Goal: Task Accomplishment & Management: Manage account settings

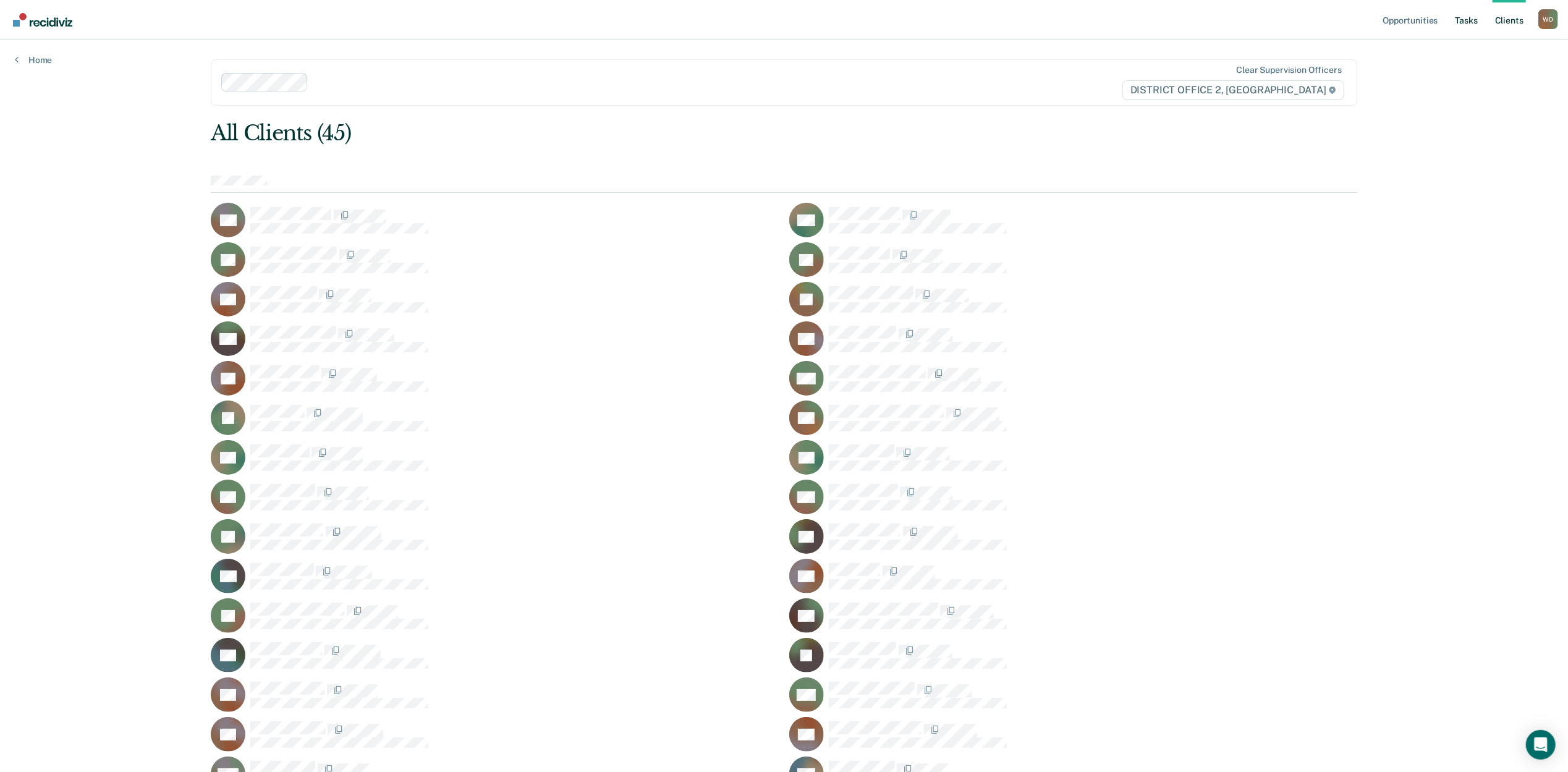
click at [1477, 28] on link "Tasks" at bounding box center [1467, 19] width 27 height 39
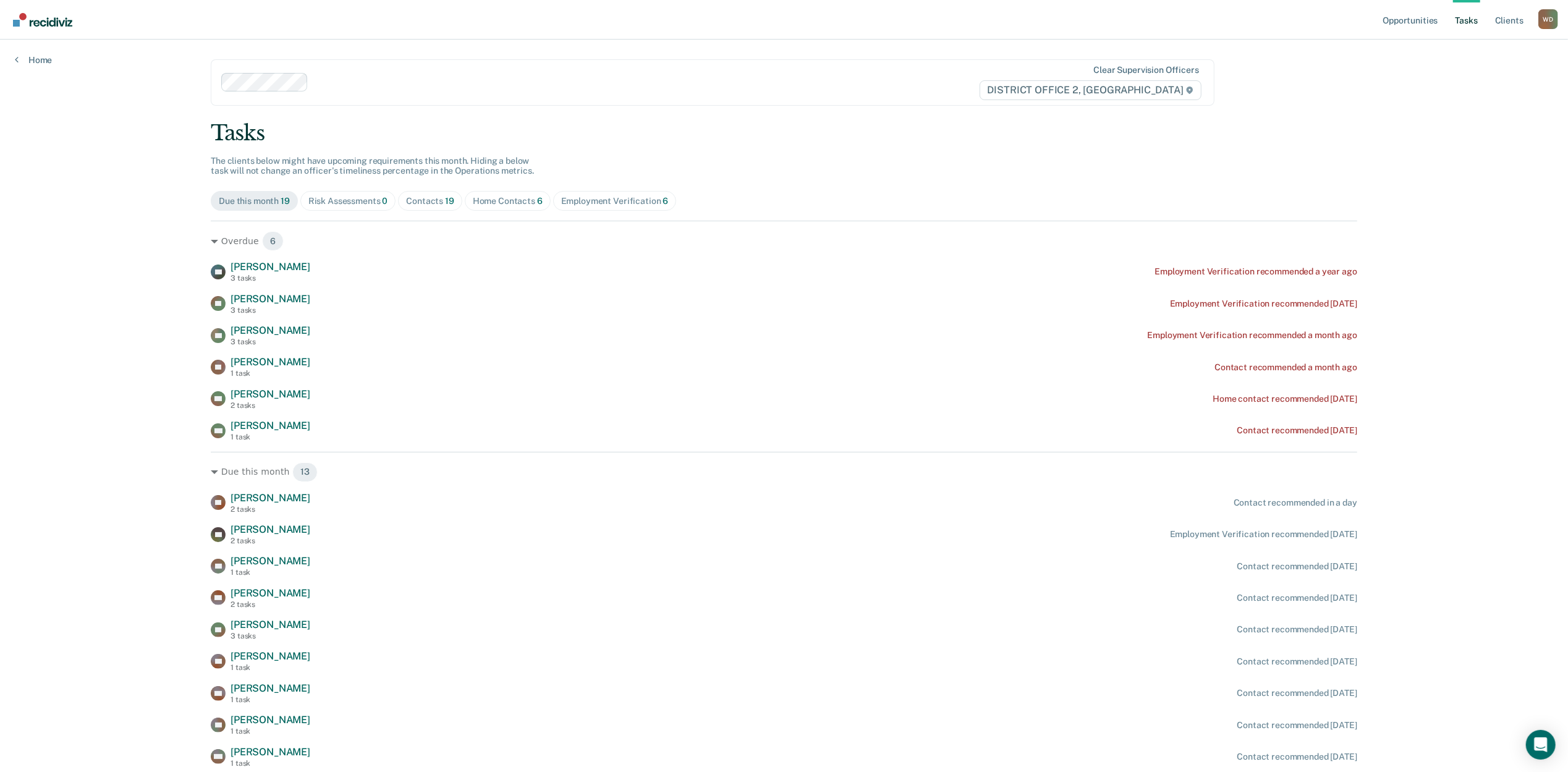
click at [413, 196] on div "Contacts 19" at bounding box center [430, 201] width 48 height 10
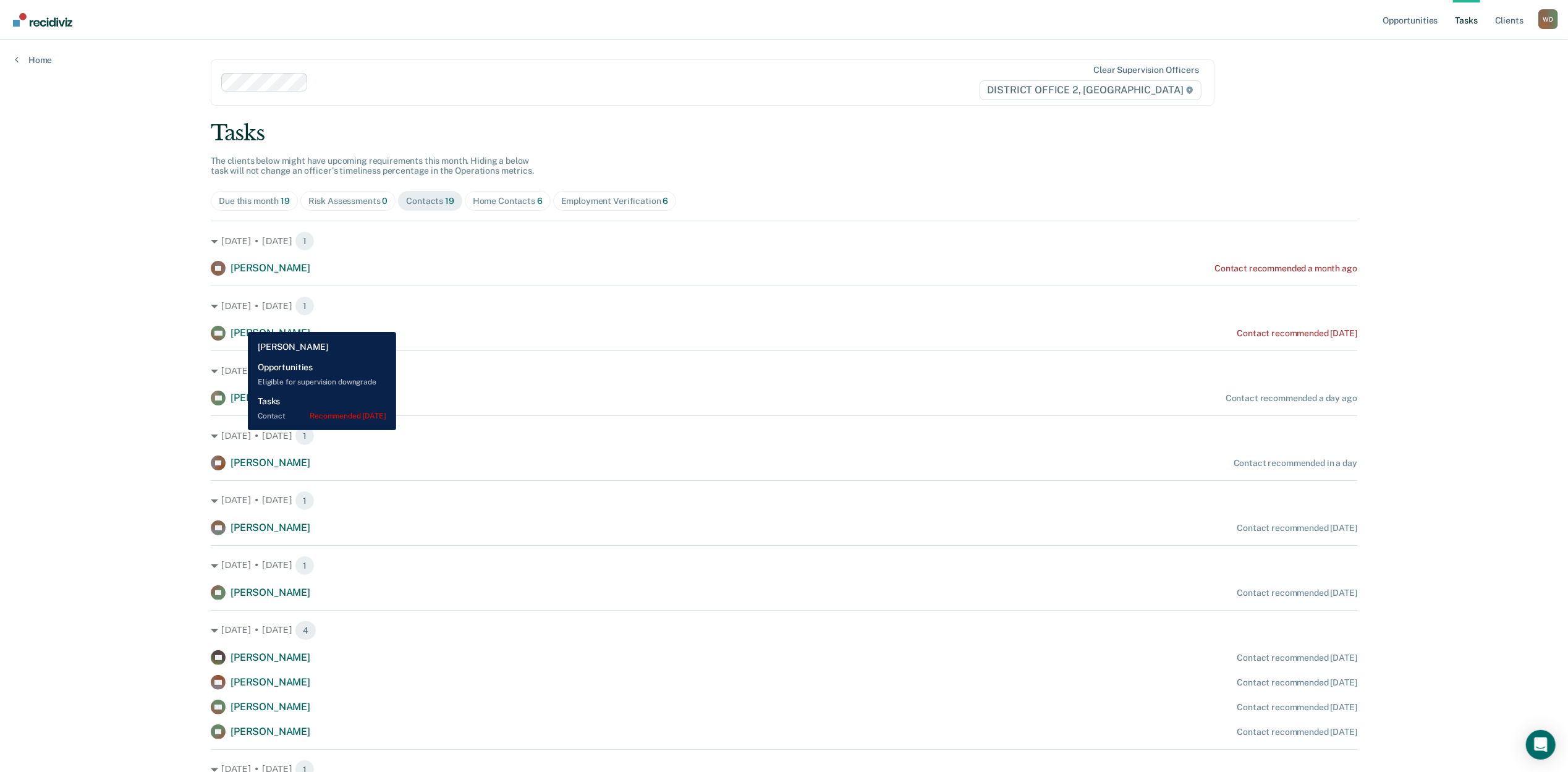
click at [239, 327] on span "[PERSON_NAME]" at bounding box center [270, 333] width 80 height 12
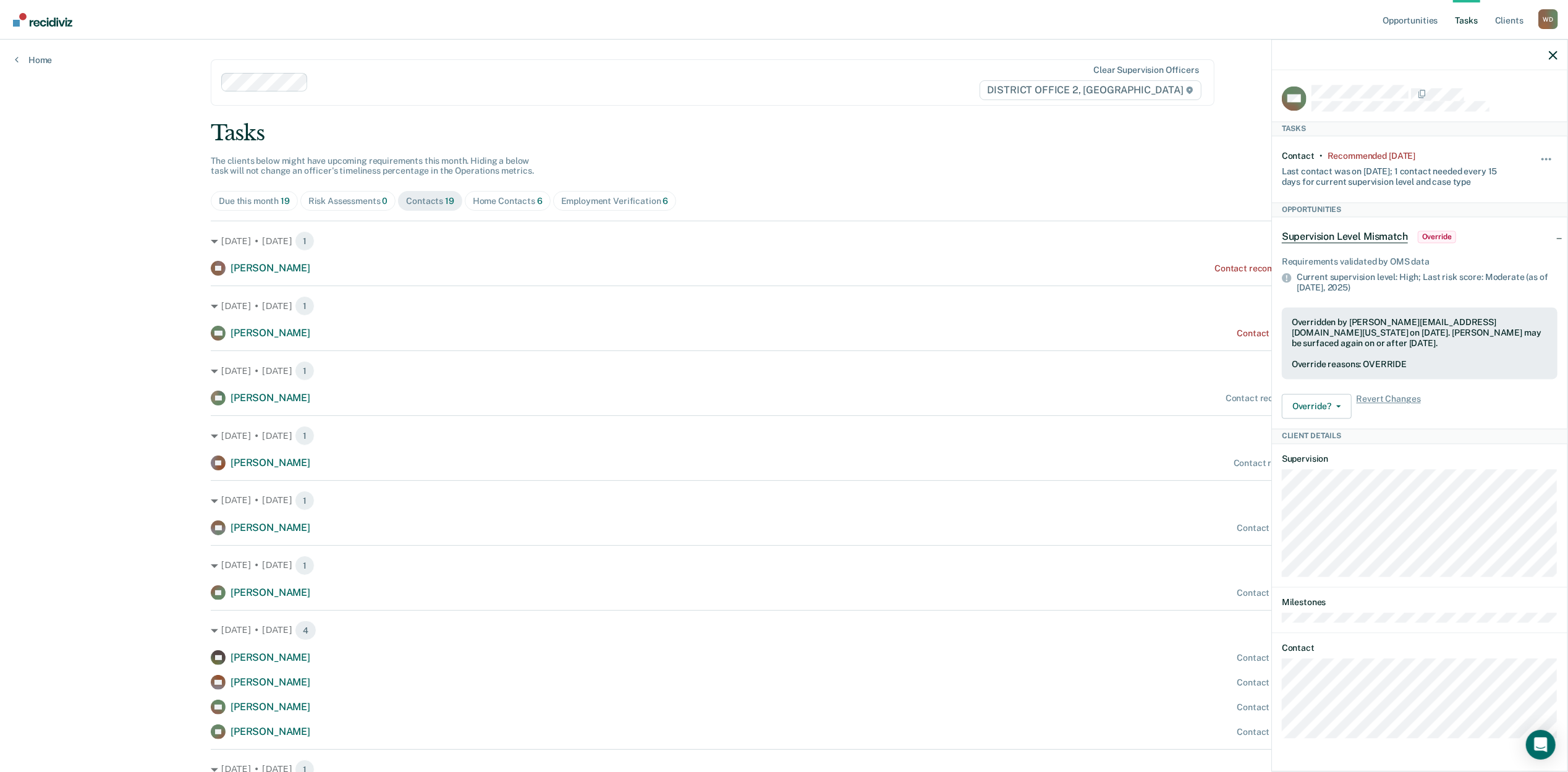
click at [90, 333] on div "Opportunities Tasks Client s [PERSON_NAME] [PERSON_NAME] Profile How it works L…" at bounding box center [784, 646] width 1568 height 1292
click at [32, 413] on div "Opportunities Tasks Client s [PERSON_NAME] [PERSON_NAME] Profile How it works L…" at bounding box center [784, 646] width 1568 height 1292
click at [1554, 55] on icon "button" at bounding box center [1553, 55] width 9 height 9
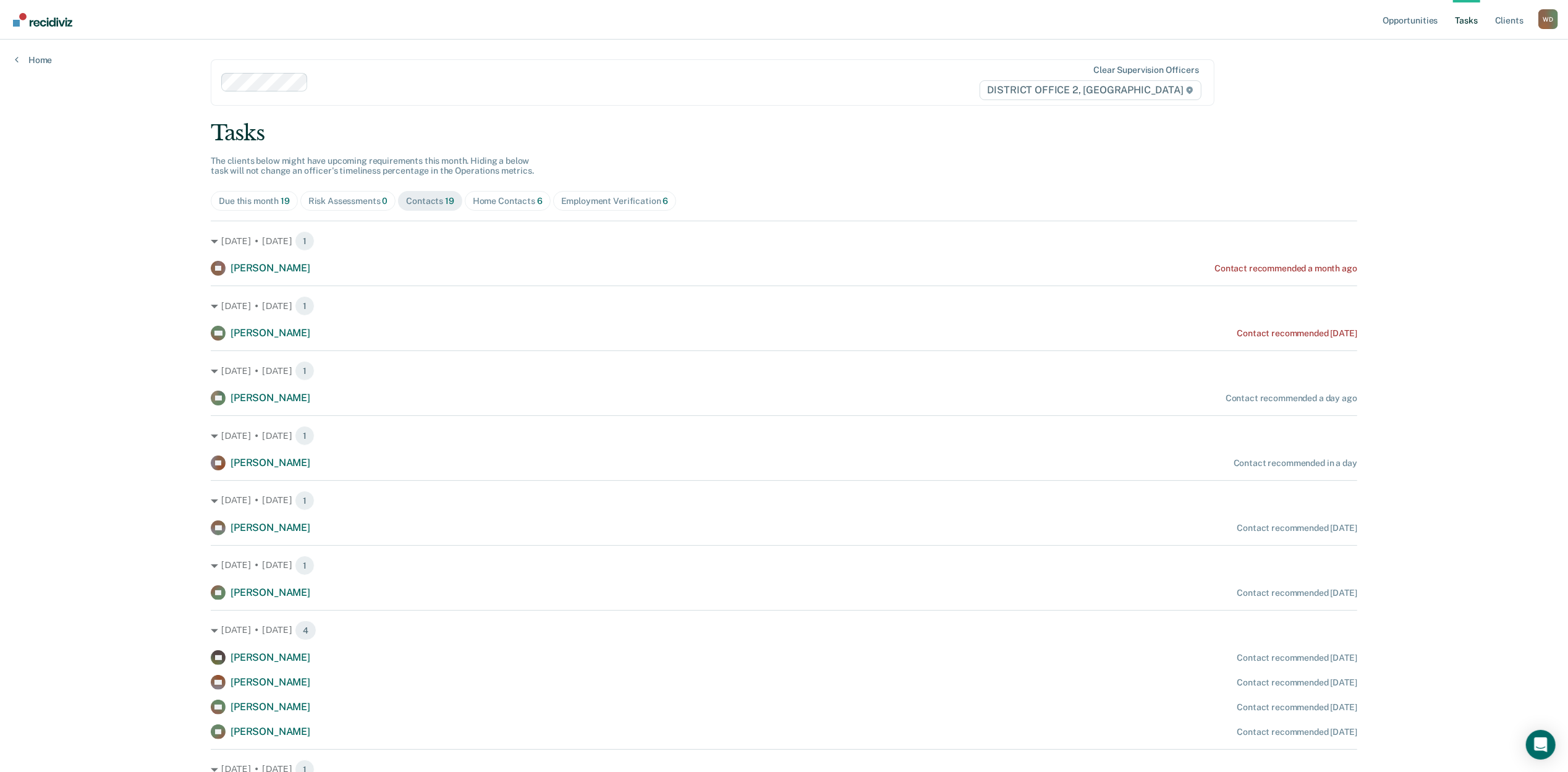
click at [493, 196] on div "Home Contacts 6" at bounding box center [507, 201] width 70 height 10
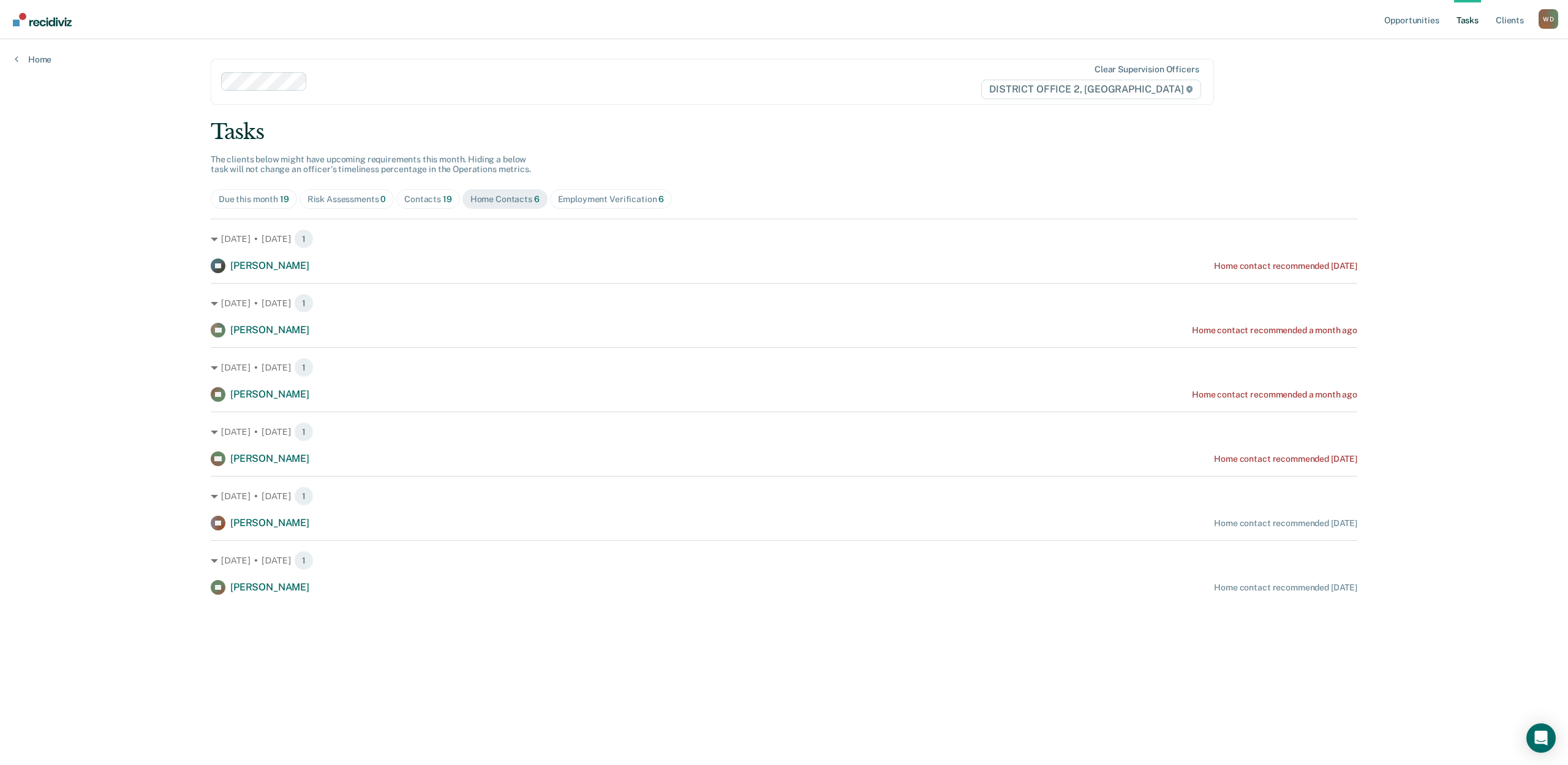
click at [596, 194] on div "Employment Verification 6" at bounding box center [612, 199] width 107 height 10
click at [441, 654] on main "Clear supervision officers DISTRICT OFFICE 2, LEWISTON Tasks The clients below …" at bounding box center [784, 387] width 1176 height 696
click at [598, 194] on div "Employment Verification 6" at bounding box center [612, 199] width 107 height 10
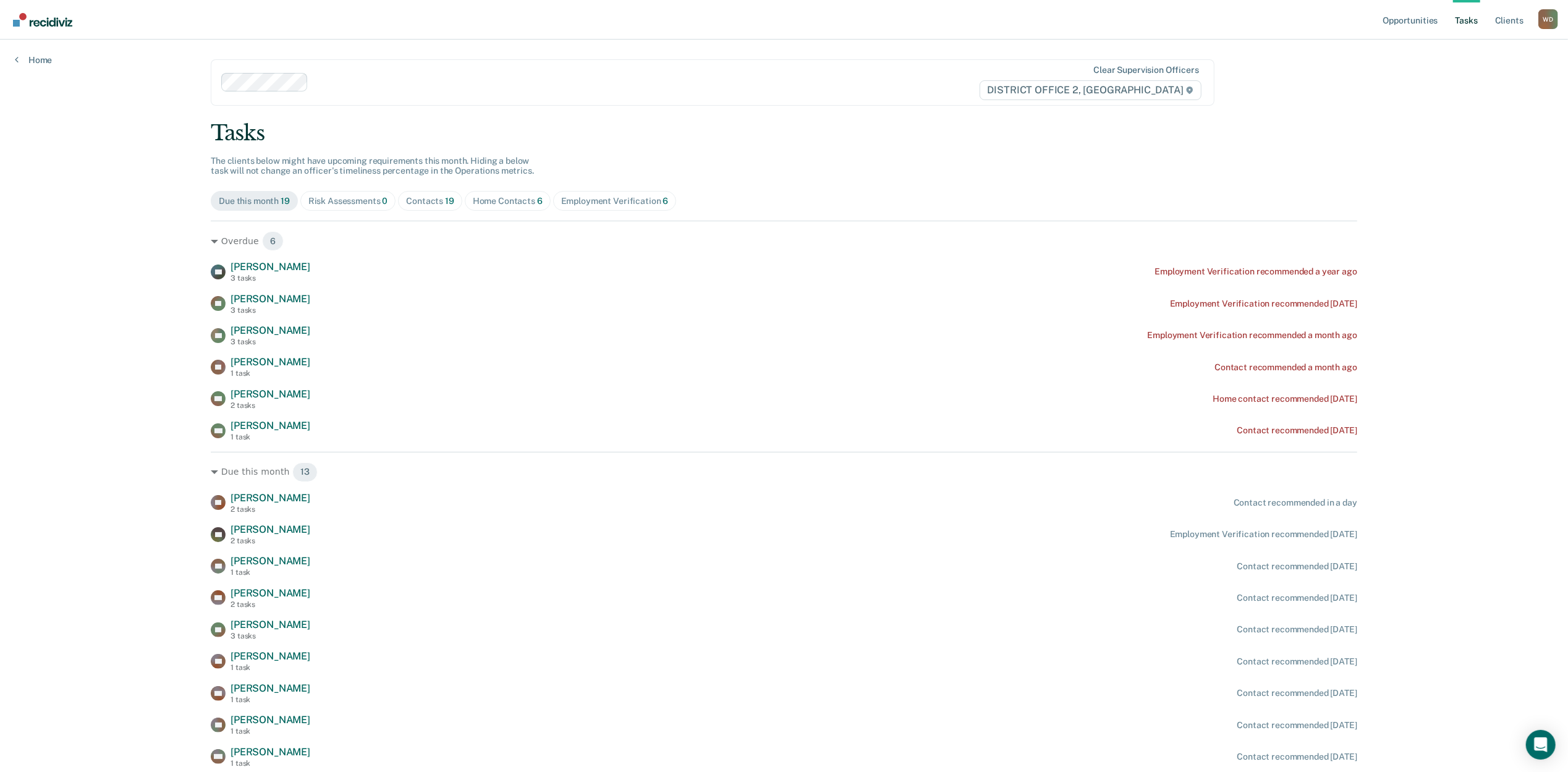
click at [620, 196] on div "Employment Verification 6" at bounding box center [615, 201] width 108 height 10
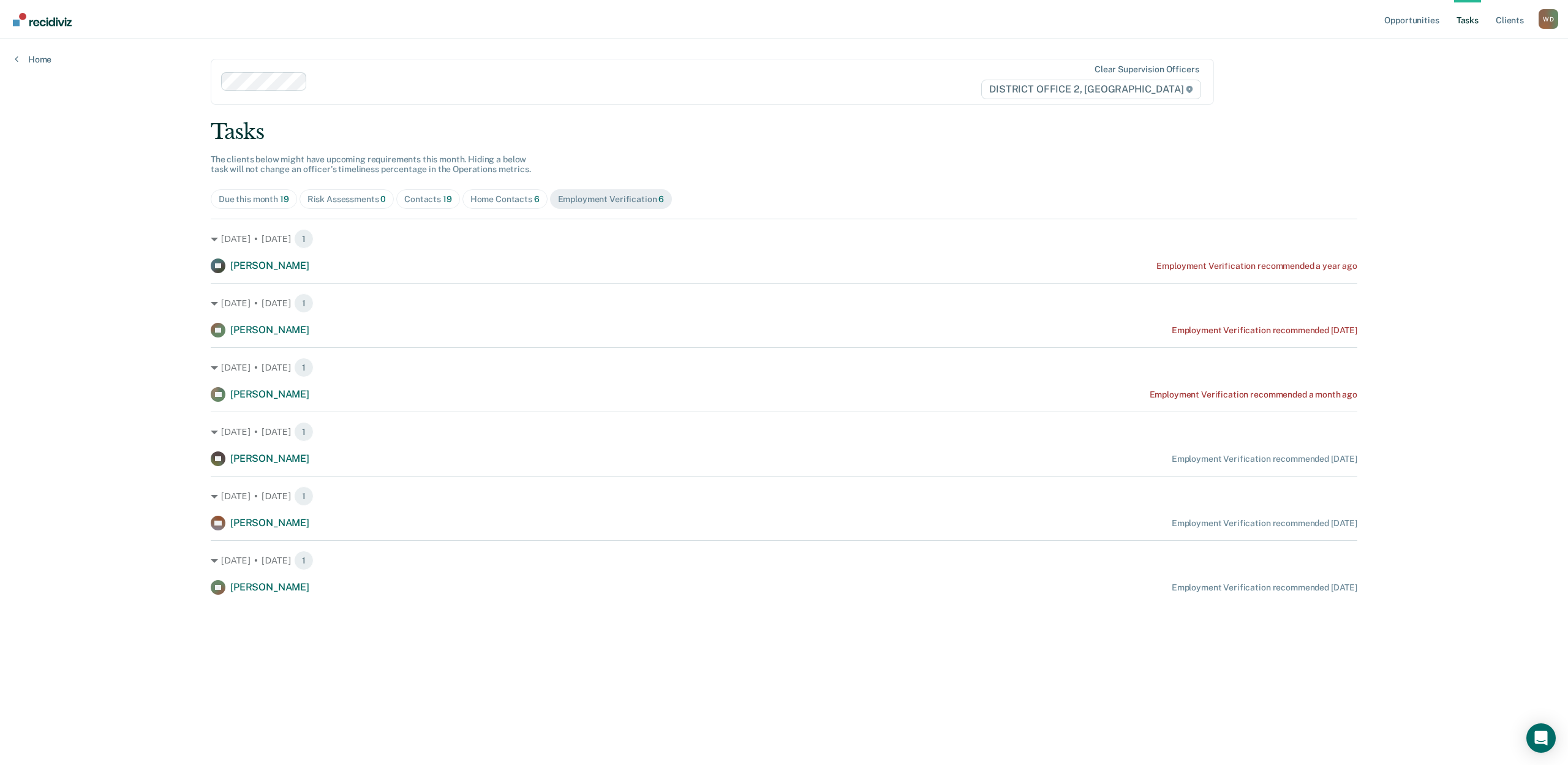
click at [21, 371] on div "Opportunities Tasks Client s [PERSON_NAME] [PERSON_NAME] Profile How it works L…" at bounding box center [784, 382] width 1568 height 765
click at [343, 189] on span "Risk Assessments 0" at bounding box center [346, 199] width 95 height 20
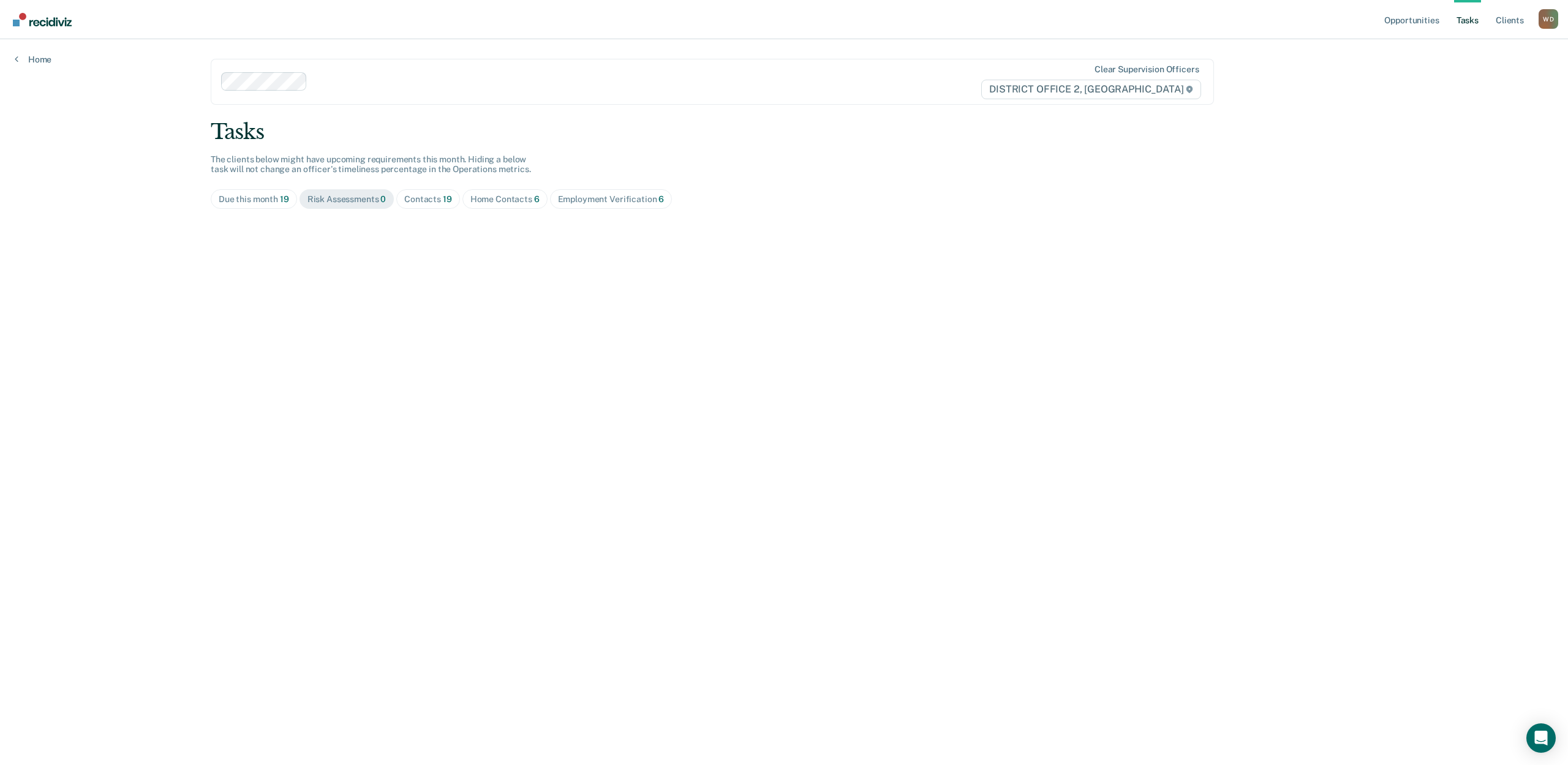
click at [251, 194] on div "Due this month 19" at bounding box center [254, 199] width 70 height 10
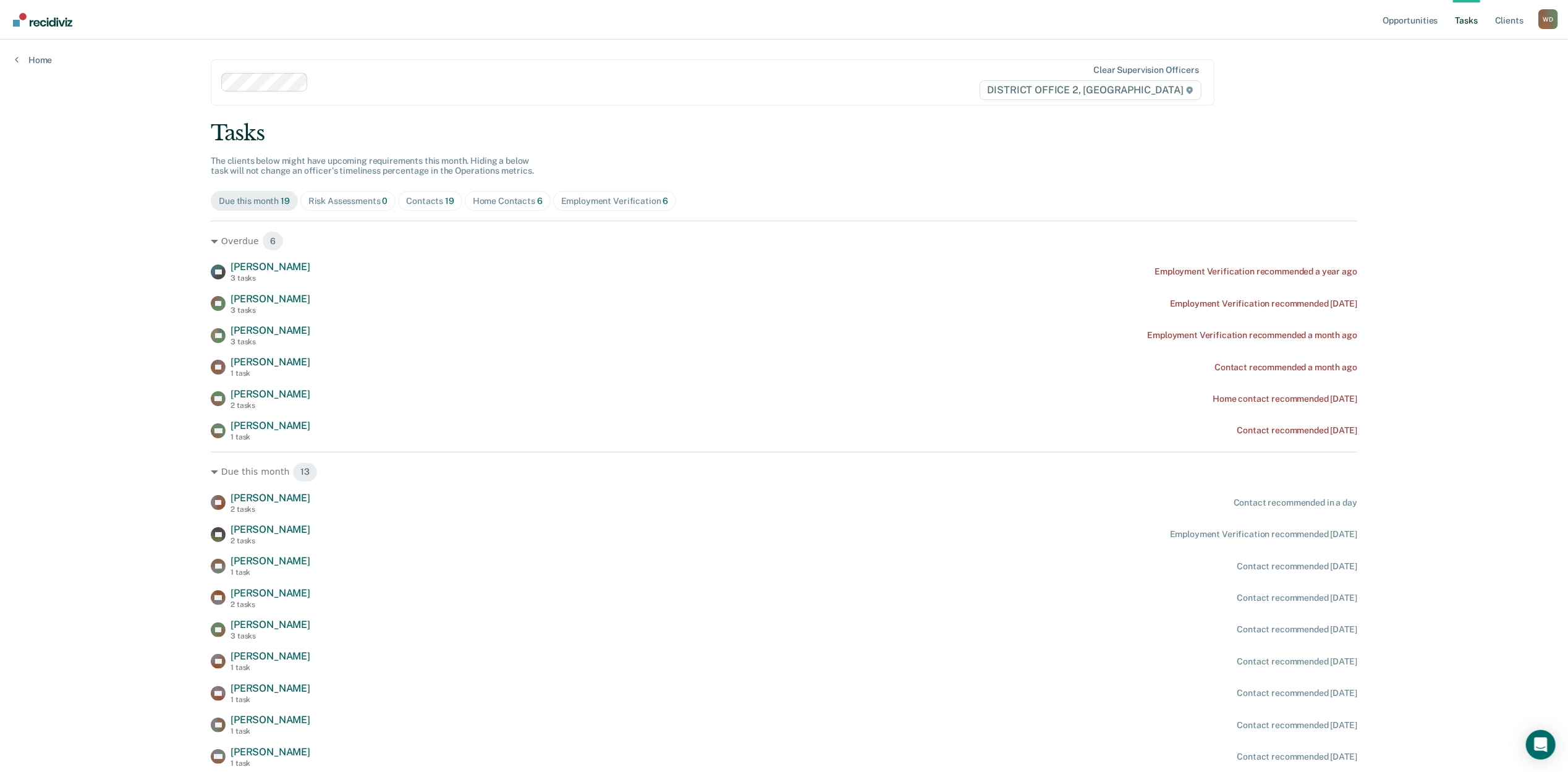
click at [99, 200] on div "Opportunities Tasks Client s [PERSON_NAME] [PERSON_NAME] Profile How it works L…" at bounding box center [784, 472] width 1568 height 944
click at [1408, 25] on link "Opportunities" at bounding box center [1410, 19] width 60 height 39
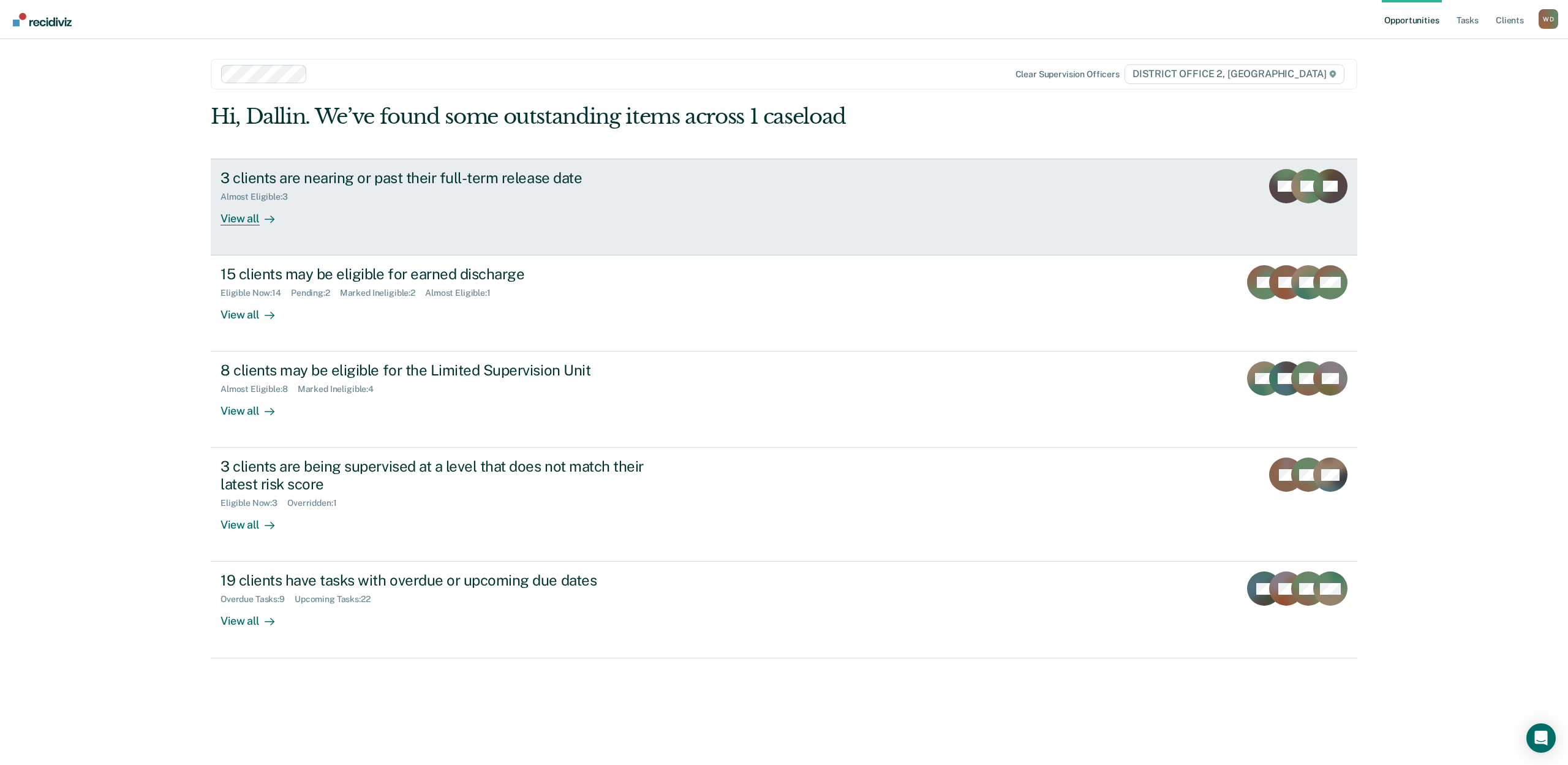
click at [243, 214] on div "View all" at bounding box center [255, 213] width 68 height 24
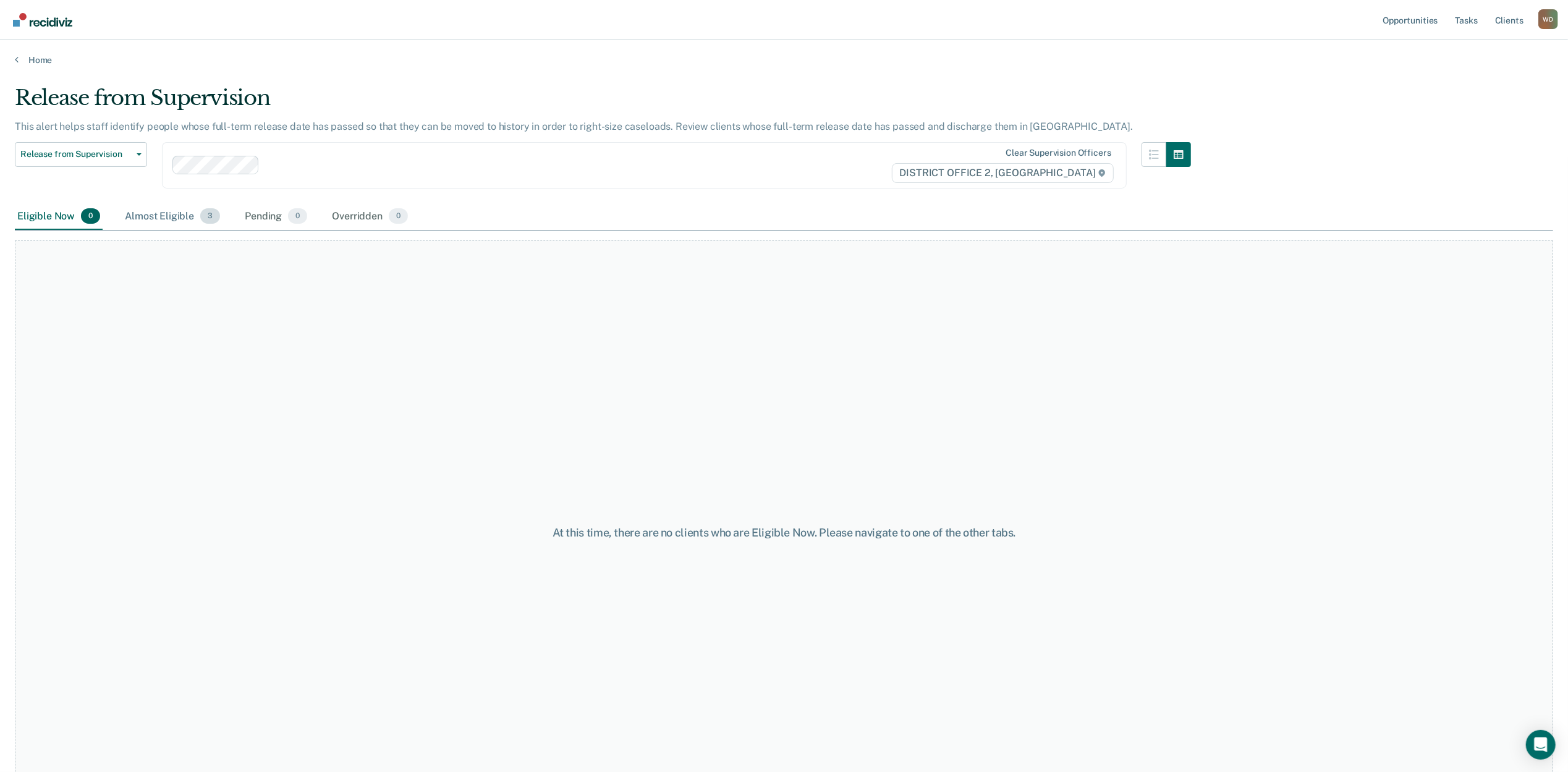
click at [176, 218] on div "Almost Eligible 3" at bounding box center [172, 217] width 100 height 27
click at [301, 531] on div "Release from Supervision This alert helps staff identify people whose full-term…" at bounding box center [791, 382] width 1553 height 594
click at [52, 220] on div "Eligible Now 0" at bounding box center [58, 217] width 88 height 27
click at [58, 153] on span "Release from Supervision" at bounding box center [76, 153] width 111 height 10
click at [168, 209] on div "Almost Eligible 3" at bounding box center [172, 217] width 100 height 27
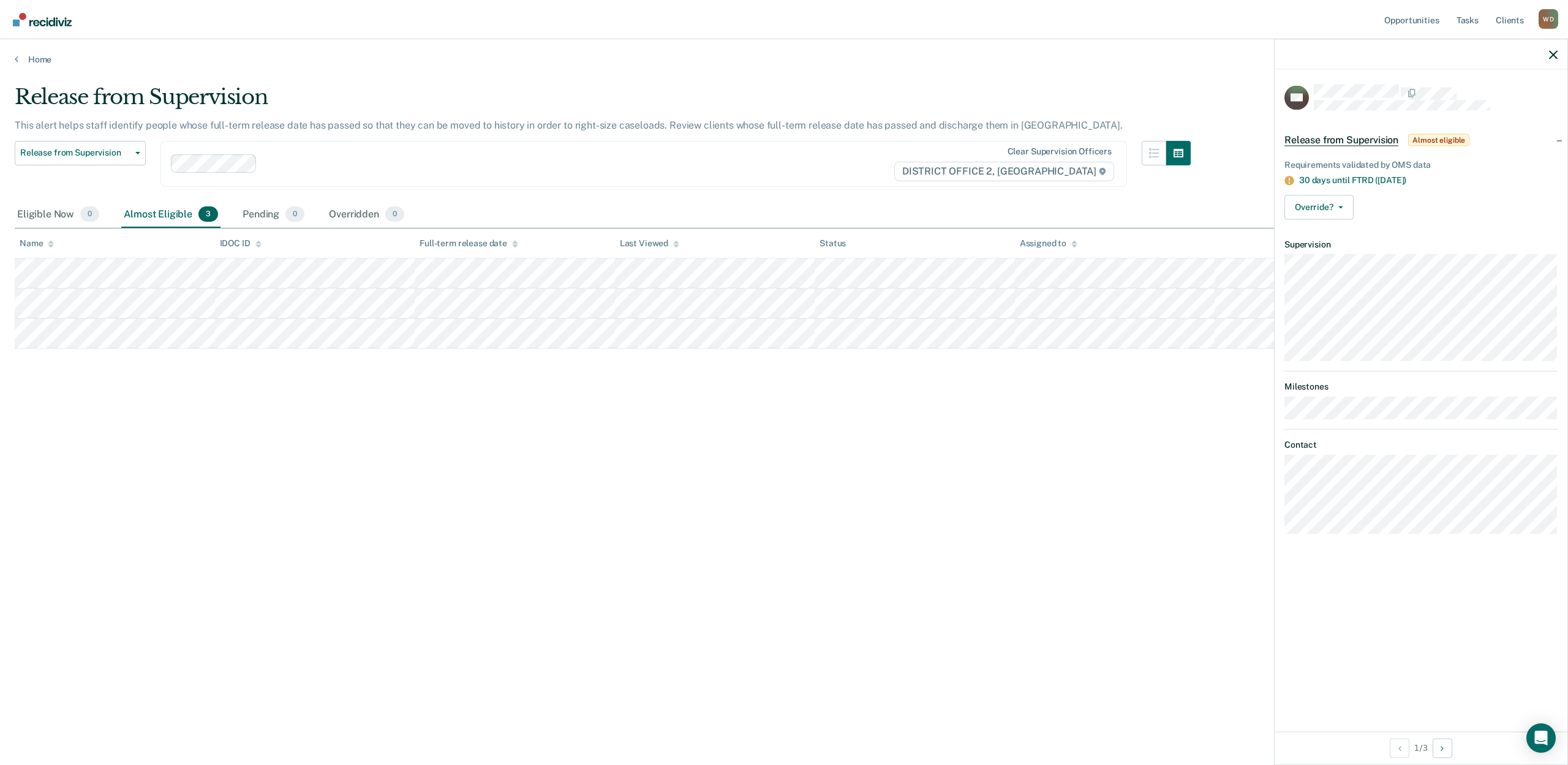
click at [1226, 521] on div "Release from Supervision This alert helps staff identify people whose full-term…" at bounding box center [784, 378] width 1539 height 588
click at [49, 152] on span "Release from Supervision" at bounding box center [75, 152] width 110 height 10
click at [70, 201] on div "Earned Discharge" at bounding box center [80, 201] width 111 height 20
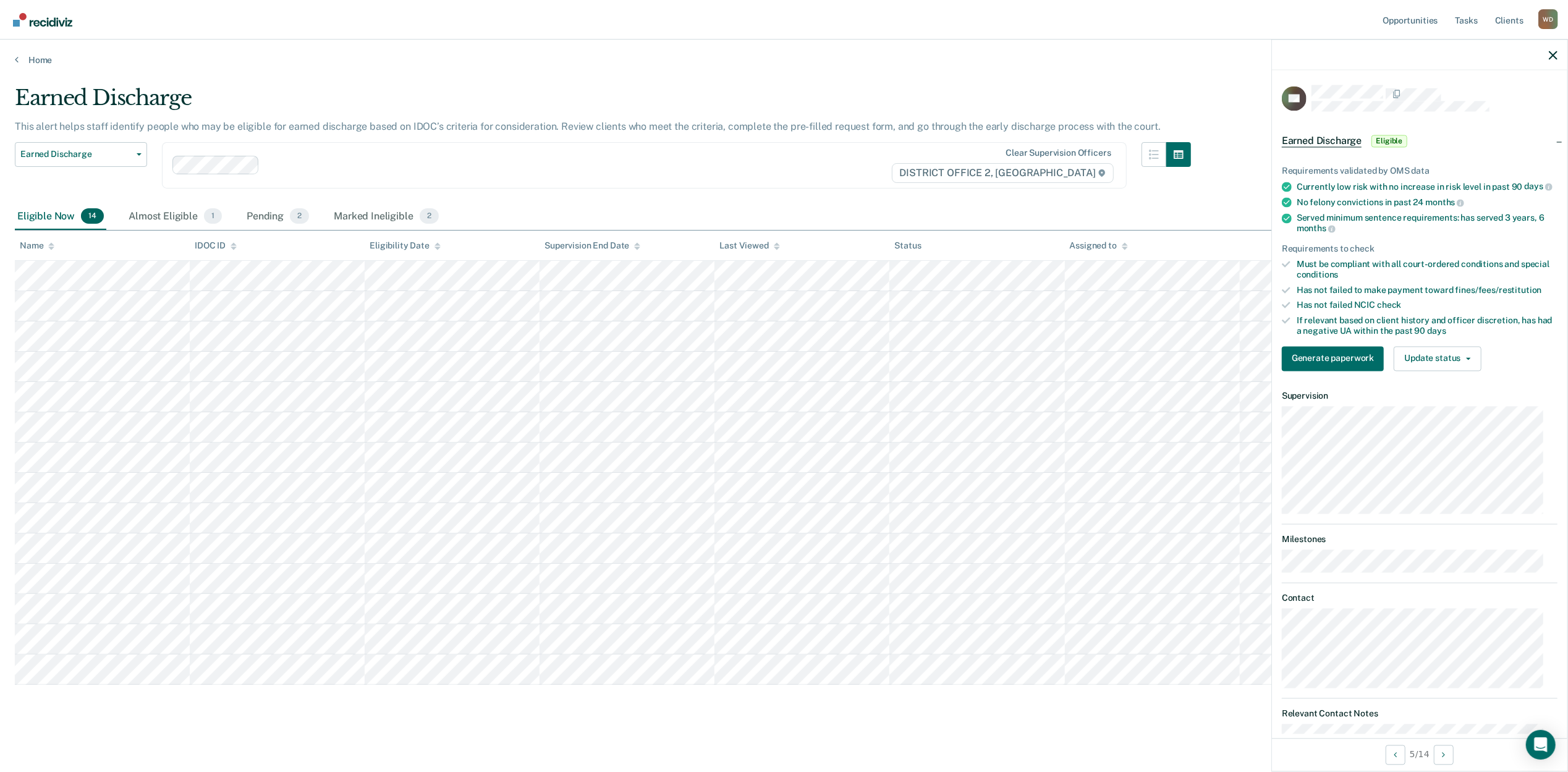
click at [544, 203] on div "Eligible Now 14 Almost Eligible 1 Pending 2 Marked Ineligible 2" at bounding box center [784, 217] width 1538 height 28
click at [69, 153] on span "Earned Discharge" at bounding box center [76, 153] width 111 height 10
click at [72, 226] on div "Limited Supervision Unit" at bounding box center [80, 223] width 111 height 20
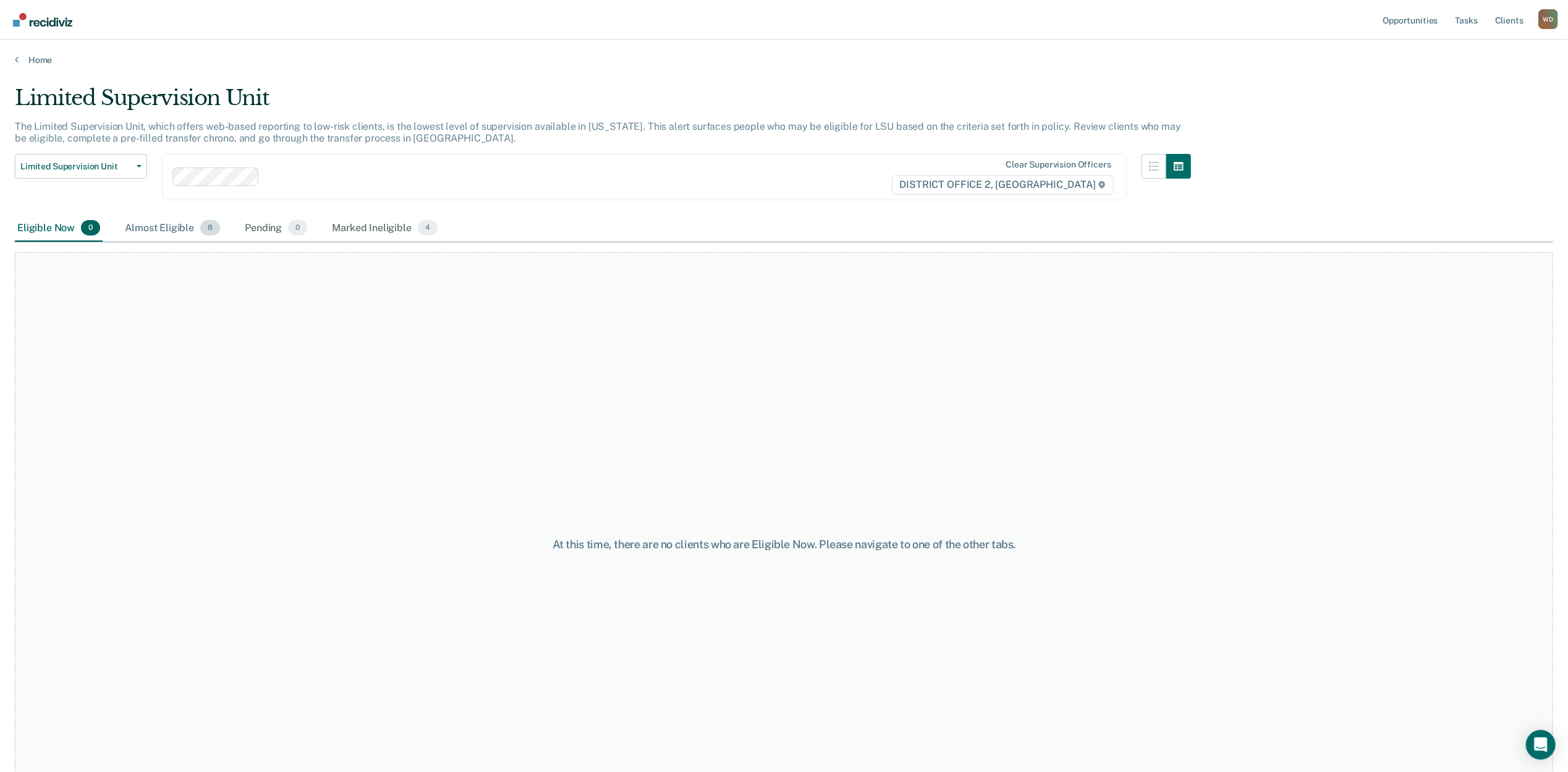
click at [159, 231] on div "Almost Eligible 8" at bounding box center [172, 229] width 100 height 27
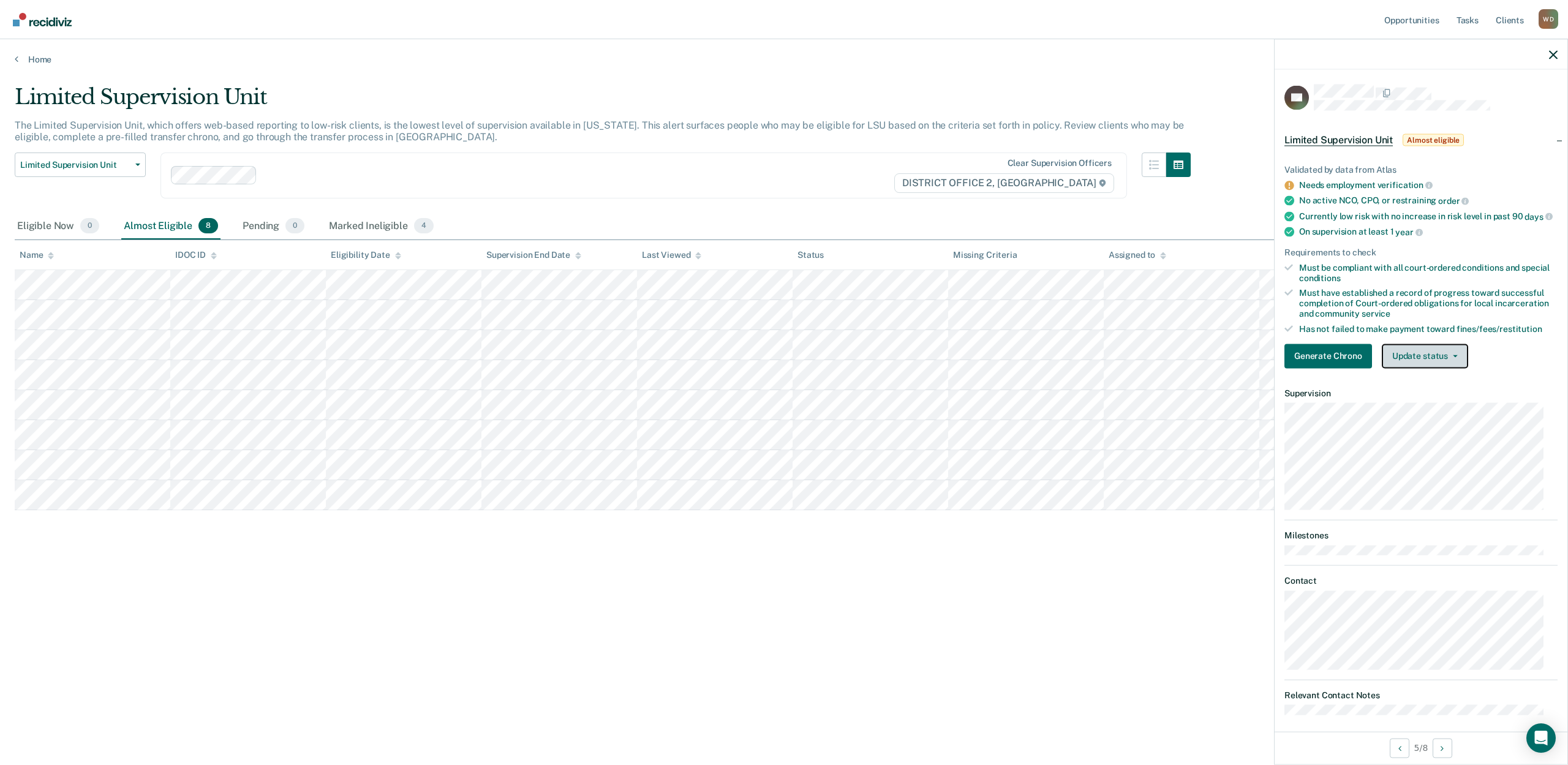
click at [1438, 366] on button "Update status" at bounding box center [1425, 355] width 86 height 25
click at [1417, 415] on button "Mark Ineligible" at bounding box center [1441, 404] width 118 height 20
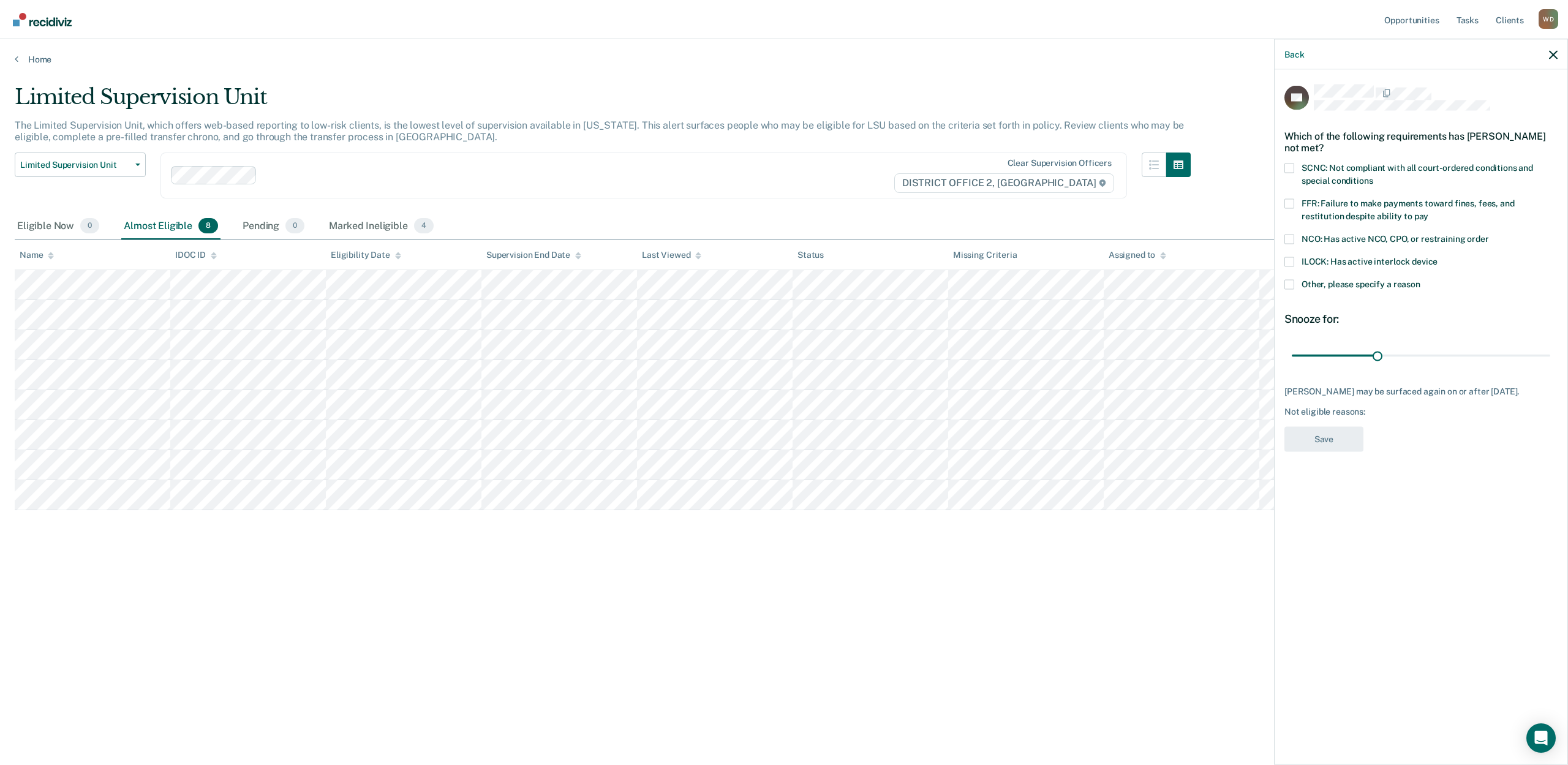
click at [1289, 200] on span at bounding box center [1289, 204] width 10 height 10
click at [1428, 212] on input "FFR: Failure to make payments toward fines, fees, and restitution despite abili…" at bounding box center [1428, 212] width 0 height 0
click at [1340, 432] on button "Save" at bounding box center [1324, 439] width 79 height 25
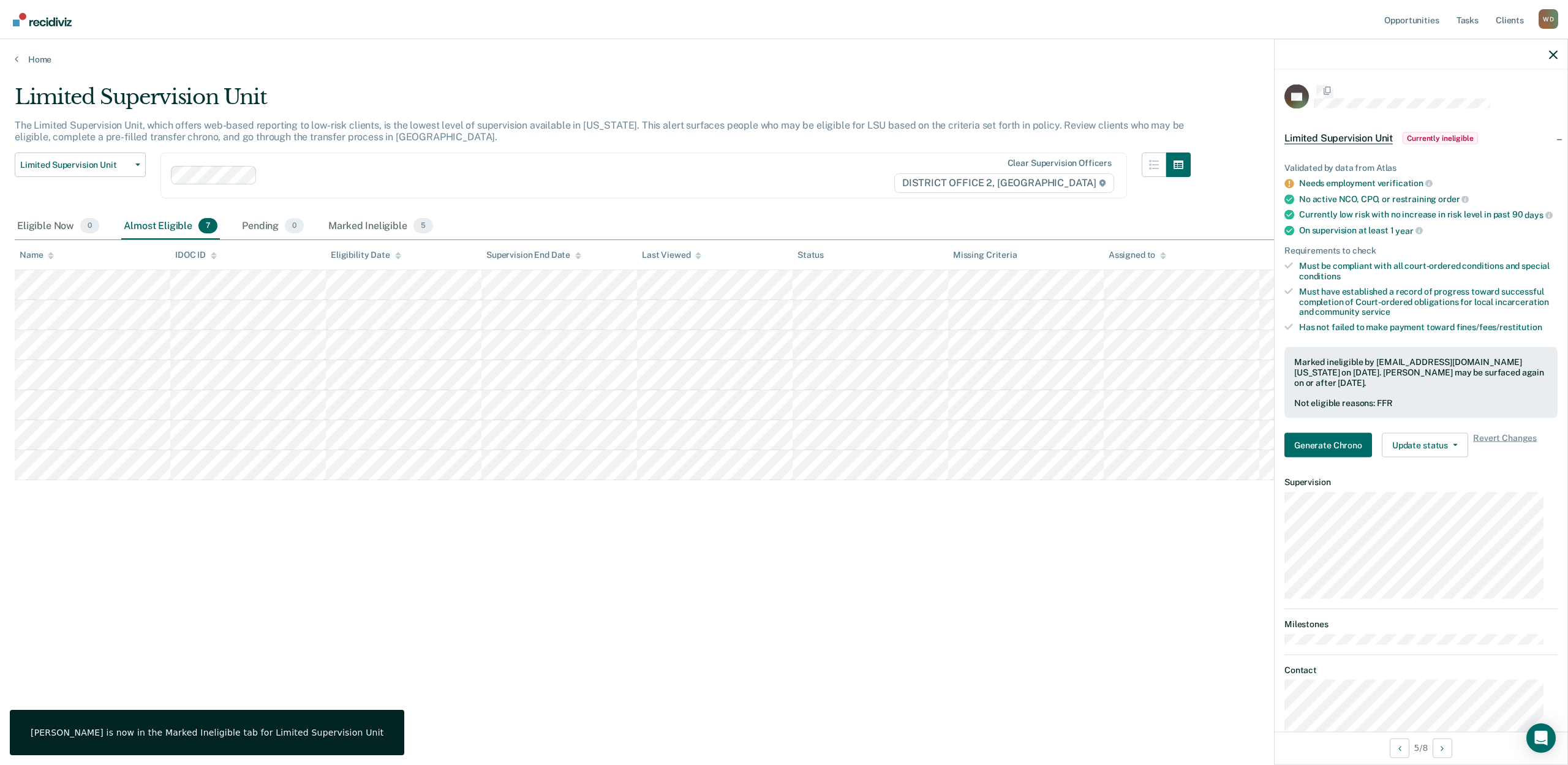
click at [275, 591] on div "Limited Supervision Unit The Limited Supervision Unit, which offers web-based r…" at bounding box center [784, 378] width 1539 height 588
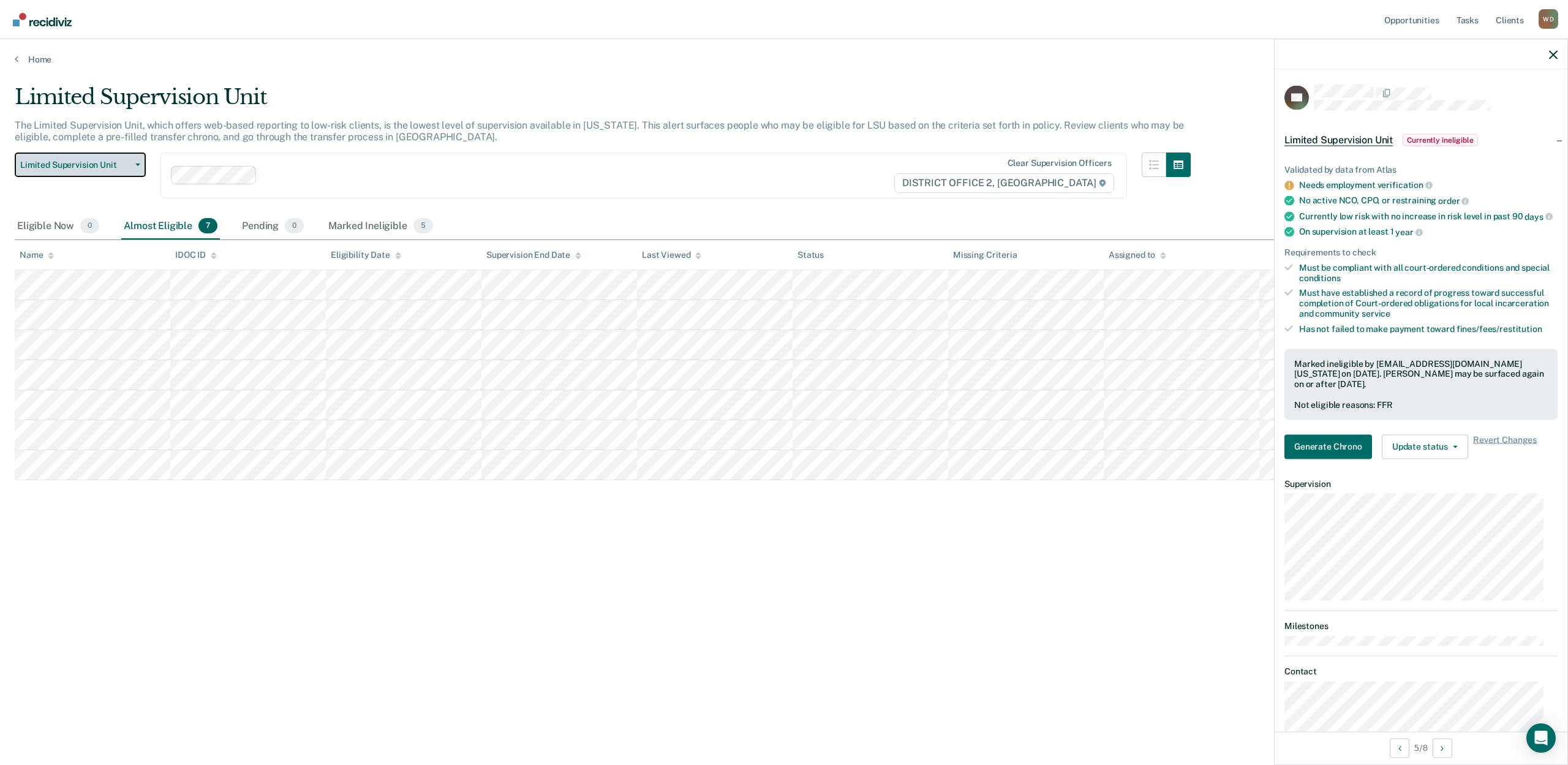
click at [67, 170] on button "Limited Supervision Unit" at bounding box center [80, 164] width 131 height 25
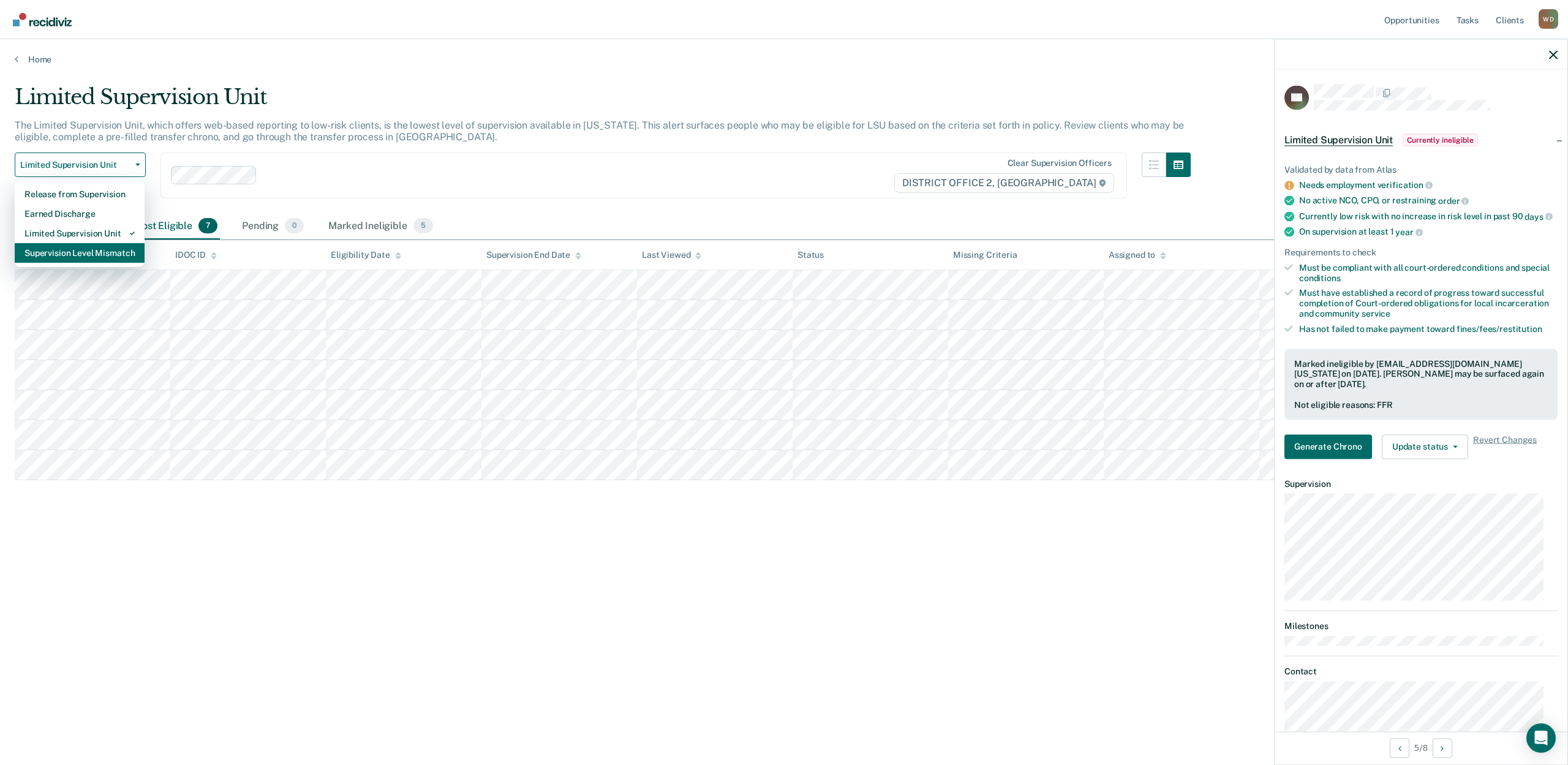
click at [73, 251] on div "Supervision Level Mismatch" at bounding box center [80, 252] width 110 height 20
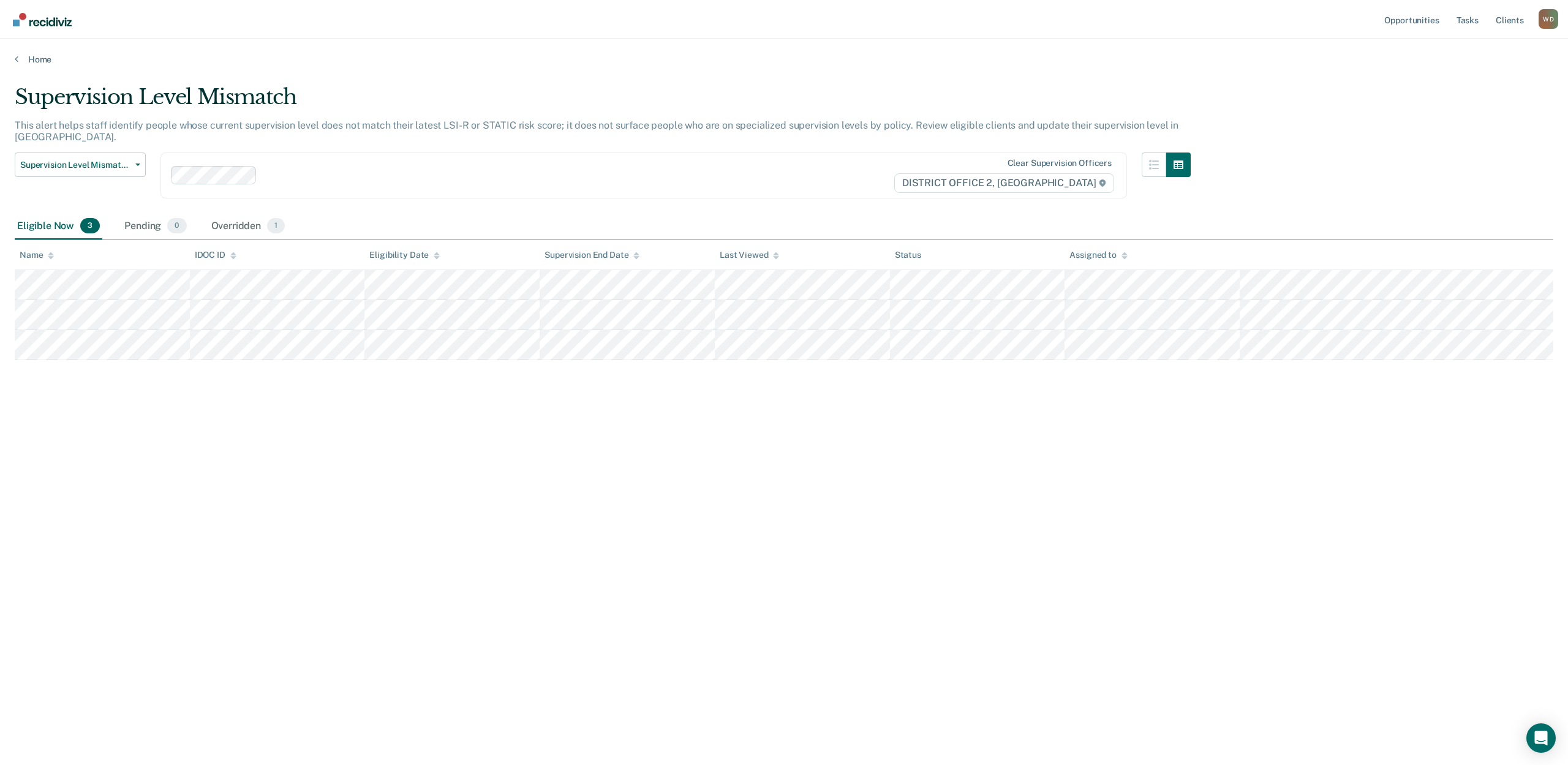
click at [171, 429] on div "Supervision Level Mismatch This alert helps staff identify people whose current…" at bounding box center [784, 378] width 1539 height 588
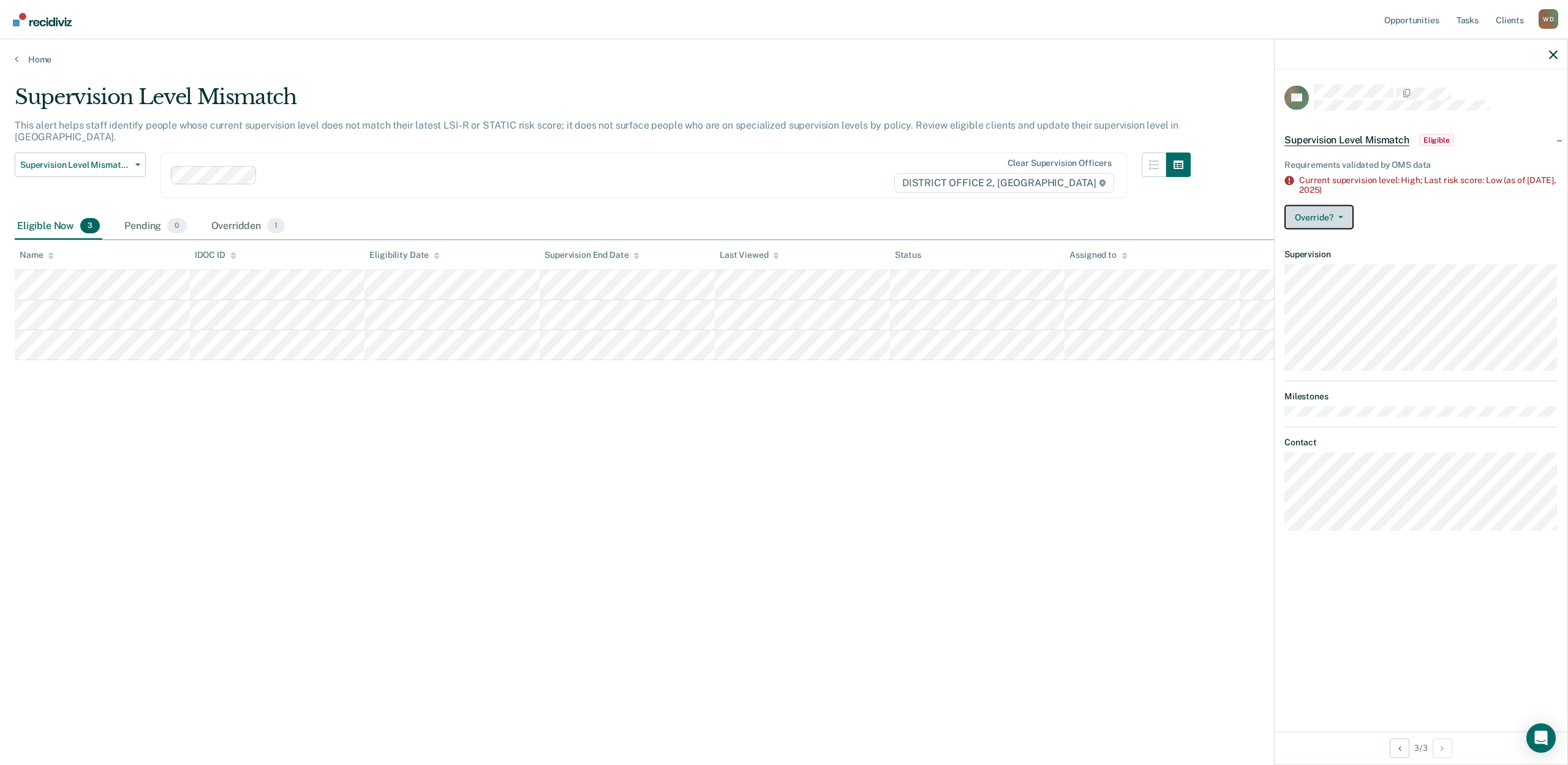
click at [1328, 216] on button "Override?" at bounding box center [1319, 217] width 69 height 25
click at [1326, 267] on button "[PERSON_NAME]" at bounding box center [1343, 266] width 118 height 20
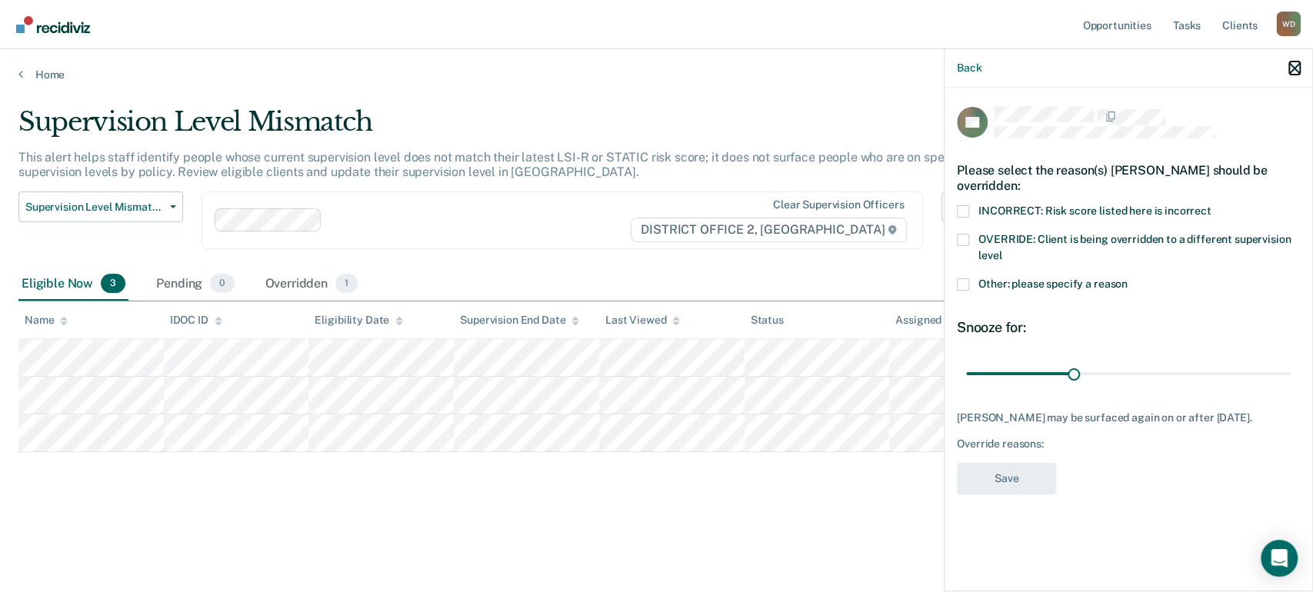
click at [1290, 65] on icon "button" at bounding box center [1294, 68] width 11 height 11
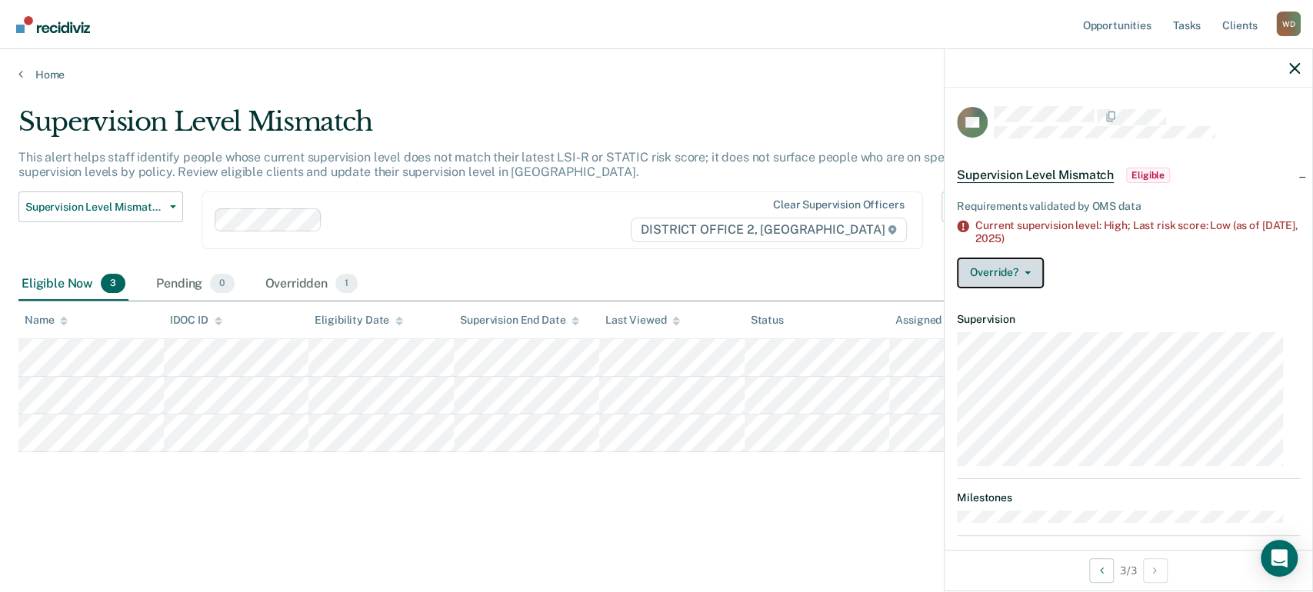
click at [1014, 269] on button "Override?" at bounding box center [1000, 273] width 87 height 31
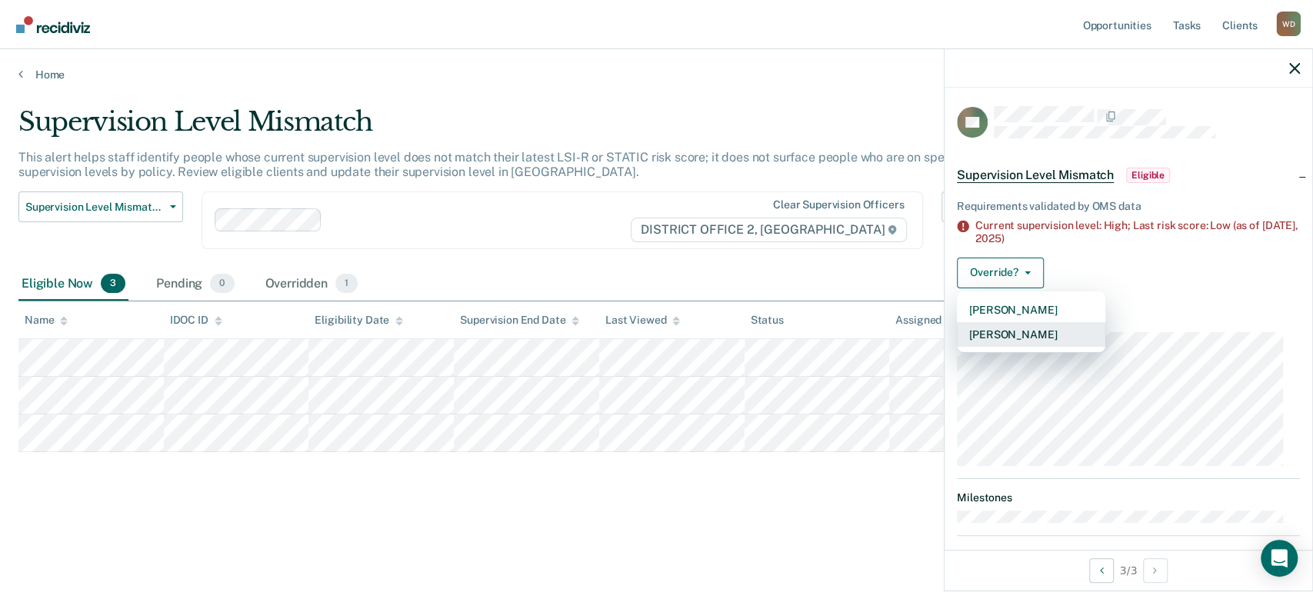
click at [1010, 323] on button "[PERSON_NAME]" at bounding box center [1031, 334] width 148 height 25
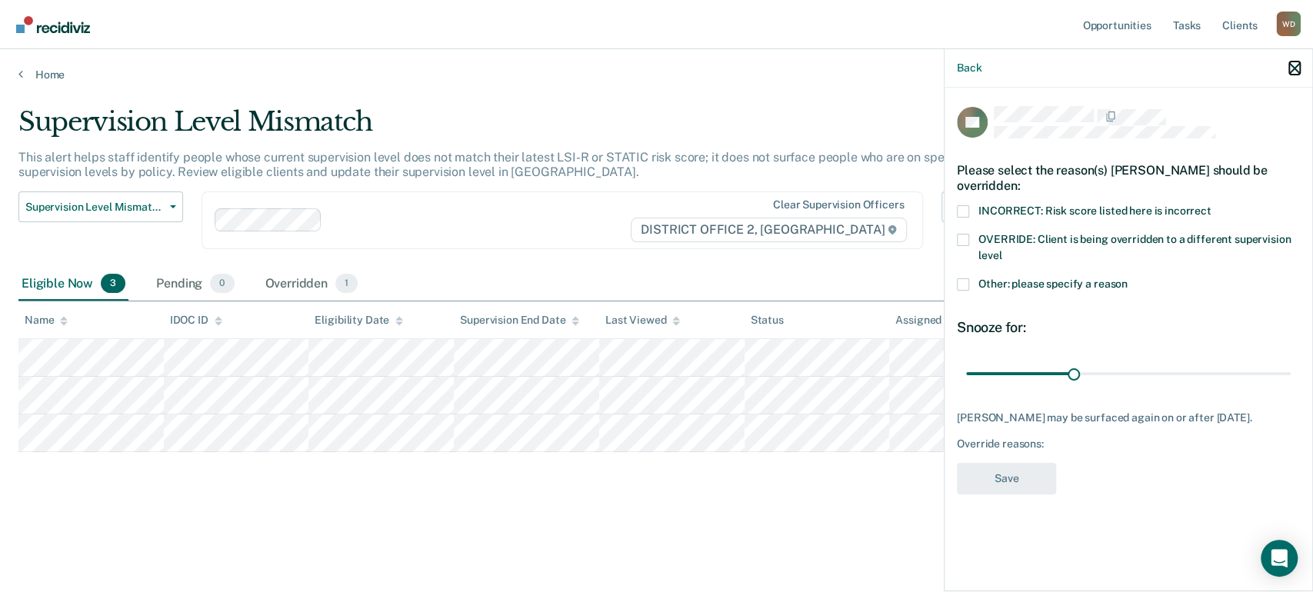
click at [1290, 62] on button "button" at bounding box center [1294, 68] width 11 height 13
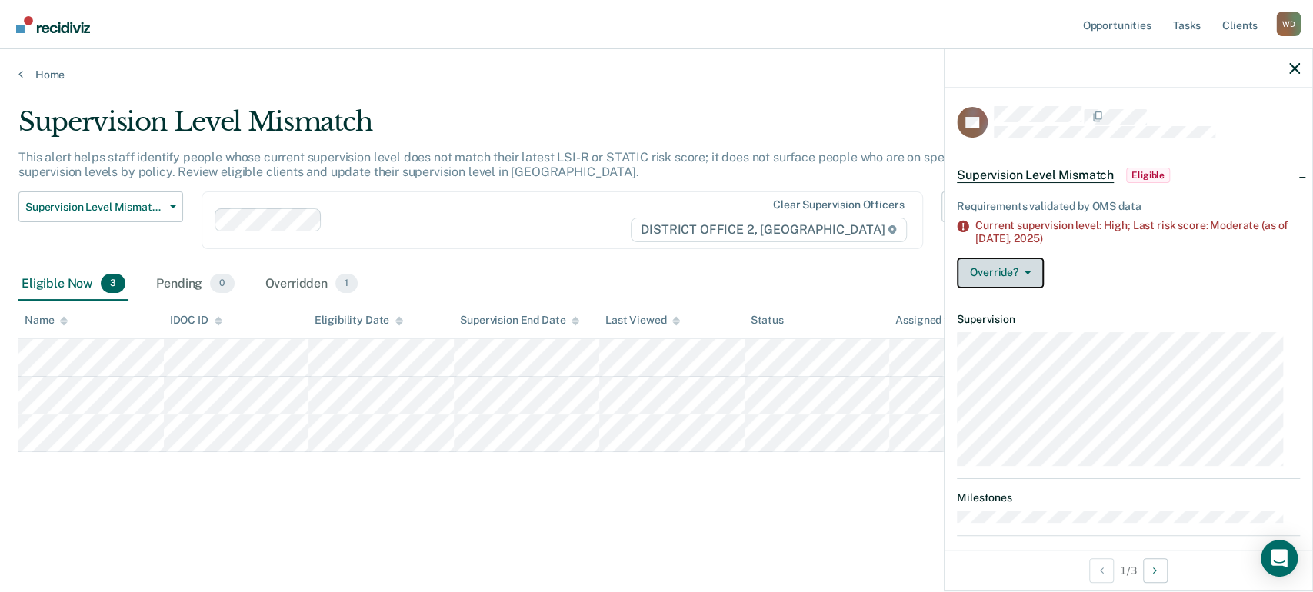
click at [972, 281] on button "Override?" at bounding box center [1000, 273] width 87 height 31
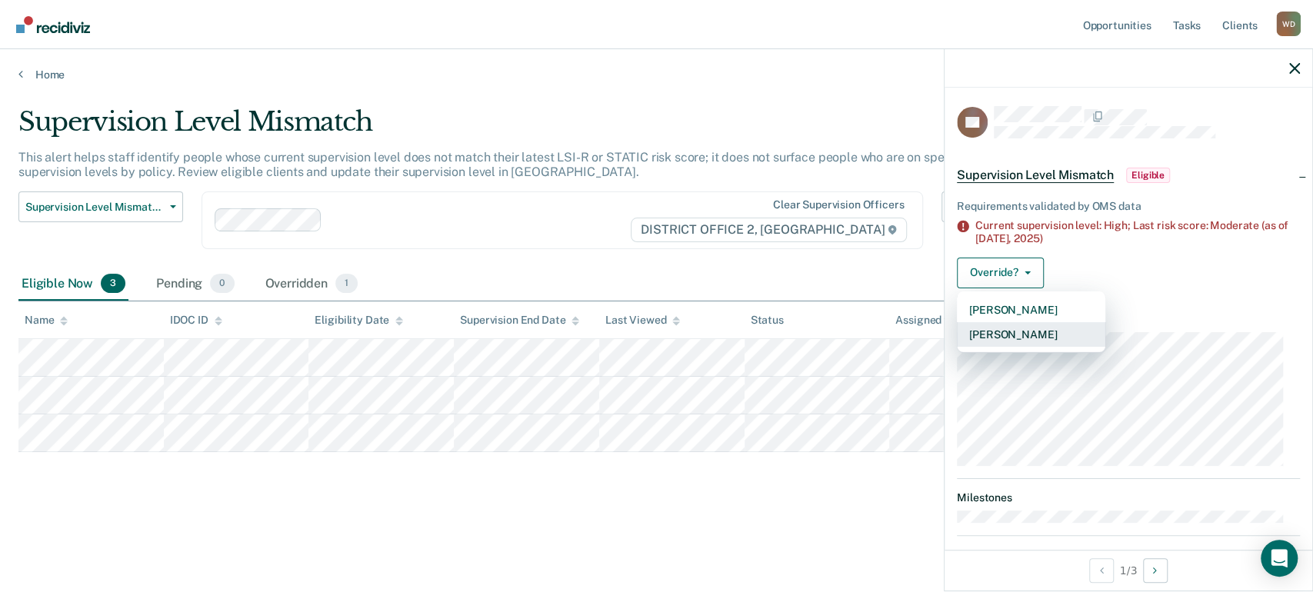
click at [1004, 334] on button "[PERSON_NAME]" at bounding box center [1031, 334] width 148 height 25
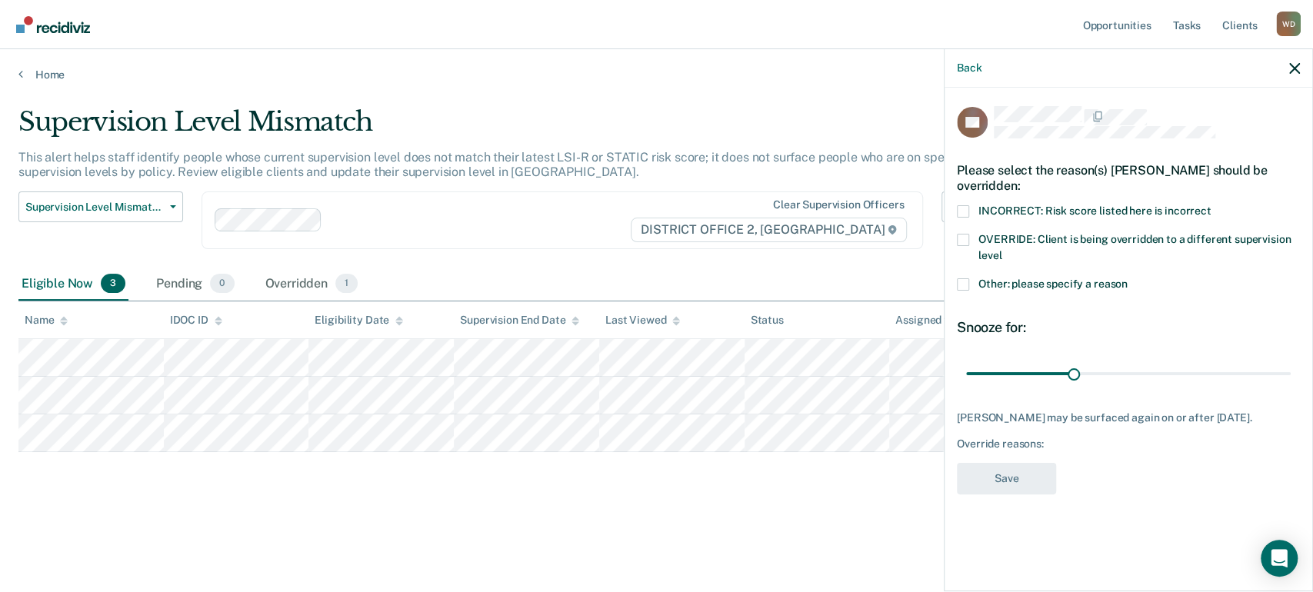
click at [964, 237] on span at bounding box center [963, 240] width 12 height 12
click at [1001, 250] on input "OVERRIDE: Client is being overridden to a different supervision level" at bounding box center [1001, 250] width 0 height 0
drag, startPoint x: 1024, startPoint y: 481, endPoint x: 1065, endPoint y: 518, distance: 55.0
click at [1065, 518] on div "TS Please select the reason(s) [PERSON_NAME] should be overridden: INCORRECT: R…" at bounding box center [1128, 338] width 368 height 501
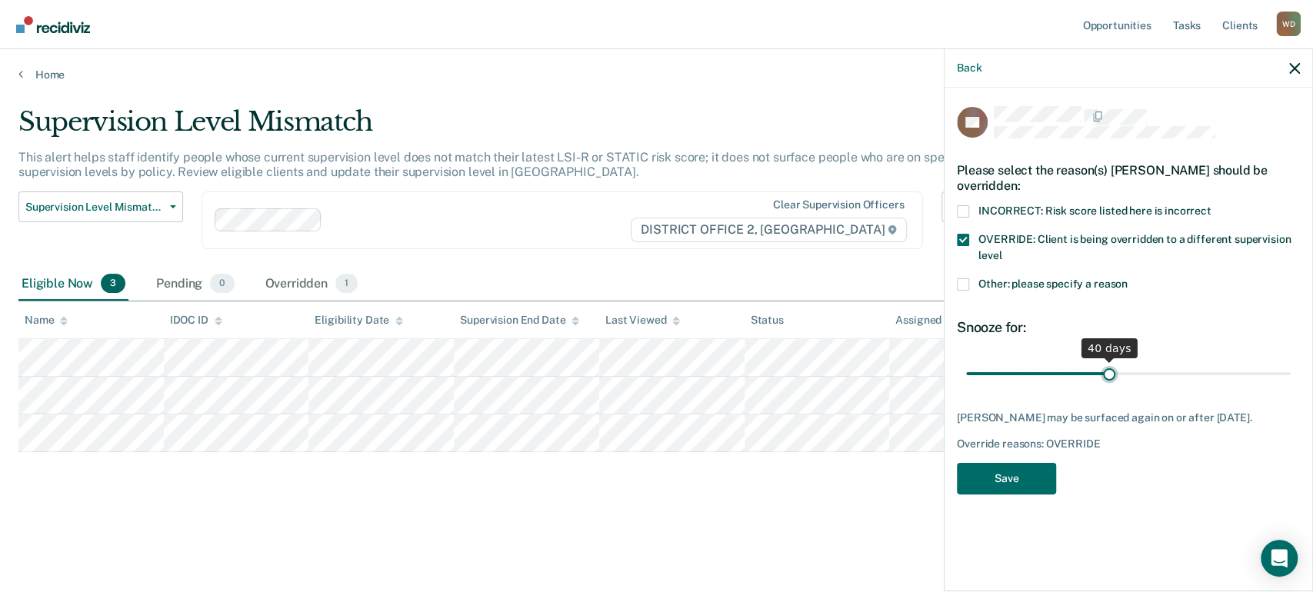
drag, startPoint x: 1075, startPoint y: 370, endPoint x: 1109, endPoint y: 371, distance: 33.9
type input "40"
click at [1109, 371] on input "range" at bounding box center [1128, 373] width 325 height 27
click at [998, 470] on button "Save" at bounding box center [1006, 479] width 99 height 32
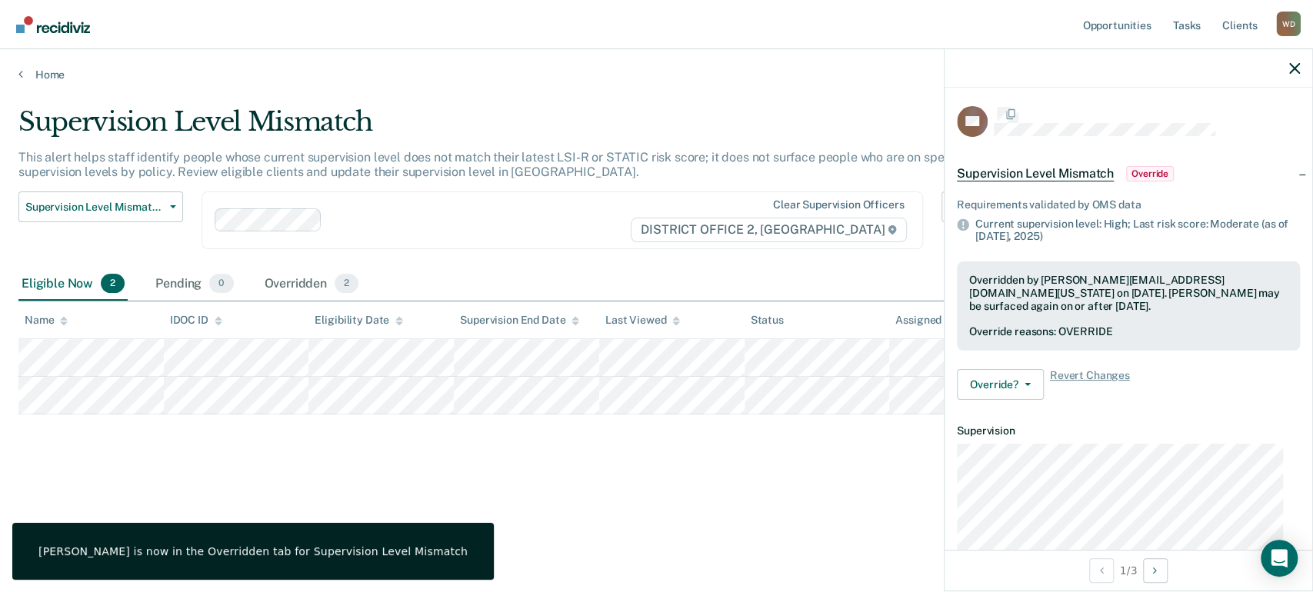
click at [549, 515] on div "Supervision Level Mismatch This alert helps staff identify people whose current…" at bounding box center [656, 316] width 1276 height 420
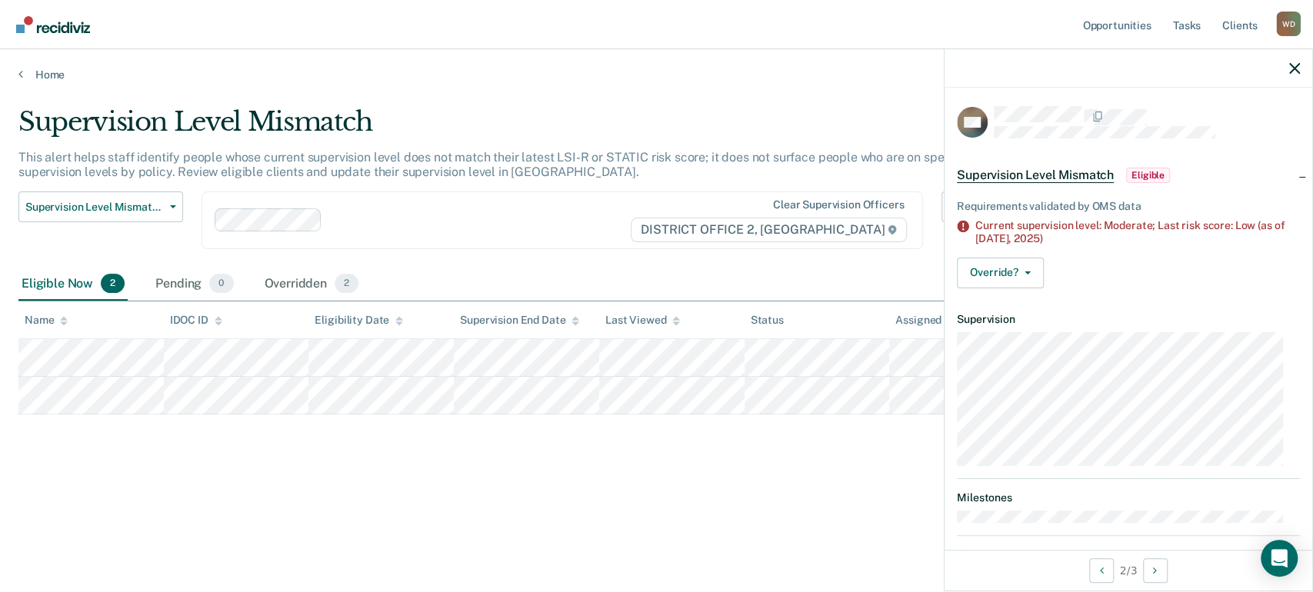
click at [171, 489] on div "Supervision Level Mismatch This alert helps staff identify people whose current…" at bounding box center [656, 316] width 1276 height 420
click at [1296, 71] on icon "button" at bounding box center [1294, 68] width 11 height 11
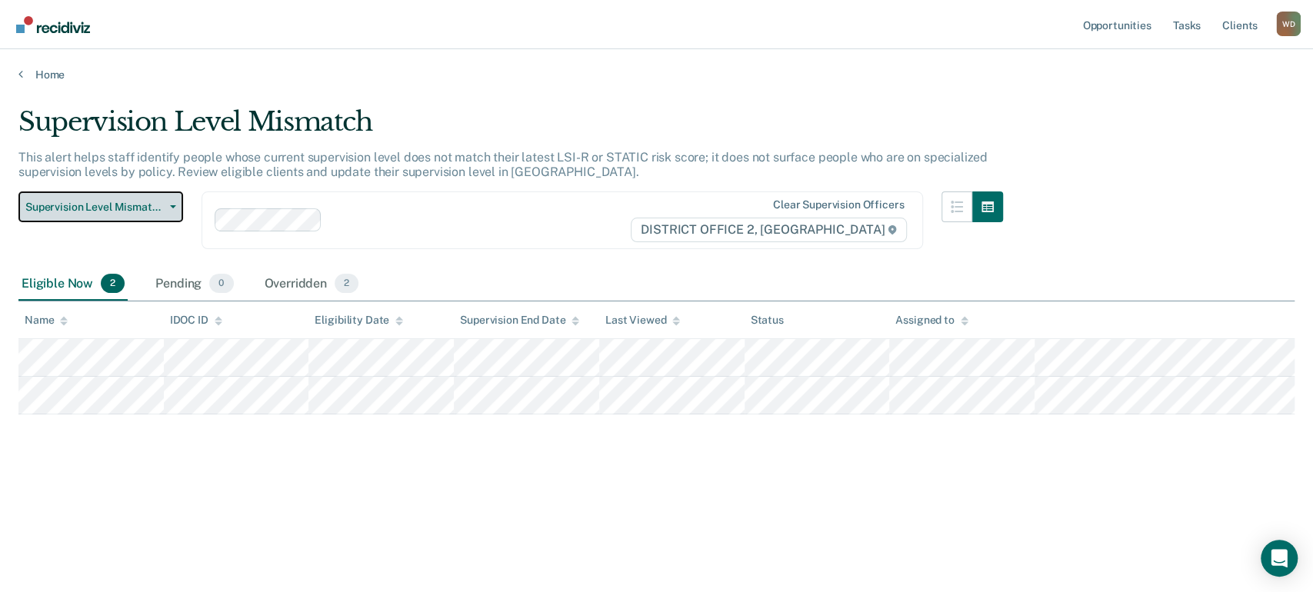
click at [113, 195] on button "Supervision Level Mismatch" at bounding box center [100, 206] width 165 height 31
click at [318, 280] on div "Overridden 2" at bounding box center [311, 285] width 101 height 34
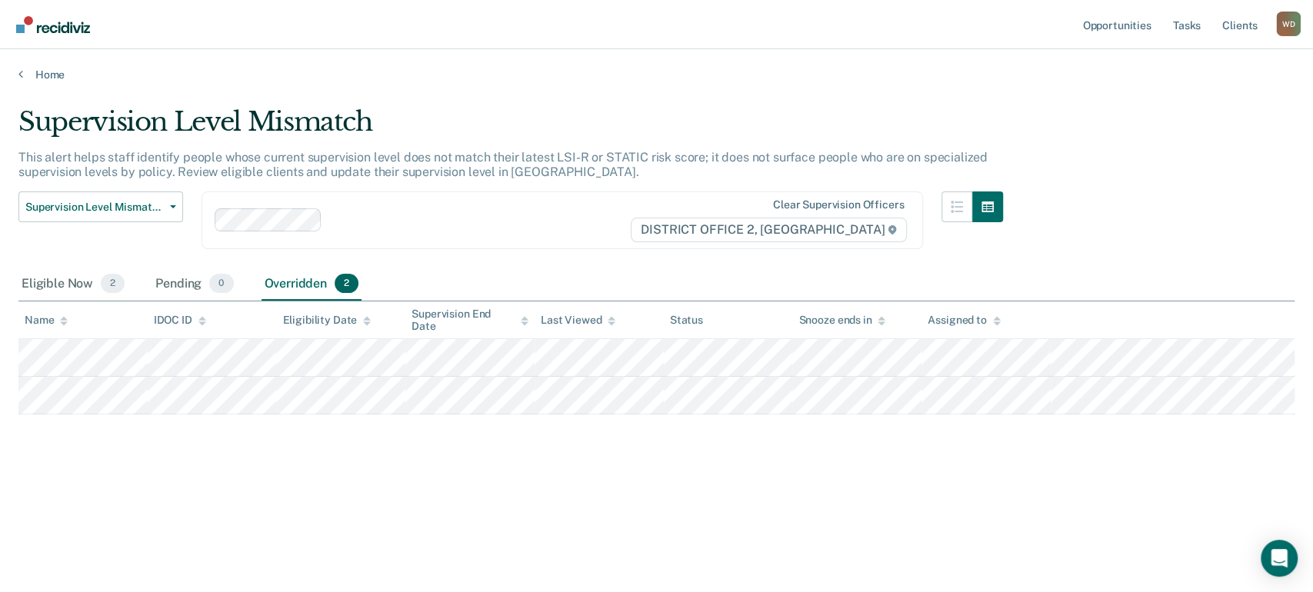
click at [249, 463] on div "Supervision Level Mismatch This alert helps staff identify people whose current…" at bounding box center [656, 291] width 1276 height 371
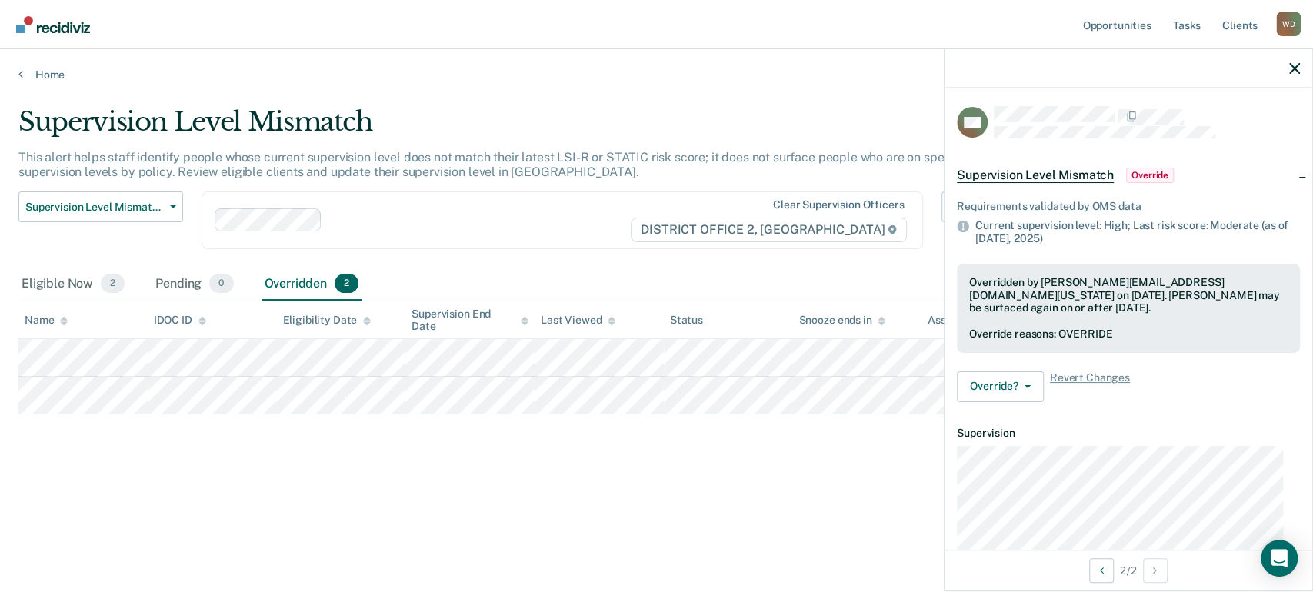
click at [332, 467] on div "Supervision Level Mismatch This alert helps staff identify people whose current…" at bounding box center [656, 291] width 1276 height 371
click at [65, 201] on span "Supervision Level Mismatch" at bounding box center [94, 207] width 138 height 13
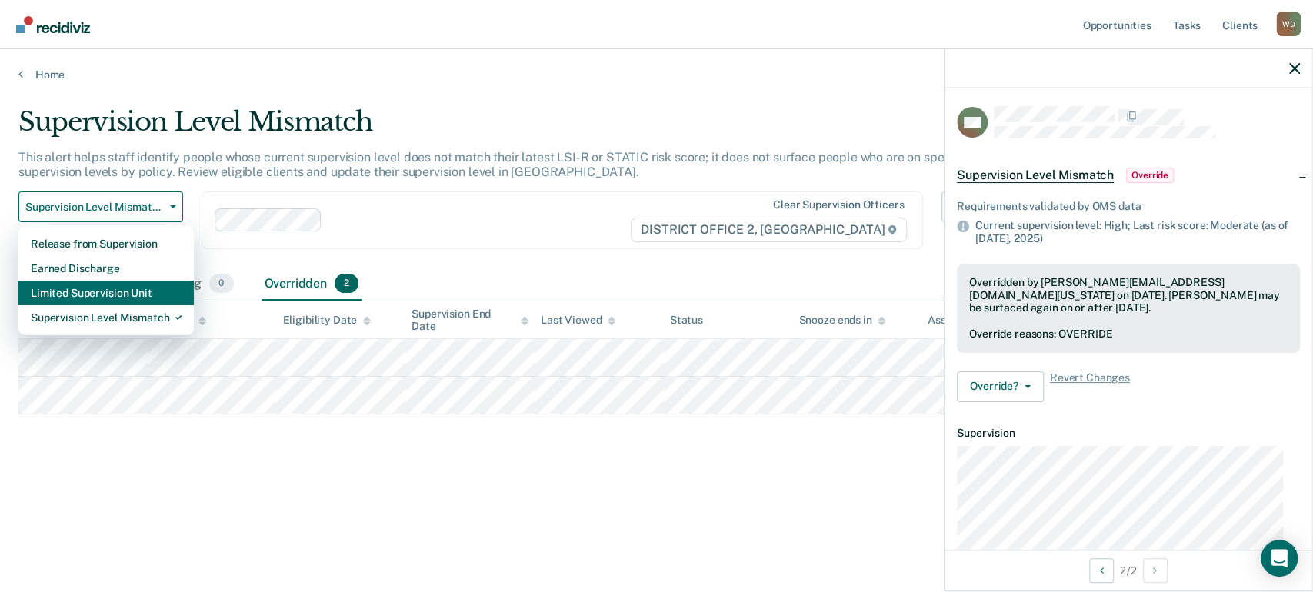
click at [62, 298] on div "Limited Supervision Unit" at bounding box center [106, 293] width 151 height 25
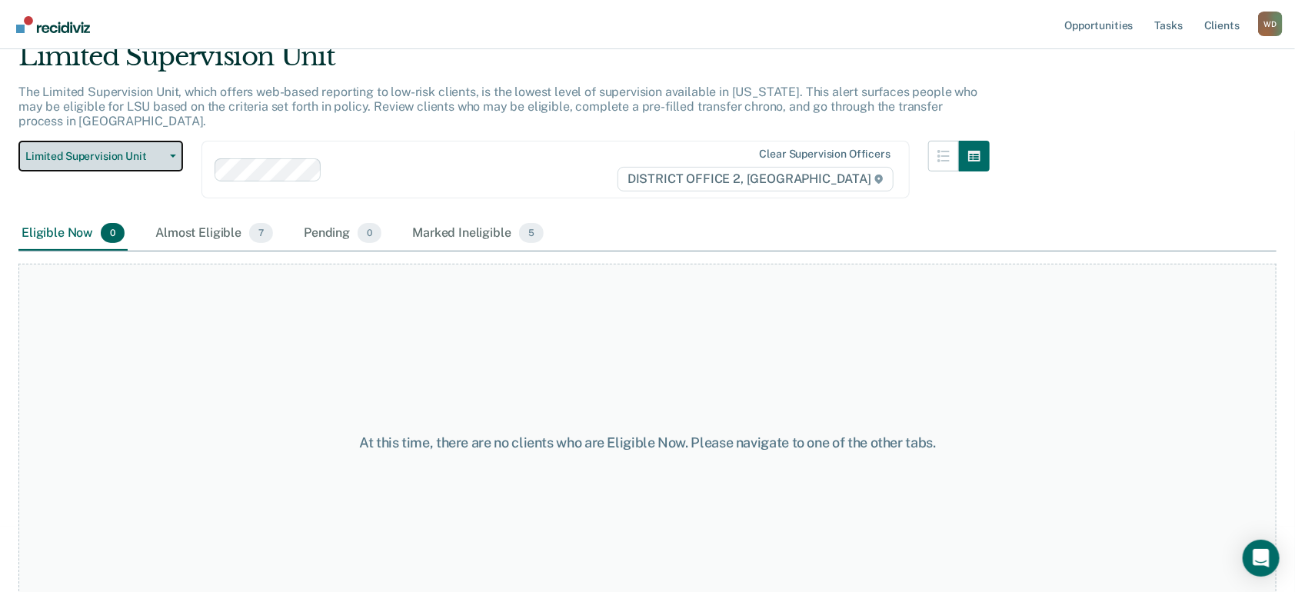
scroll to position [97, 0]
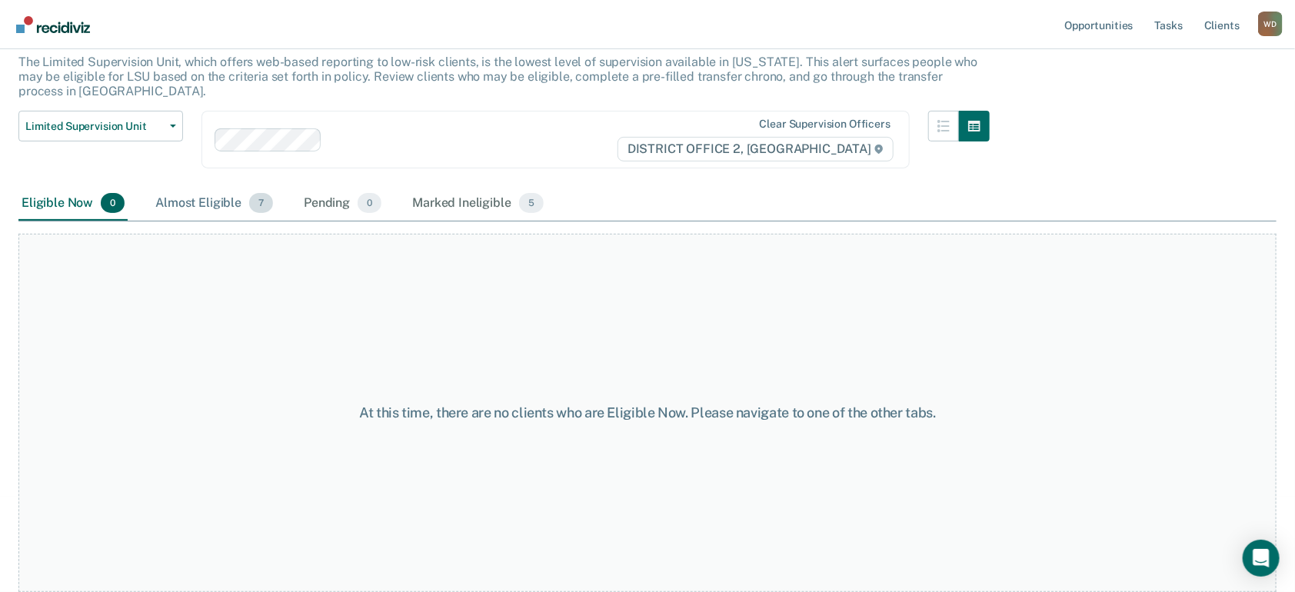
click at [212, 187] on div "Almost Eligible 7" at bounding box center [214, 204] width 124 height 34
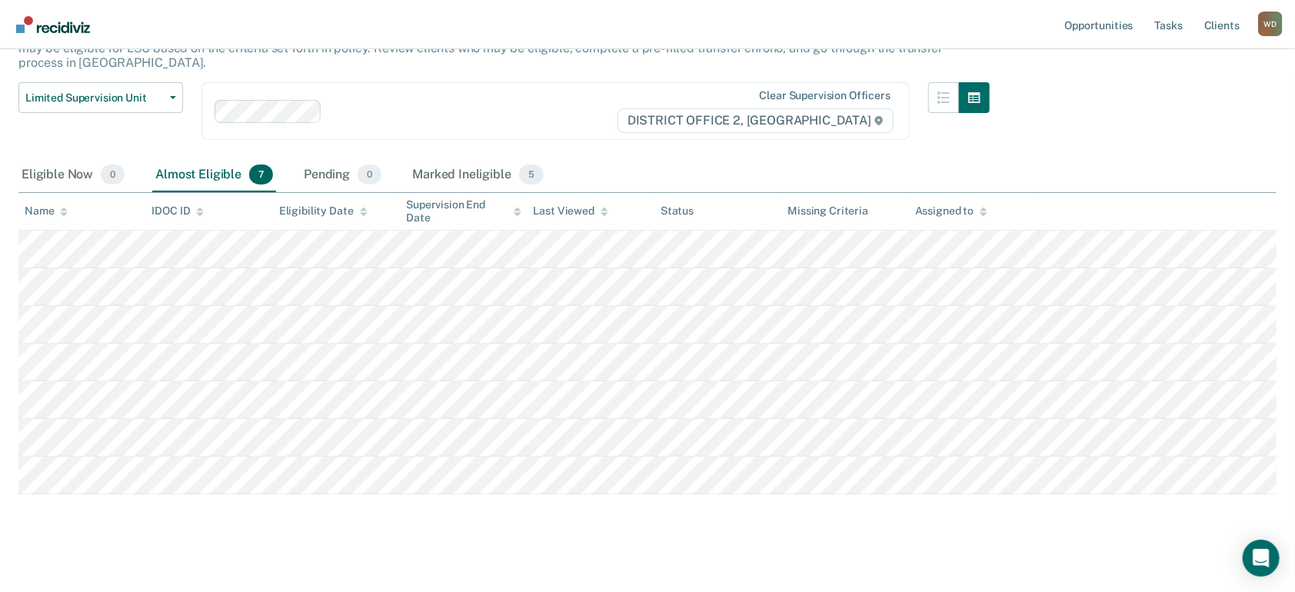
scroll to position [138, 0]
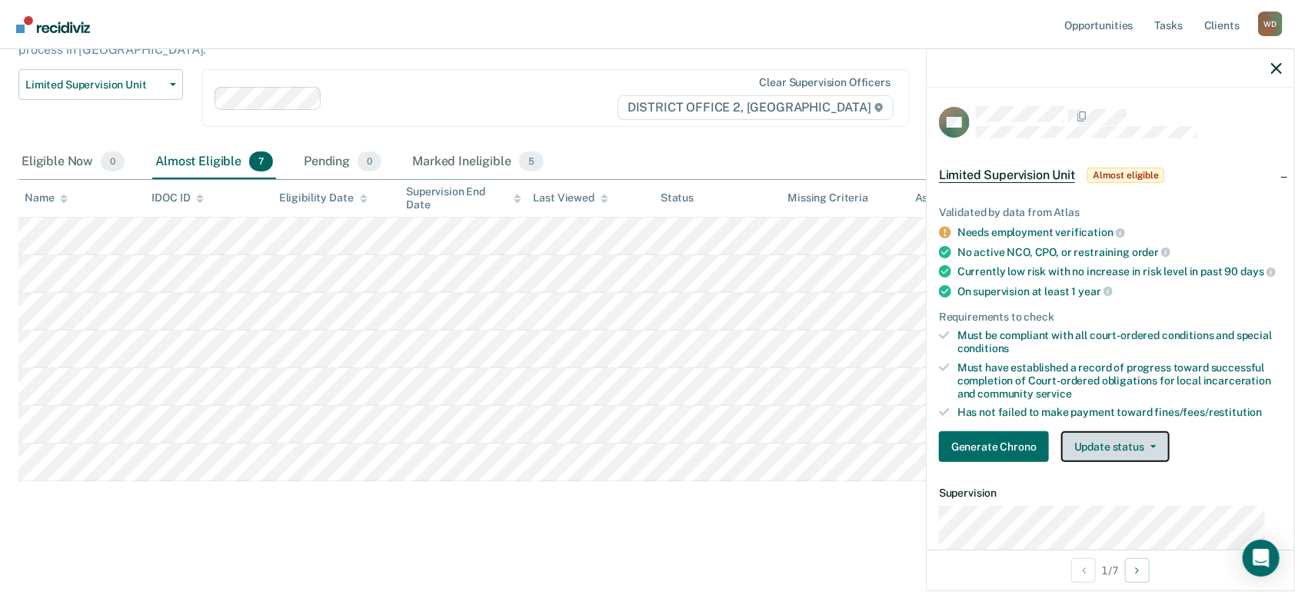
click at [1097, 461] on button "Update status" at bounding box center [1115, 446] width 108 height 31
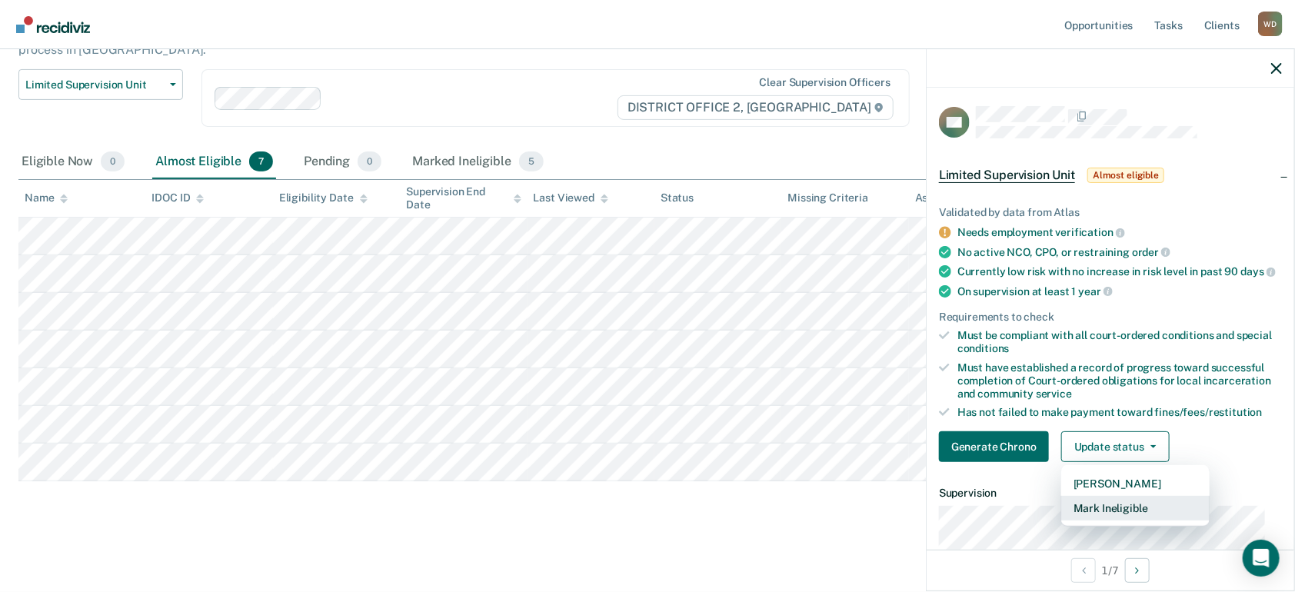
click at [1101, 515] on button "Mark Ineligible" at bounding box center [1135, 508] width 148 height 25
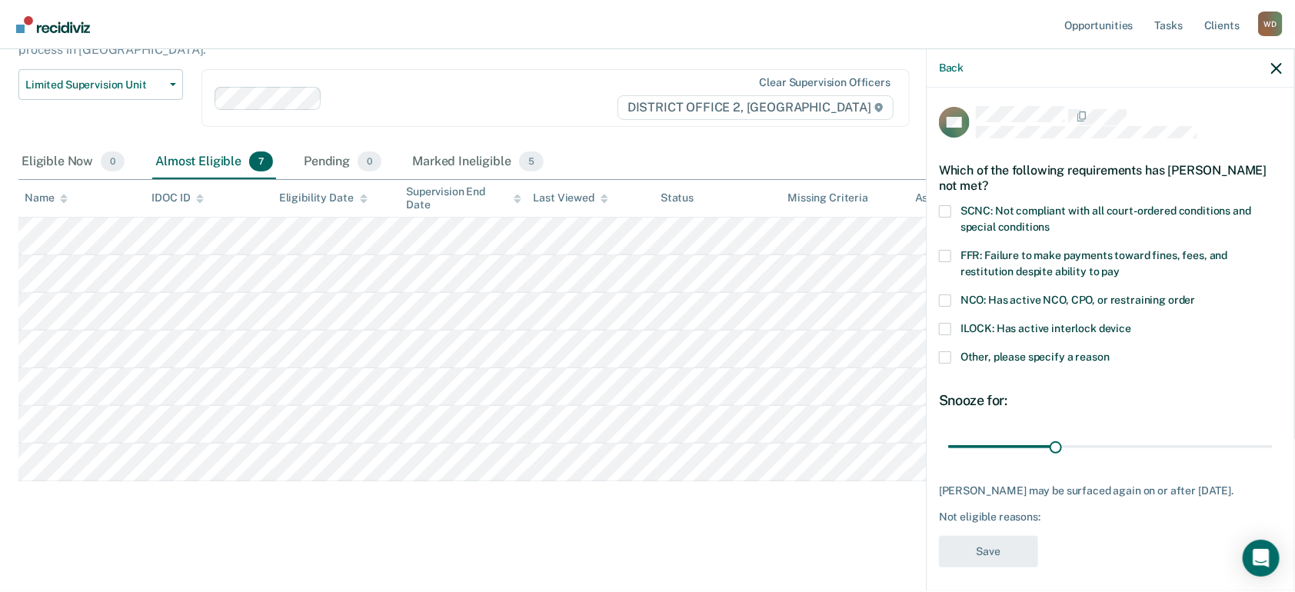
click at [951, 250] on span at bounding box center [945, 256] width 12 height 12
click at [1120, 266] on input "FFR: Failure to make payments toward fines, fees, and restitution despite abili…" at bounding box center [1120, 266] width 0 height 0
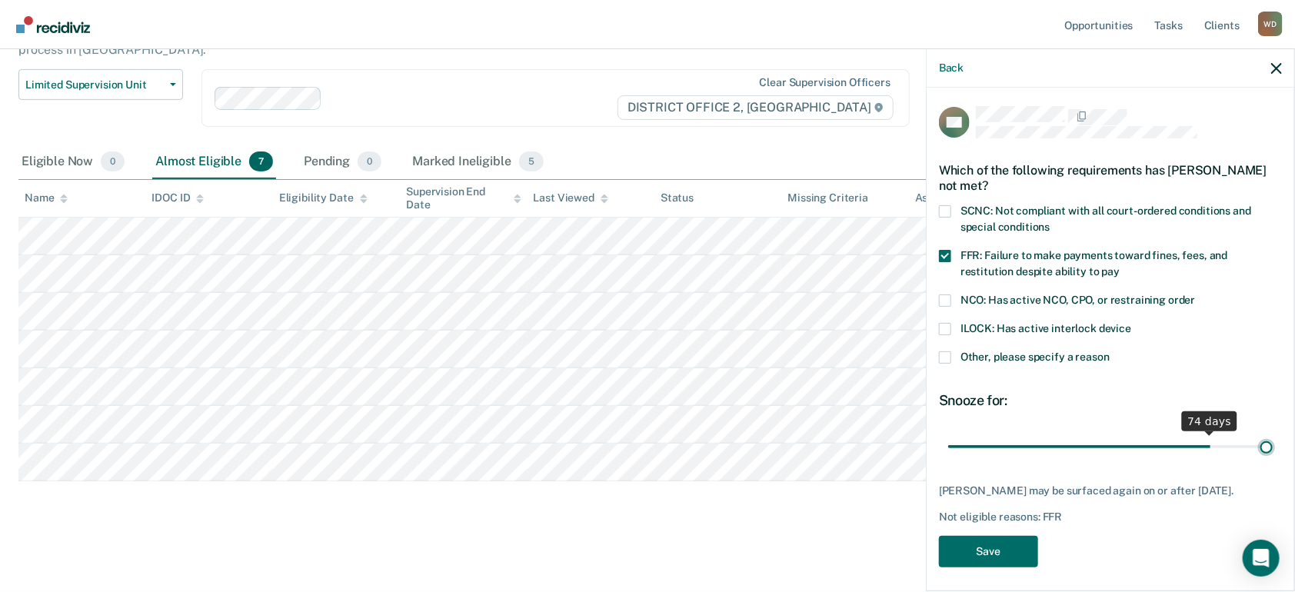
drag, startPoint x: 1052, startPoint y: 446, endPoint x: 1311, endPoint y: 448, distance: 259.2
type input "90"
click at [1273, 448] on input "range" at bounding box center [1110, 446] width 325 height 27
click at [969, 560] on button "Save" at bounding box center [988, 552] width 99 height 32
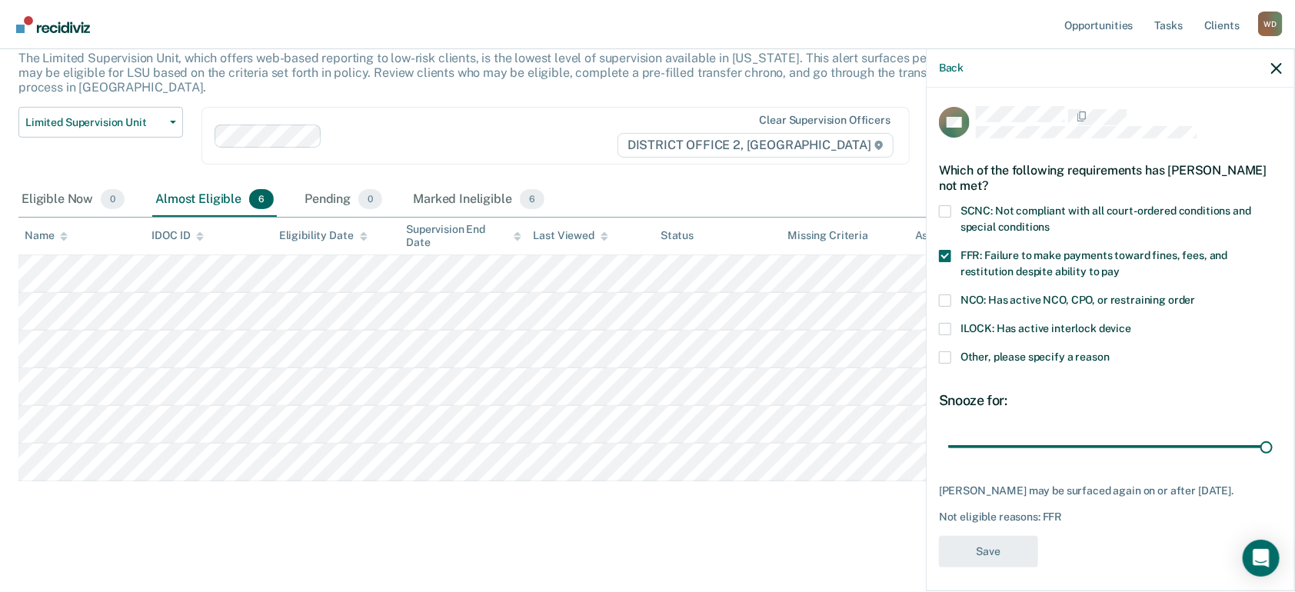
scroll to position [101, 0]
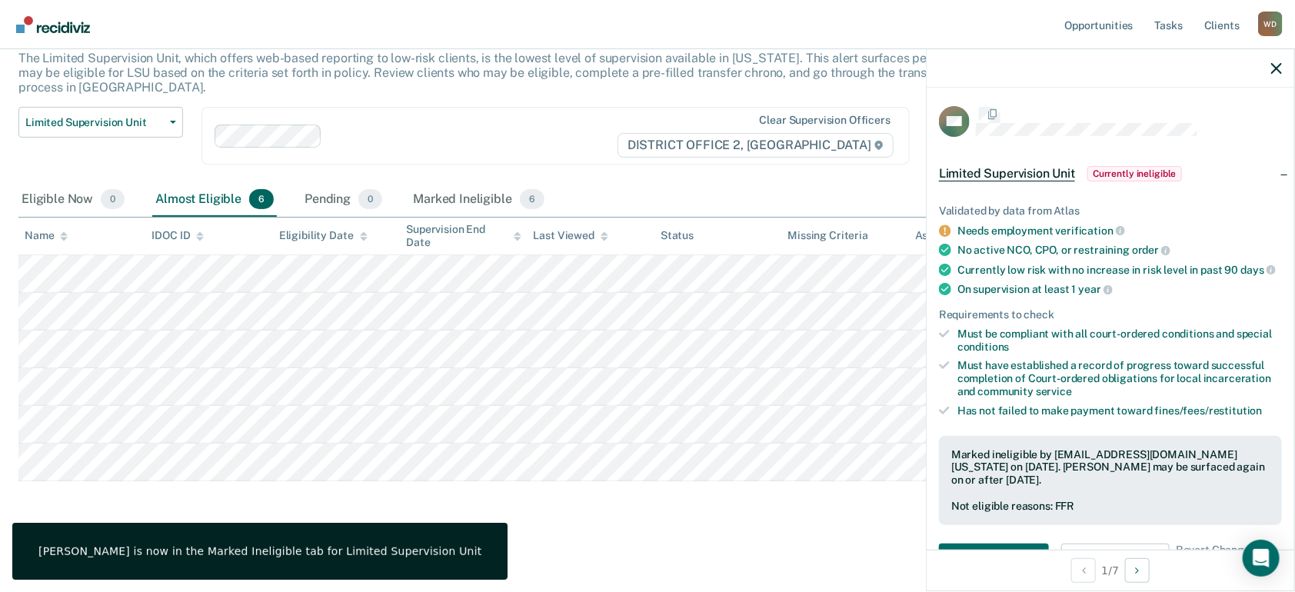
click at [698, 568] on main "Limited Supervision Unit The Limited Supervision Unit, which offers web-based r…" at bounding box center [647, 284] width 1295 height 605
click at [724, 534] on main "Limited Supervision Unit The Limited Supervision Unit, which offers web-based r…" at bounding box center [647, 284] width 1295 height 605
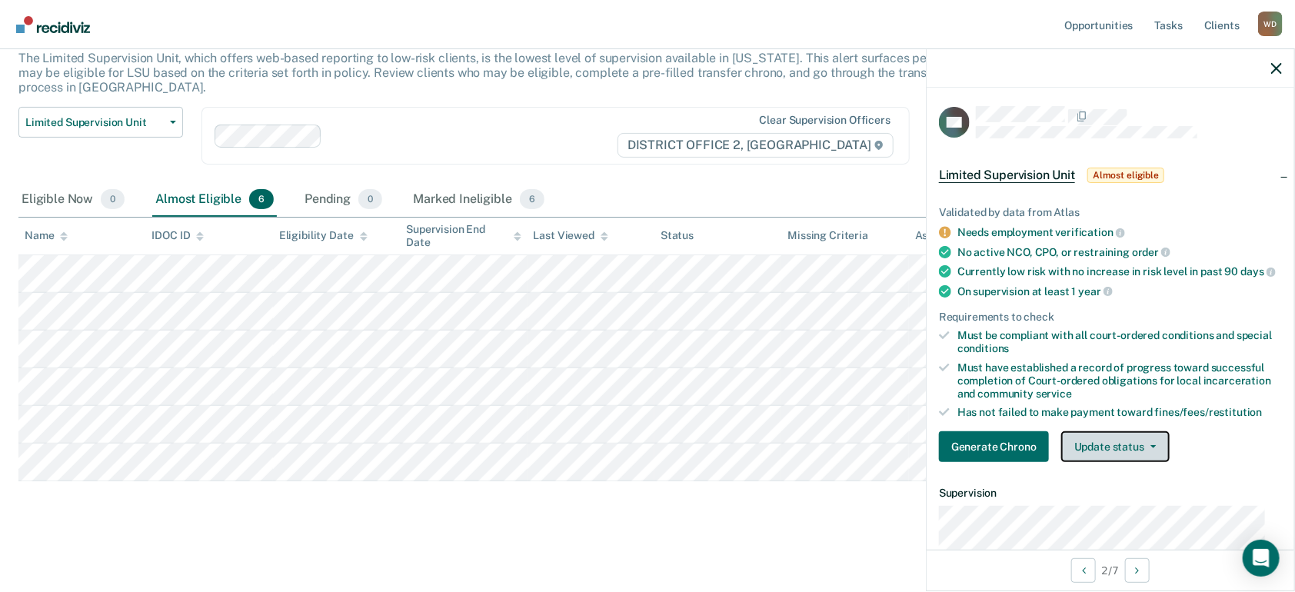
click at [1095, 459] on button "Update status" at bounding box center [1115, 446] width 108 height 31
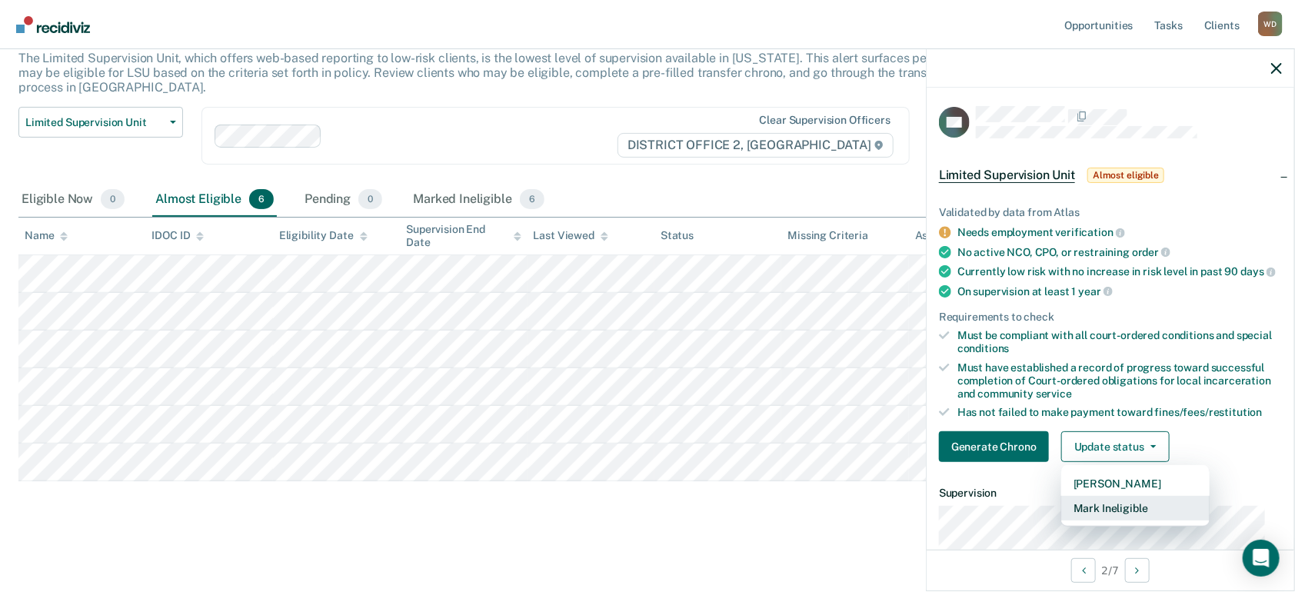
click at [1107, 515] on button "Mark Ineligible" at bounding box center [1135, 508] width 148 height 25
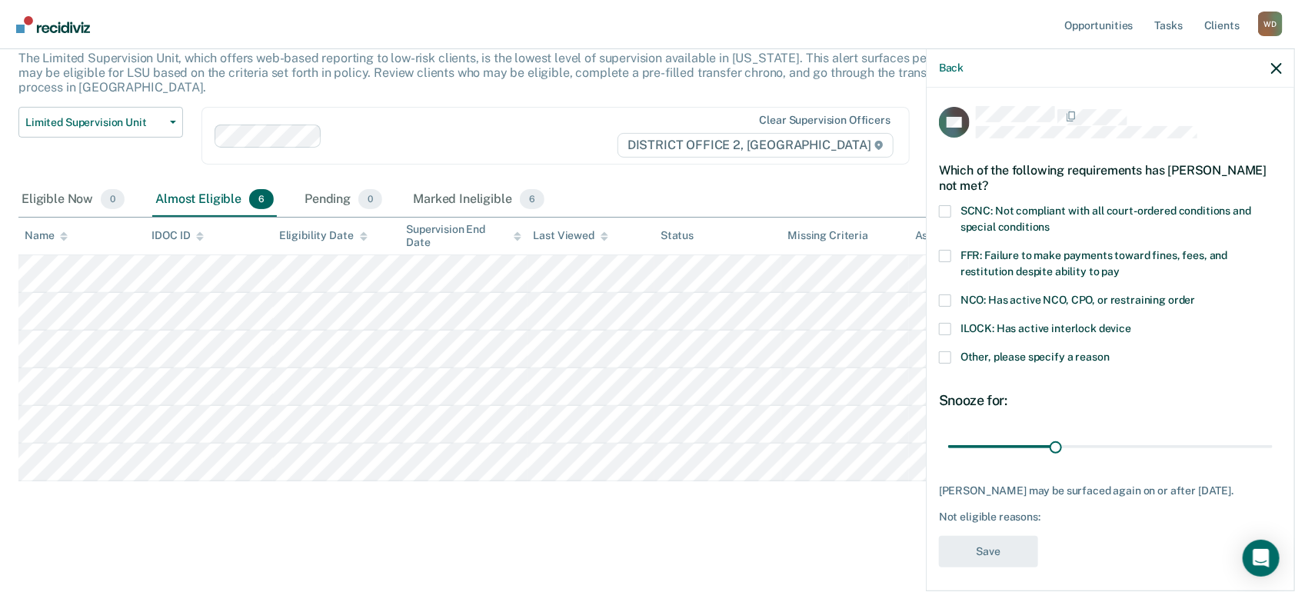
drag, startPoint x: 943, startPoint y: 255, endPoint x: 956, endPoint y: 278, distance: 25.9
click at [944, 255] on span at bounding box center [945, 256] width 12 height 12
click at [1120, 266] on input "FFR: Failure to make payments toward fines, fees, and restitution despite abili…" at bounding box center [1120, 266] width 0 height 0
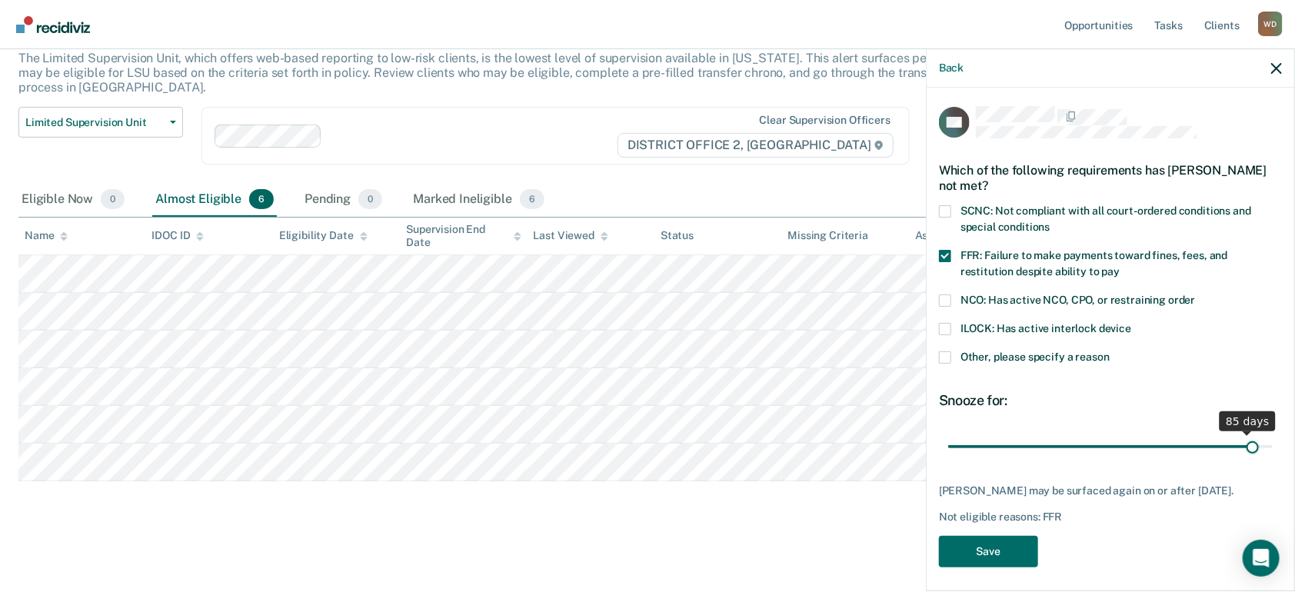
drag, startPoint x: 1056, startPoint y: 438, endPoint x: 1253, endPoint y: 445, distance: 197.0
type input "88"
click at [1243, 442] on input "range" at bounding box center [1110, 446] width 325 height 27
click at [987, 558] on button "Save" at bounding box center [988, 552] width 99 height 32
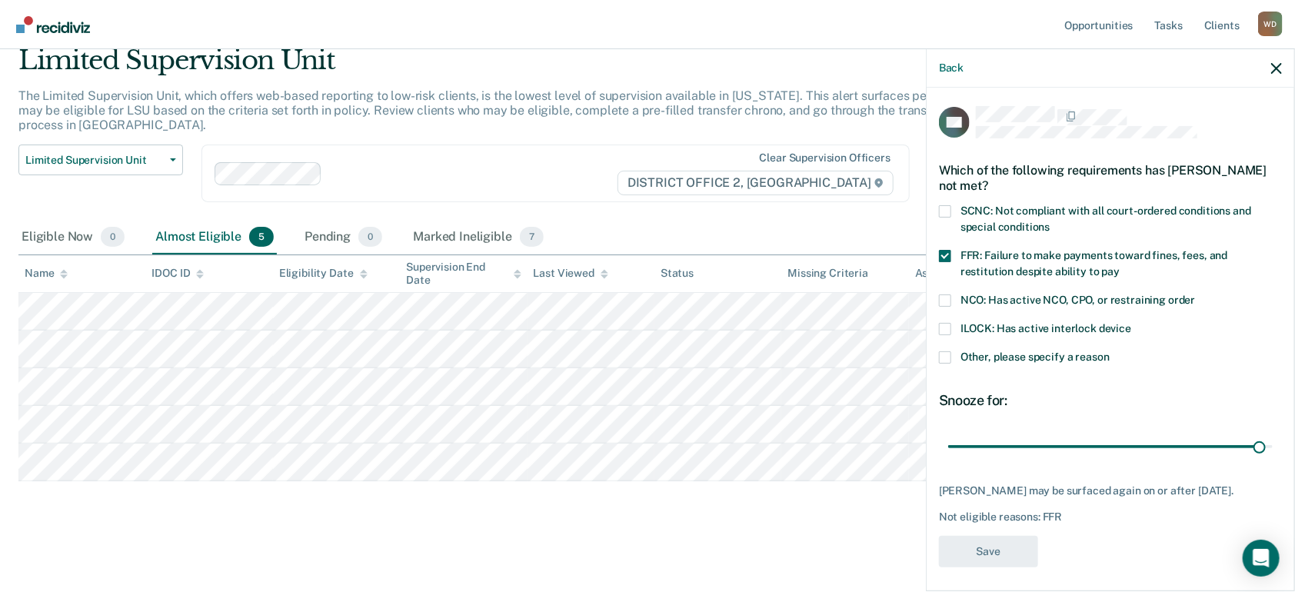
scroll to position [62, 0]
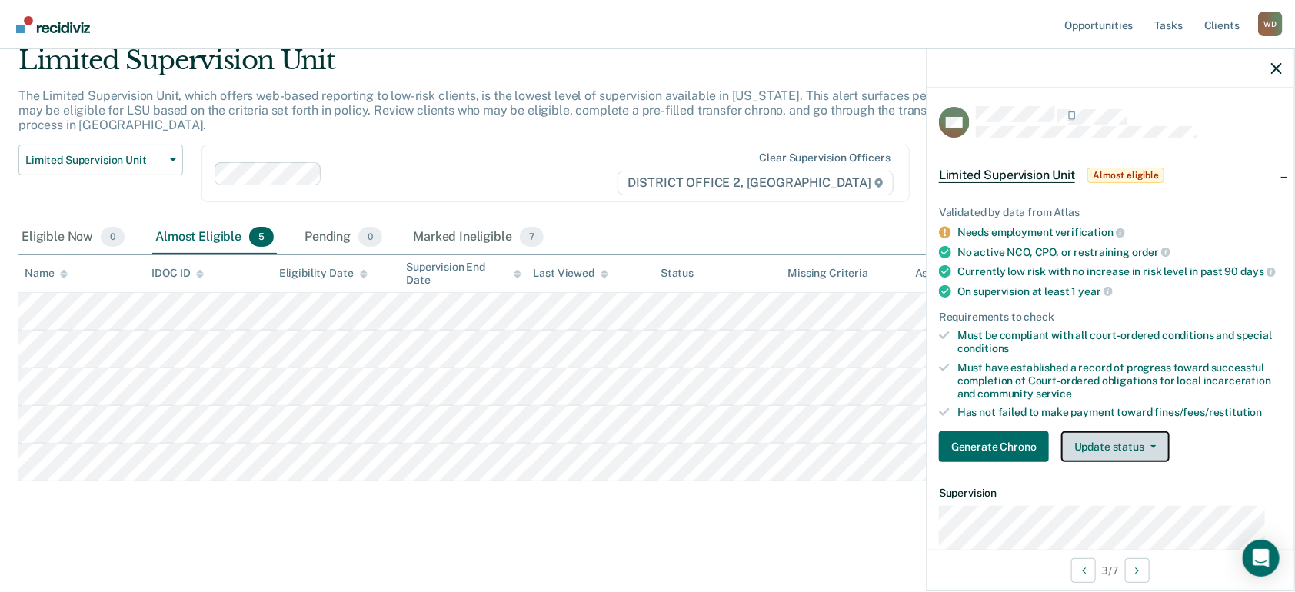
click at [1081, 451] on button "Update status" at bounding box center [1115, 446] width 108 height 31
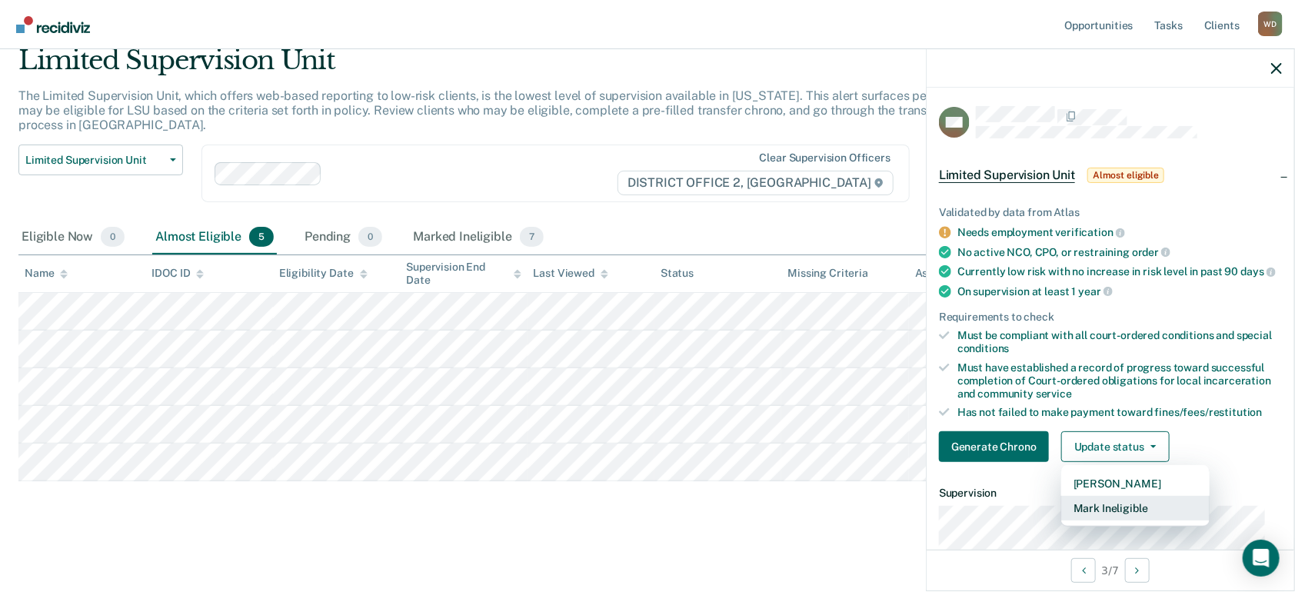
click at [1109, 521] on button "Mark Ineligible" at bounding box center [1135, 508] width 148 height 25
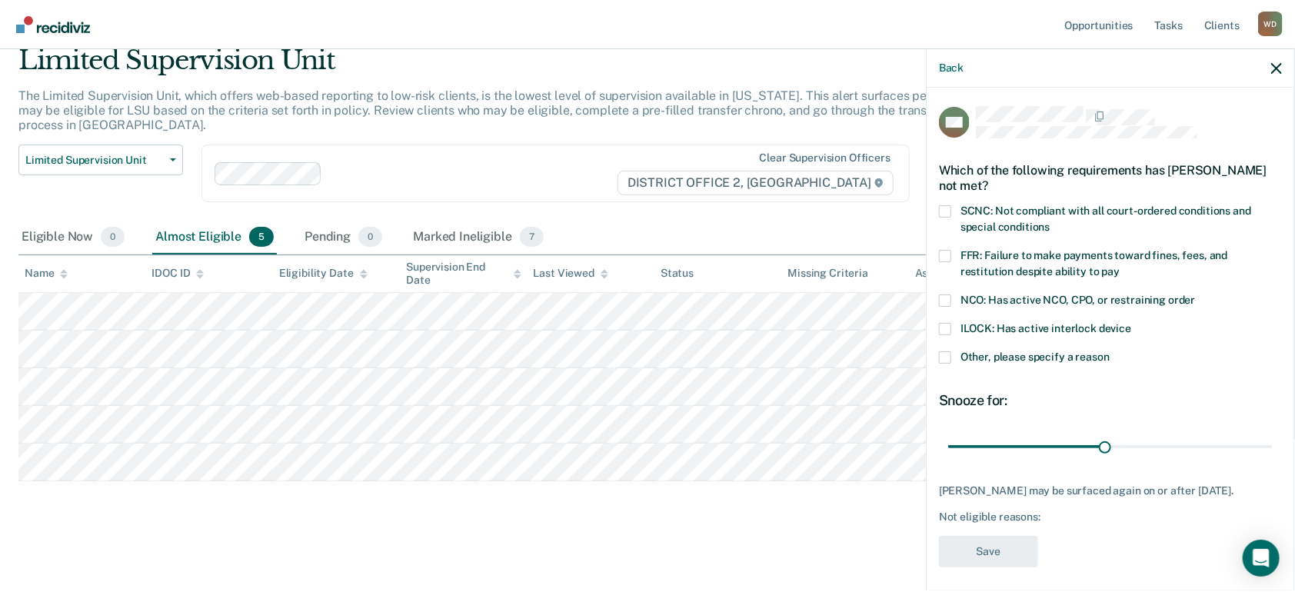
click at [948, 252] on span at bounding box center [945, 256] width 12 height 12
click at [1120, 266] on input "FFR: Failure to make payments toward fines, fees, and restitution despite abili…" at bounding box center [1120, 266] width 0 height 0
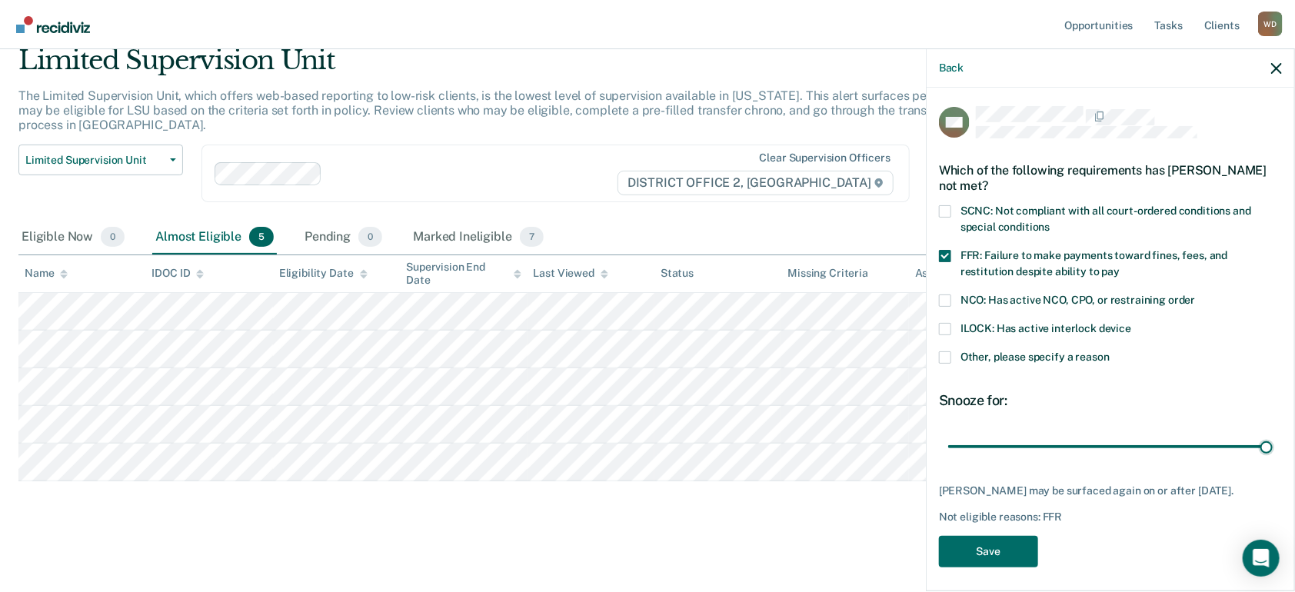
drag, startPoint x: 1097, startPoint y: 444, endPoint x: 1291, endPoint y: 467, distance: 195.9
type input "61"
click at [1273, 460] on input "range" at bounding box center [1110, 446] width 325 height 27
click at [1024, 536] on button "Save" at bounding box center [988, 552] width 99 height 32
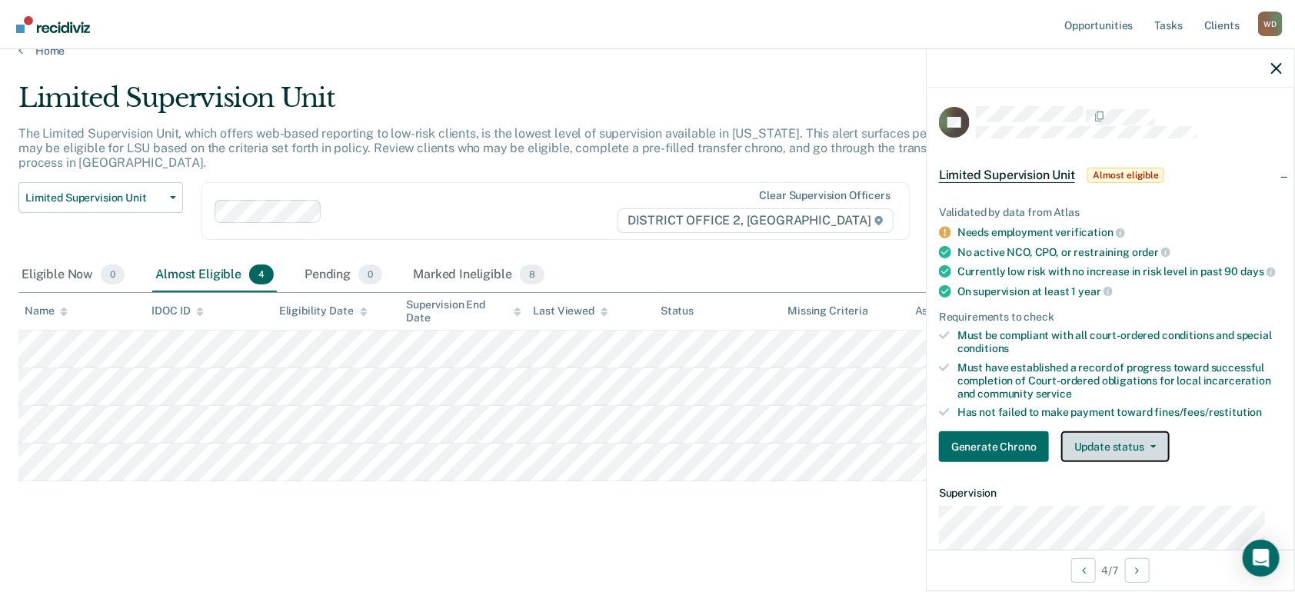
click at [1106, 455] on button "Update status" at bounding box center [1115, 446] width 108 height 31
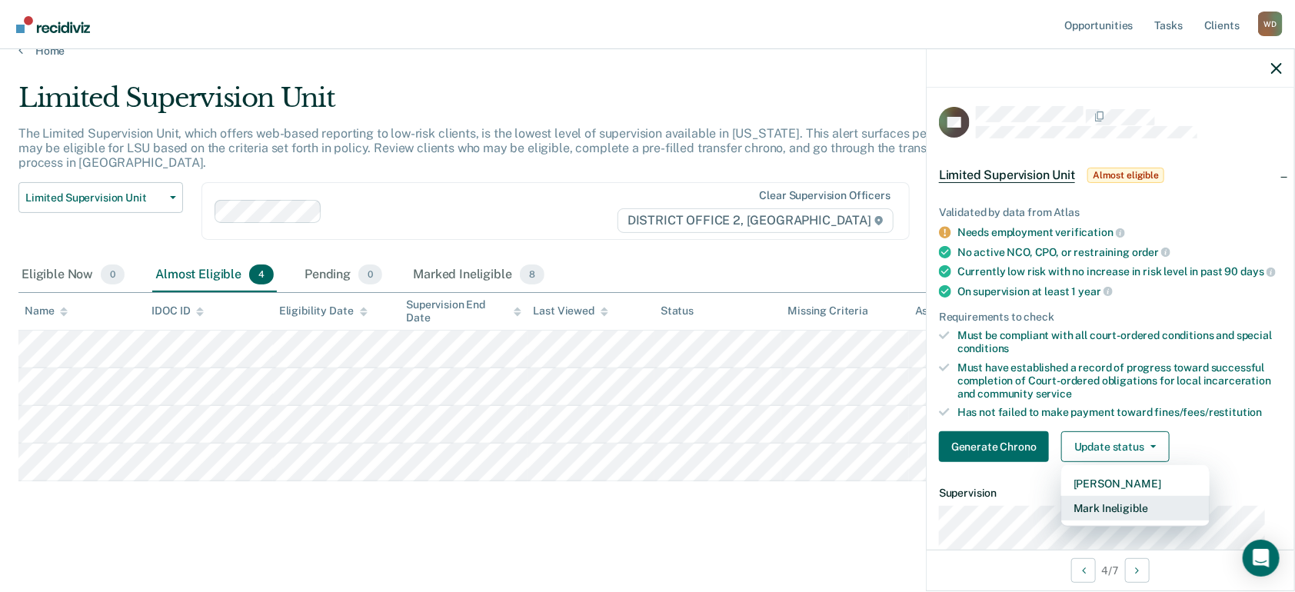
click at [1094, 514] on button "Mark Ineligible" at bounding box center [1135, 508] width 148 height 25
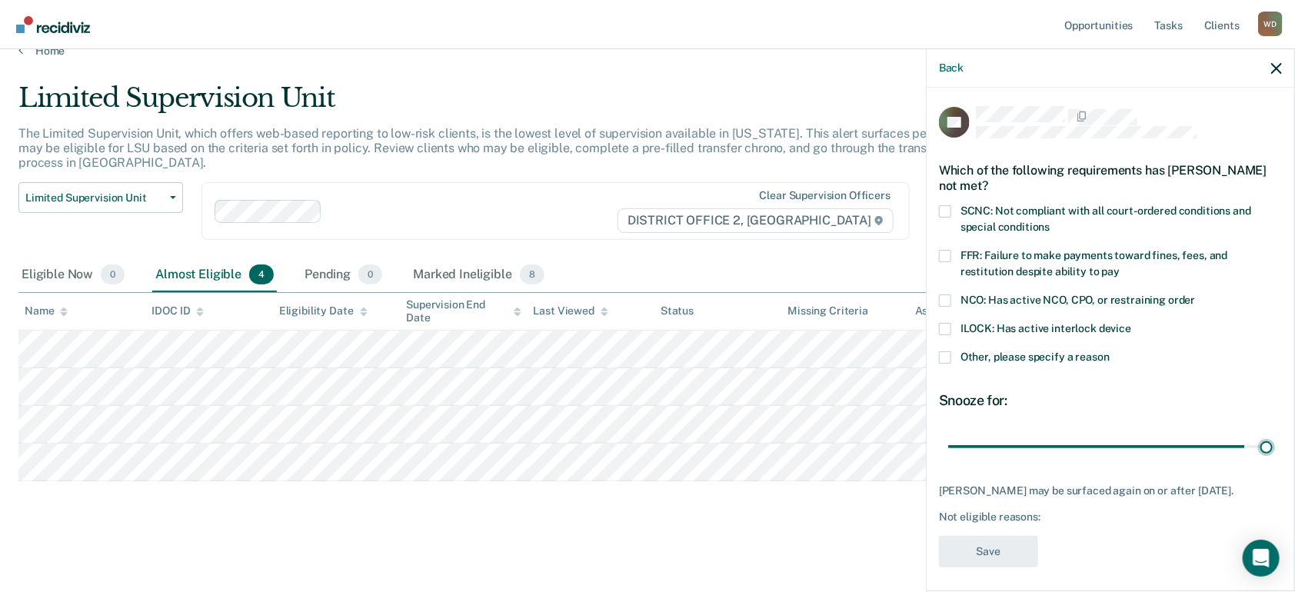
drag, startPoint x: 1102, startPoint y: 444, endPoint x: 1267, endPoint y: 468, distance: 166.3
type input "58"
click at [1254, 458] on input "range" at bounding box center [1110, 446] width 325 height 27
click at [946, 253] on span at bounding box center [945, 256] width 12 height 12
click at [1120, 266] on input "FFR: Failure to make payments toward fines, fees, and restitution despite abili…" at bounding box center [1120, 266] width 0 height 0
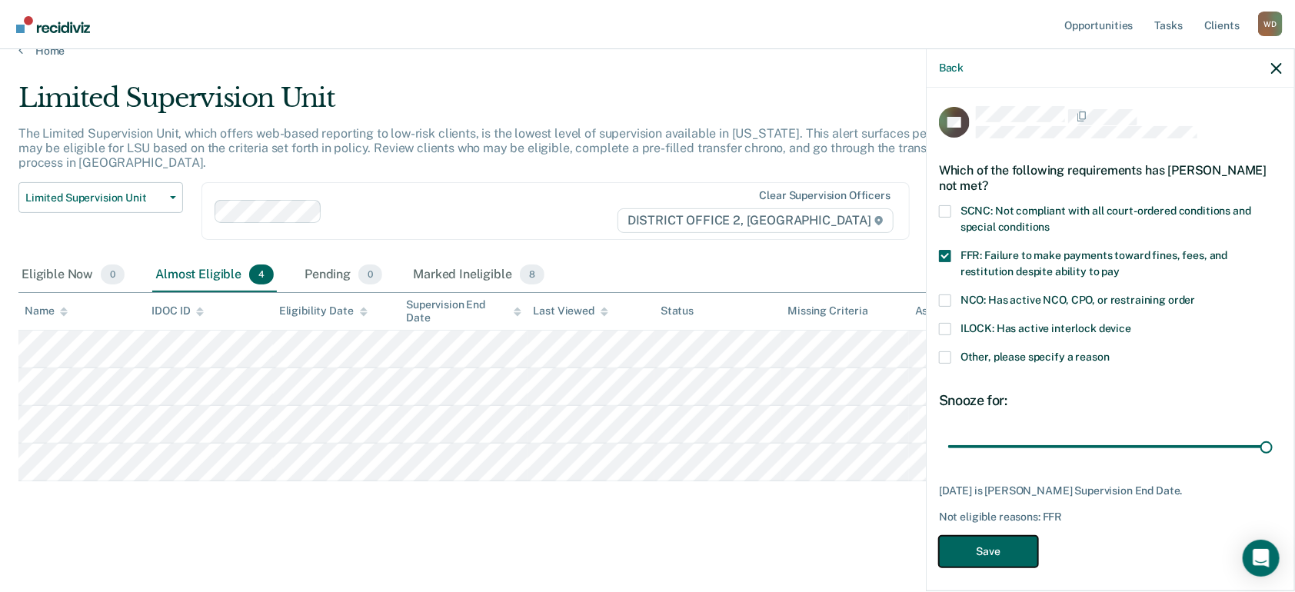
click at [1007, 541] on button "Save" at bounding box center [988, 552] width 99 height 32
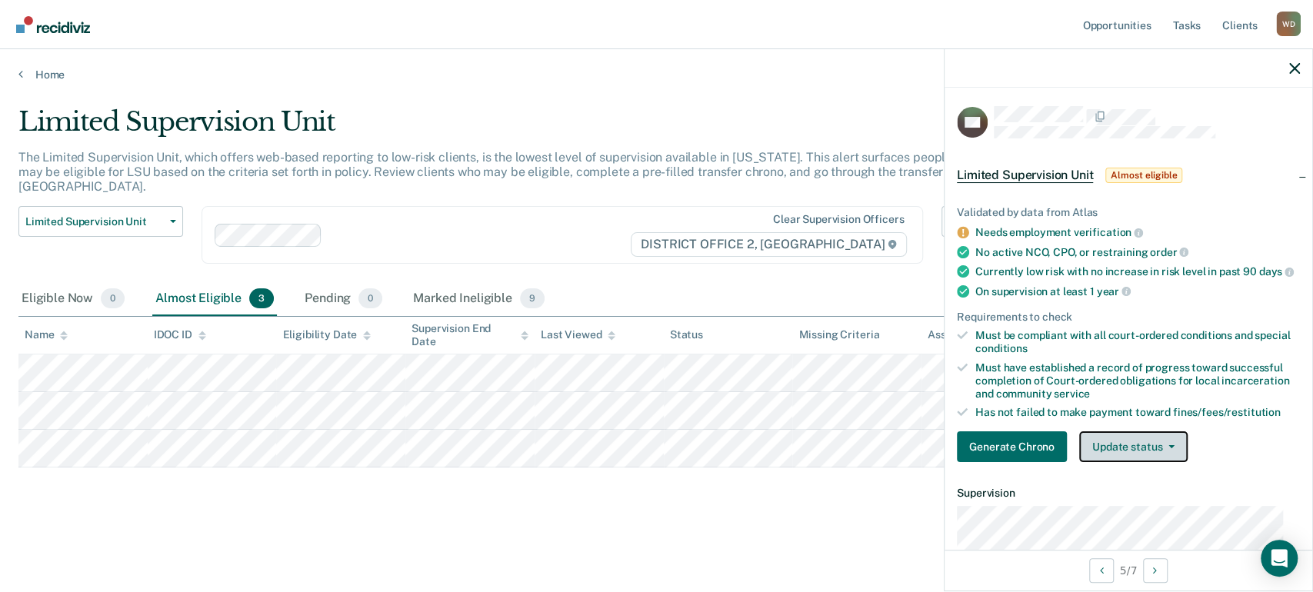
click at [1150, 461] on button "Update status" at bounding box center [1133, 446] width 108 height 31
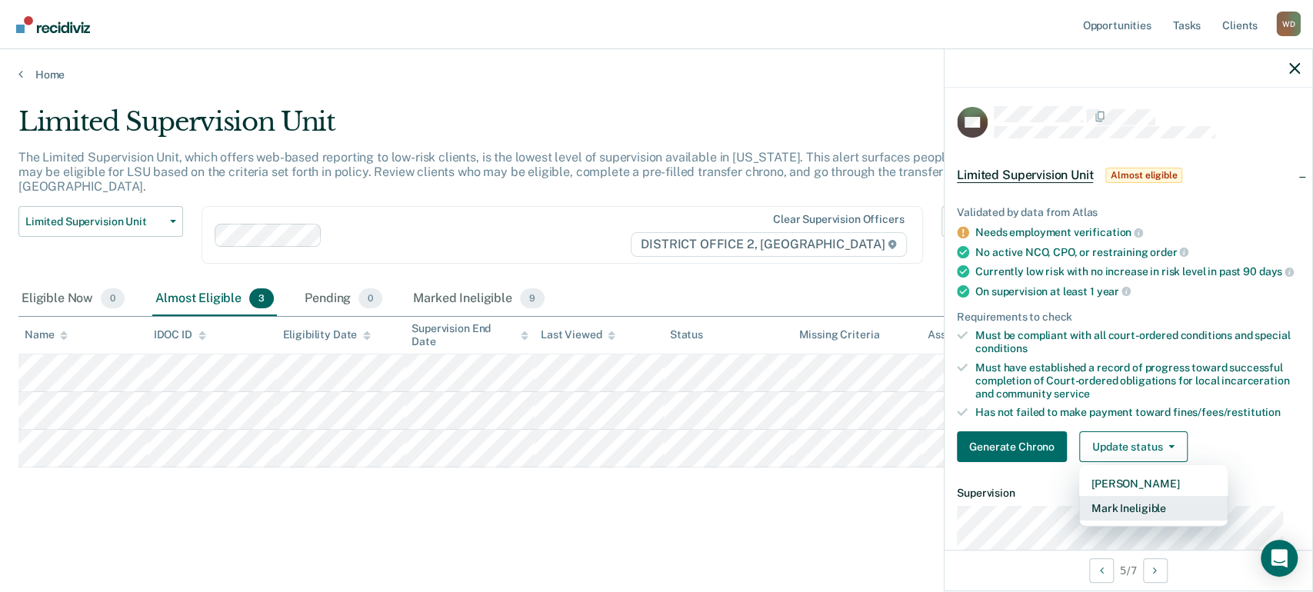
click at [1116, 520] on button "Mark Ineligible" at bounding box center [1153, 508] width 148 height 25
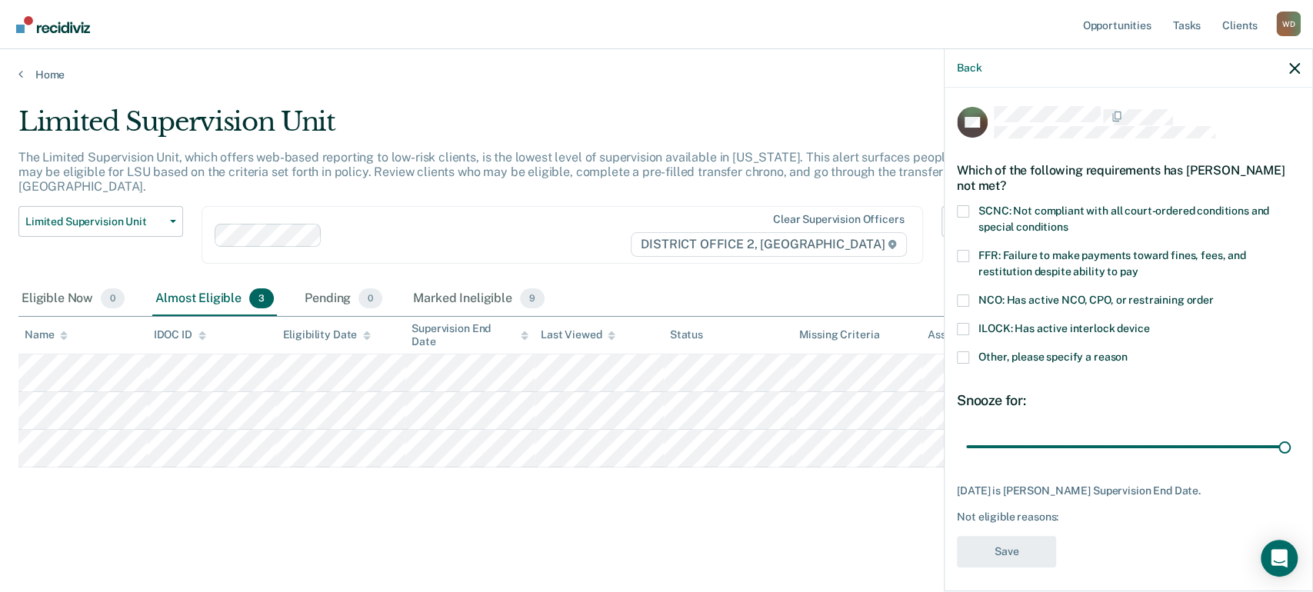
click at [964, 256] on span at bounding box center [963, 256] width 12 height 12
click at [1137, 266] on input "FFR: Failure to make payments toward fines, fees, and restitution despite abili…" at bounding box center [1137, 266] width 0 height 0
click at [1026, 554] on button "Save" at bounding box center [1006, 552] width 99 height 32
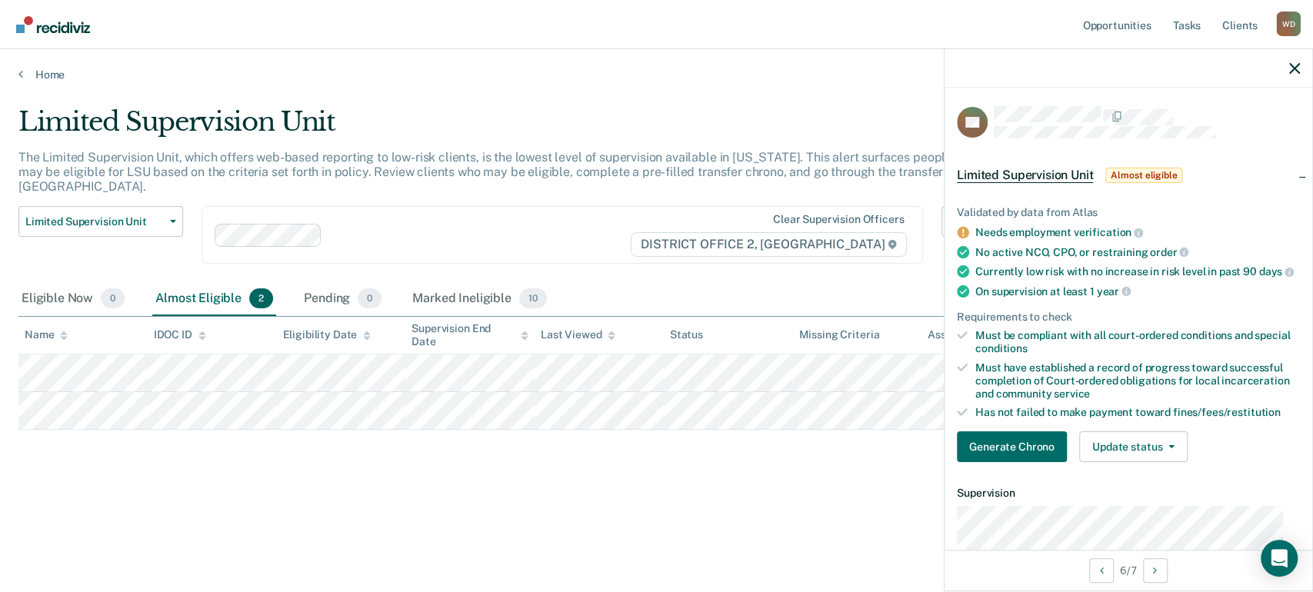
click at [128, 437] on div "Limited Supervision Unit The Limited Supervision Unit, which offers web-based r…" at bounding box center [656, 291] width 1276 height 371
click at [1101, 462] on button "Update status" at bounding box center [1133, 446] width 108 height 31
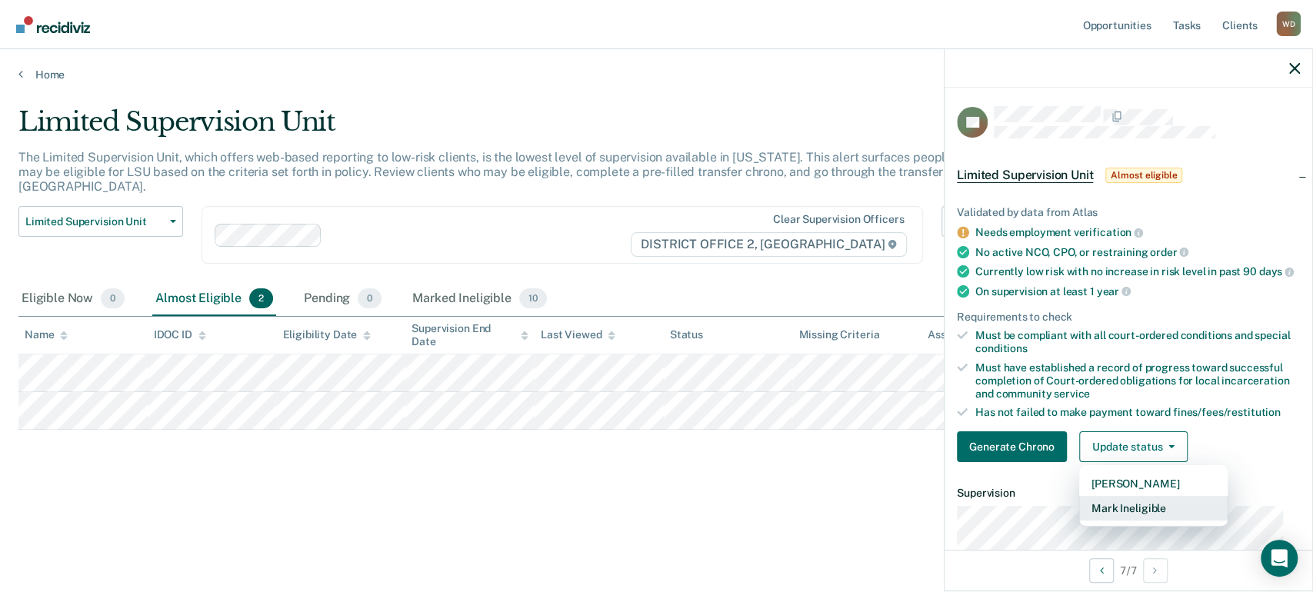
click at [1115, 513] on button "Mark Ineligible" at bounding box center [1153, 508] width 148 height 25
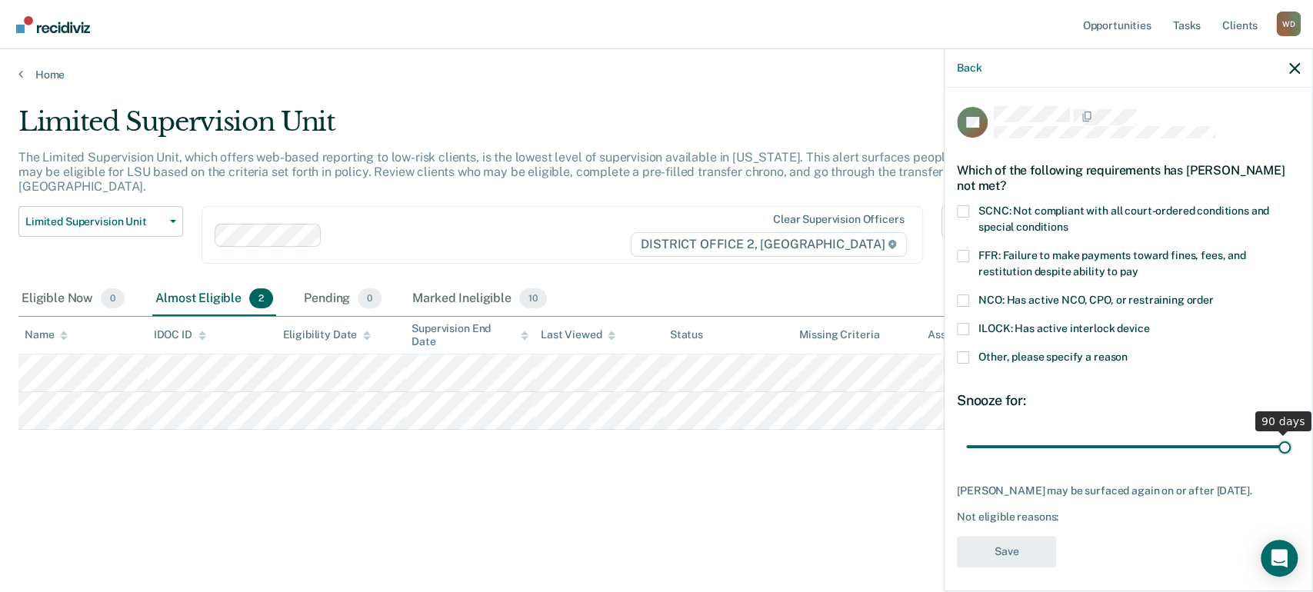
drag, startPoint x: 1067, startPoint y: 440, endPoint x: 1311, endPoint y: 445, distance: 243.8
type input "90"
click at [1290, 445] on input "range" at bounding box center [1128, 446] width 325 height 27
click at [960, 268] on label "FFR: Failure to make payments toward fines, fees, and restitution despite abili…" at bounding box center [1128, 266] width 343 height 32
click at [1137, 266] on input "FFR: Failure to make payments toward fines, fees, and restitution despite abili…" at bounding box center [1137, 266] width 0 height 0
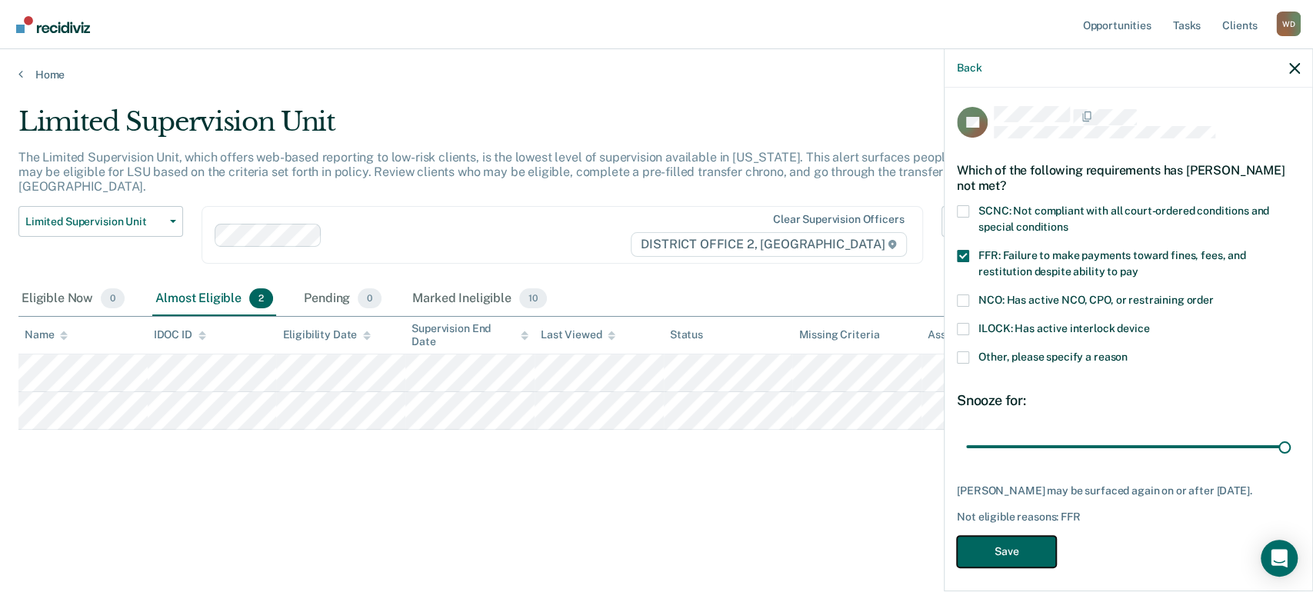
drag, startPoint x: 1007, startPoint y: 556, endPoint x: 1013, endPoint y: 538, distance: 18.5
click at [1008, 557] on button "Save" at bounding box center [1006, 552] width 99 height 32
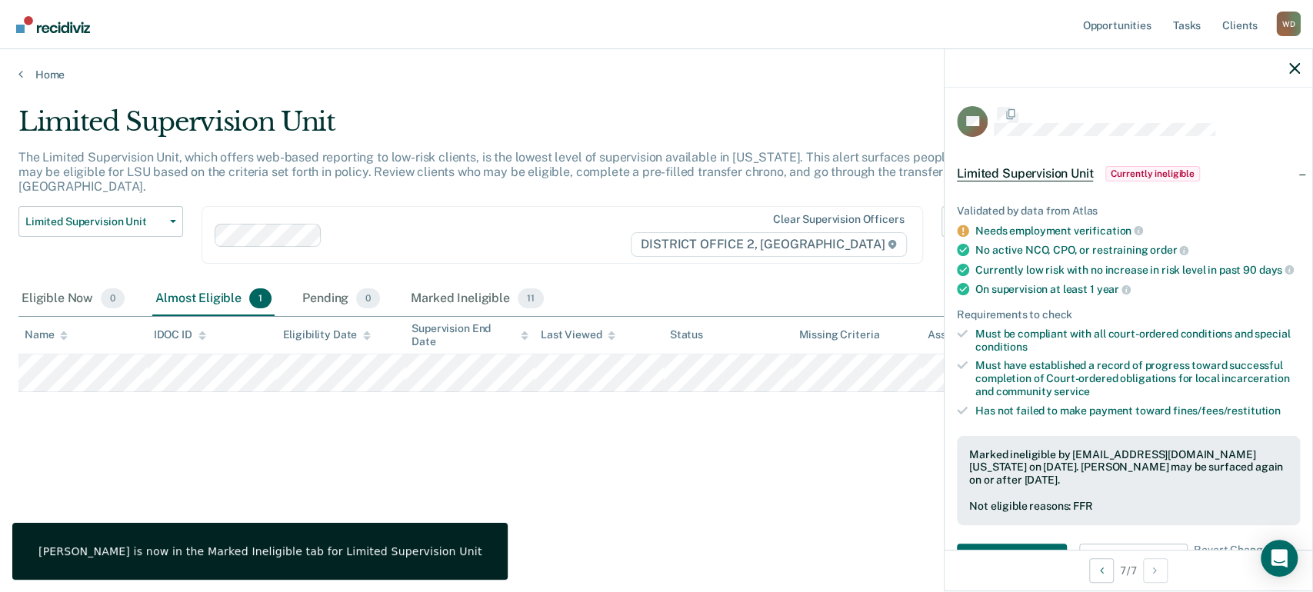
click at [311, 519] on div "Limited Supervision Unit The Limited Supervision Unit, which offers web-based r…" at bounding box center [656, 316] width 1276 height 420
drag, startPoint x: 511, startPoint y: 468, endPoint x: 526, endPoint y: 464, distance: 15.9
click at [511, 468] on div "Limited Supervision Unit The Limited Supervision Unit, which offers web-based r…" at bounding box center [656, 291] width 1276 height 371
click at [1294, 67] on icon "button" at bounding box center [1294, 68] width 11 height 11
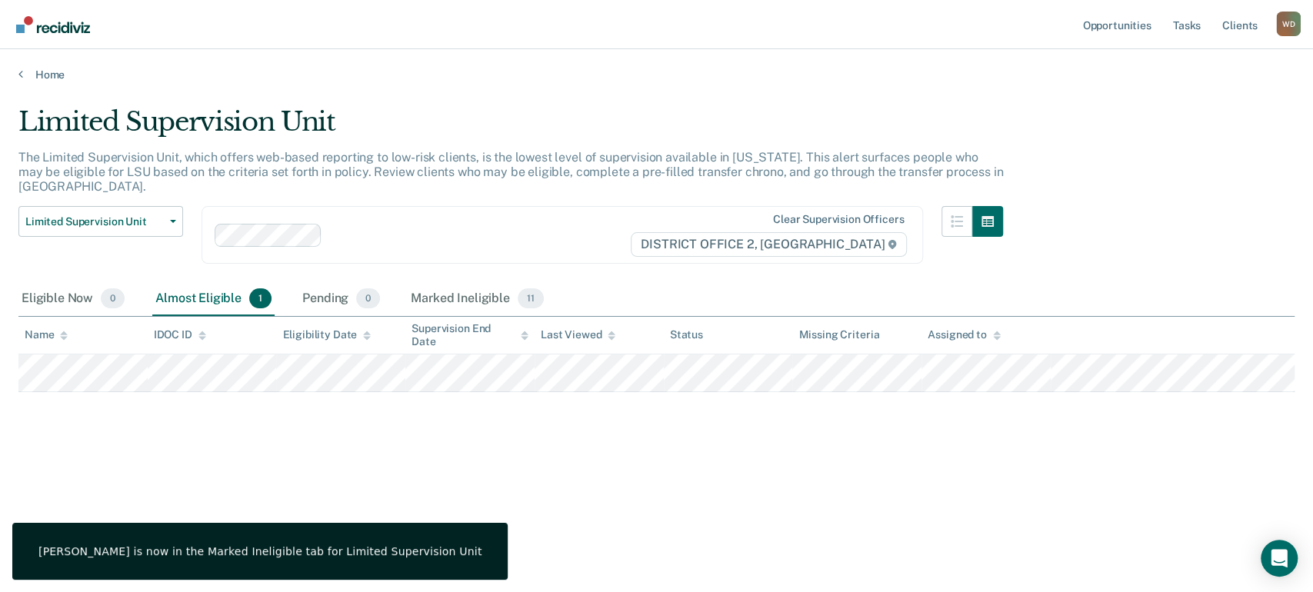
click at [666, 448] on div "Limited Supervision Unit The Limited Supervision Unit, which offers web-based r…" at bounding box center [656, 291] width 1276 height 371
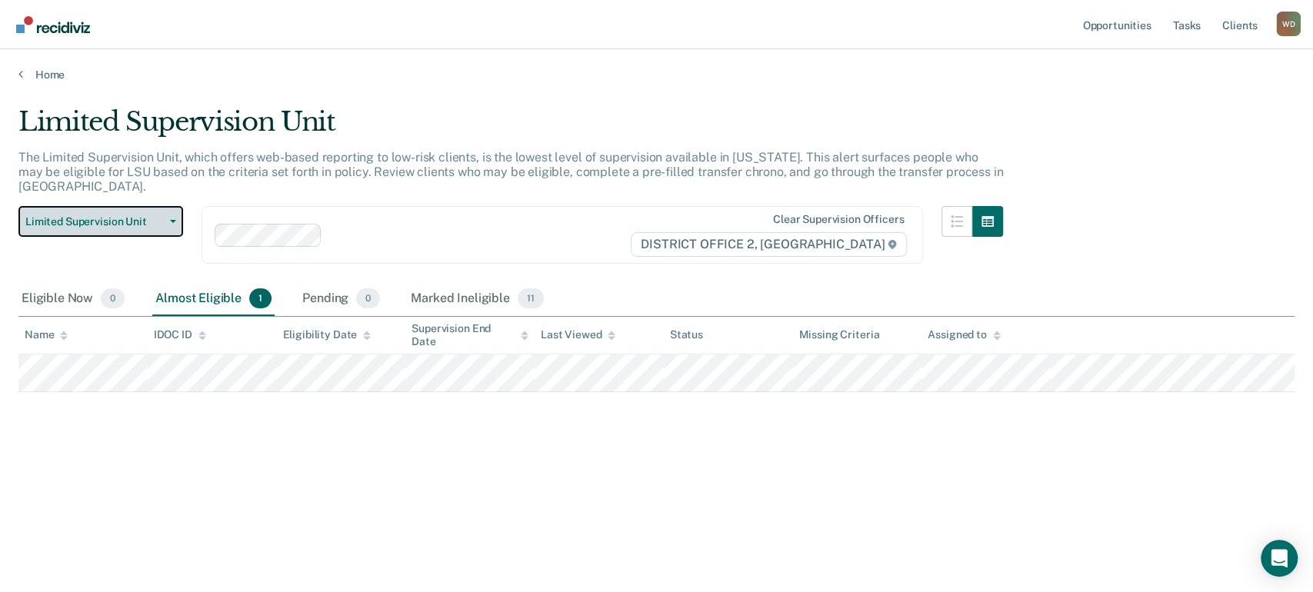
click at [138, 215] on span "Limited Supervision Unit" at bounding box center [94, 221] width 138 height 13
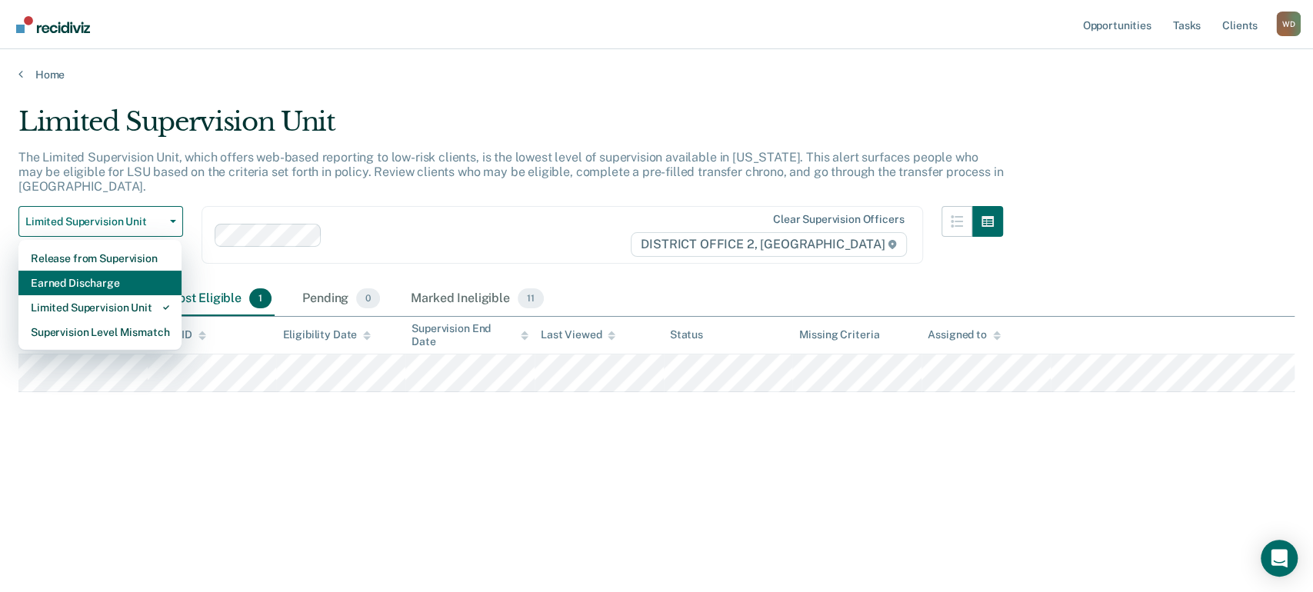
click at [96, 271] on div "Earned Discharge" at bounding box center [100, 283] width 138 height 25
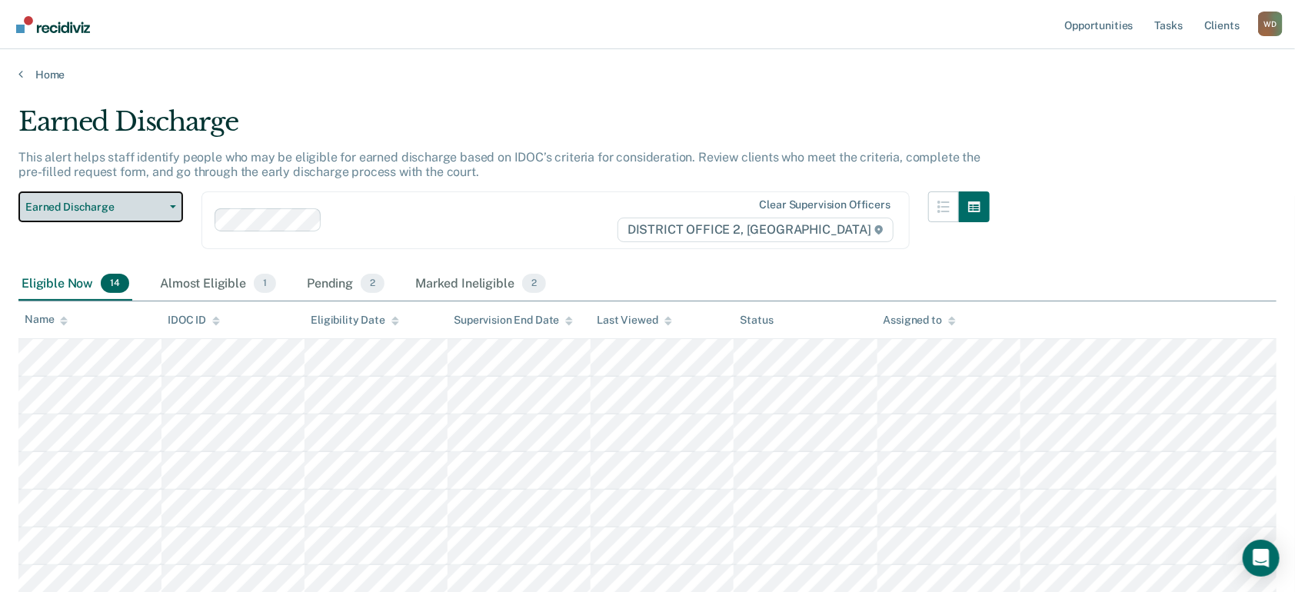
scroll to position [102, 0]
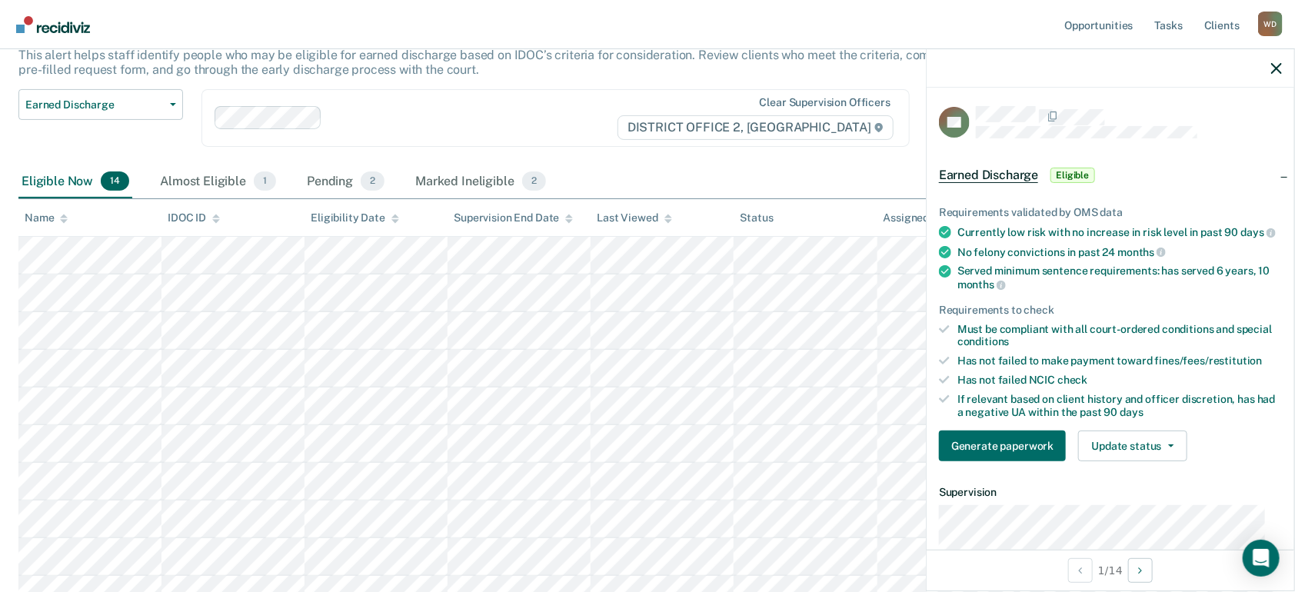
click at [616, 111] on div at bounding box center [472, 118] width 288 height 18
click at [622, 60] on p "This alert helps staff identify people who may be eligible for earned discharge…" at bounding box center [499, 62] width 962 height 29
click at [1130, 453] on button "Update status" at bounding box center [1132, 446] width 108 height 31
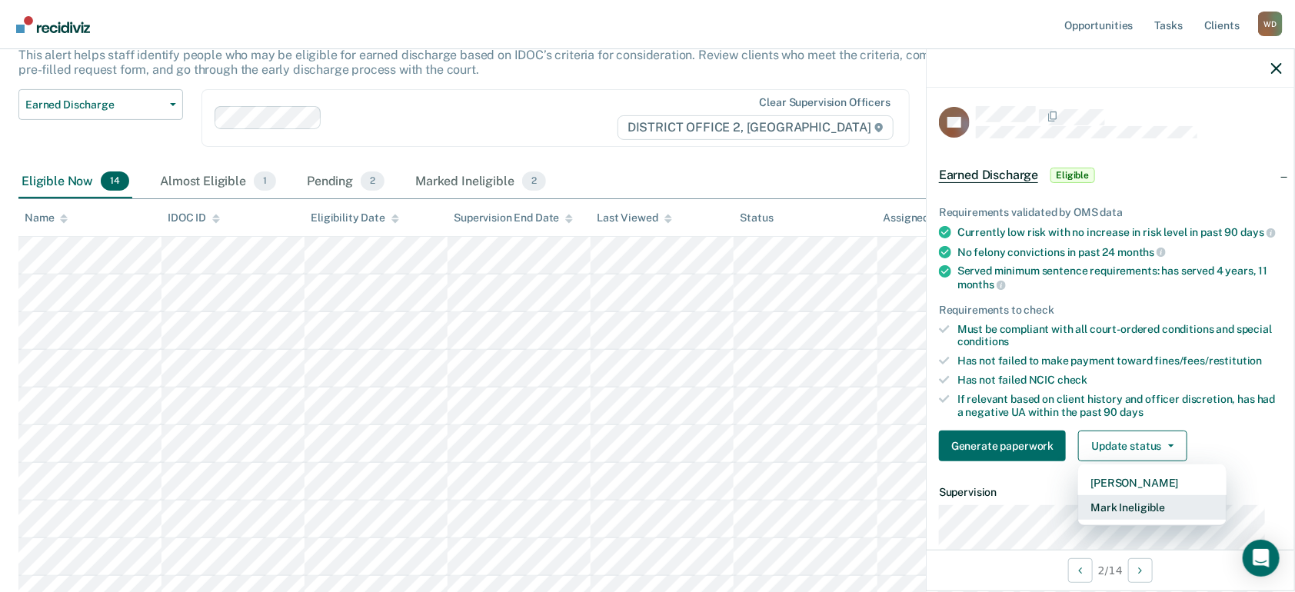
click at [1133, 520] on button "Mark Ineligible" at bounding box center [1152, 507] width 148 height 25
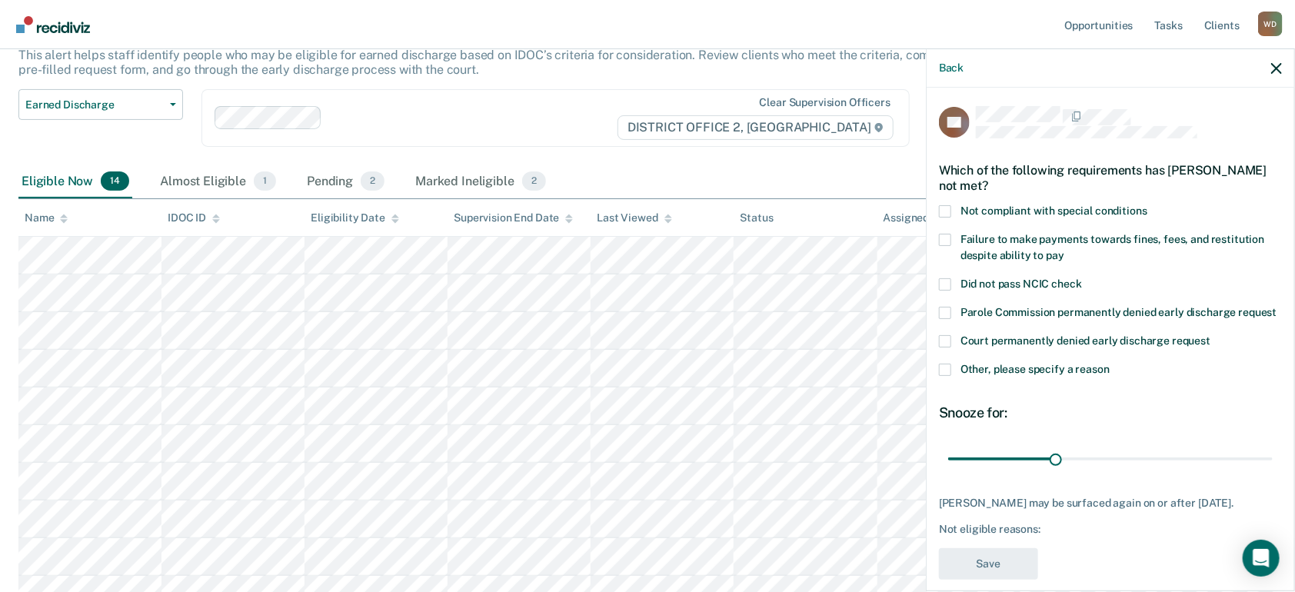
click at [949, 241] on span at bounding box center [945, 240] width 12 height 12
click at [1064, 250] on input "Failure to make payments towards fines, fees, and restitution despite ability t…" at bounding box center [1064, 250] width 0 height 0
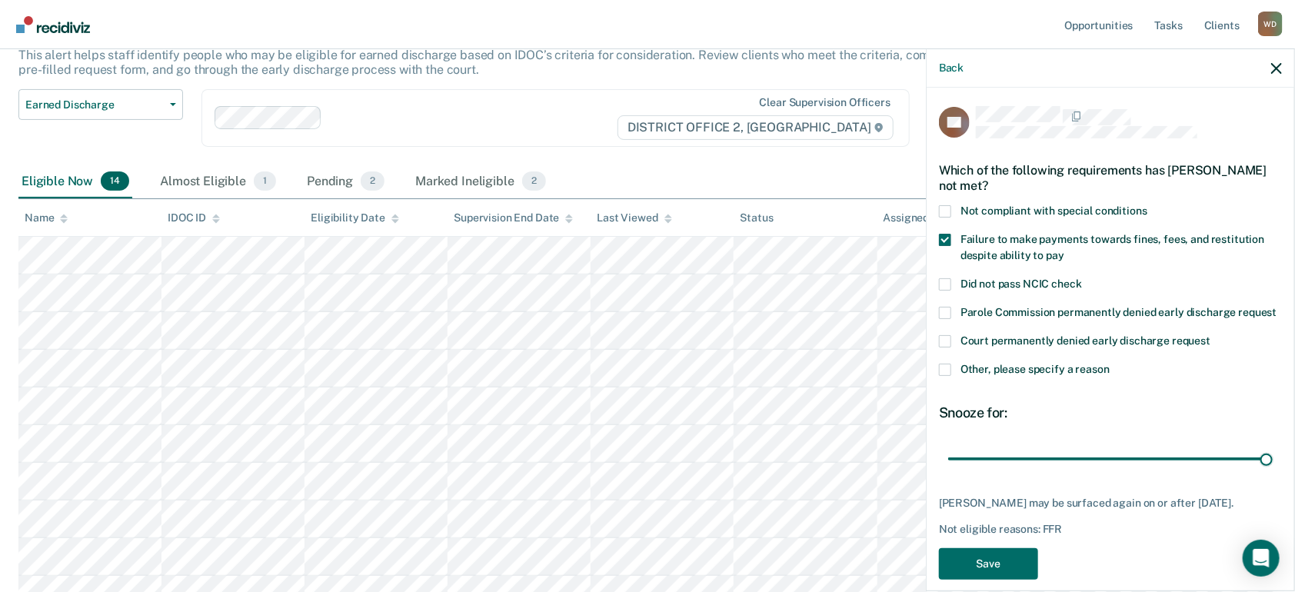
drag, startPoint x: 1071, startPoint y: 479, endPoint x: 1089, endPoint y: 544, distance: 67.7
type input "90"
click at [1259, 472] on input "range" at bounding box center [1110, 458] width 325 height 27
click at [1007, 580] on button "Save" at bounding box center [988, 564] width 99 height 32
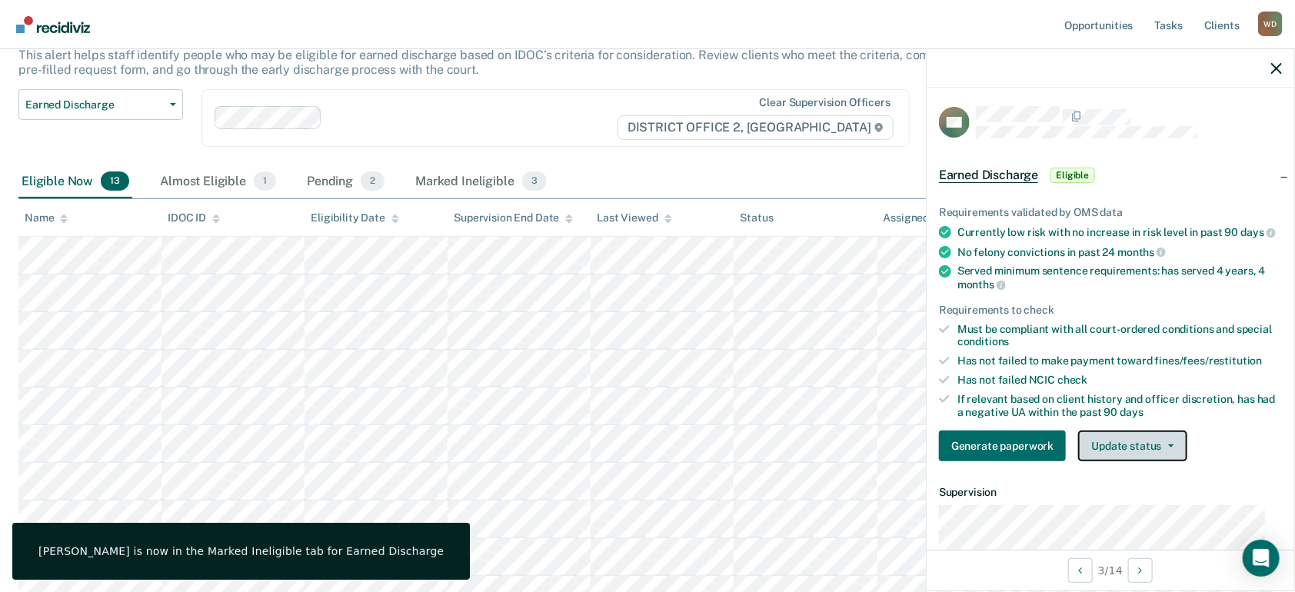
click at [1132, 457] on button "Update status" at bounding box center [1132, 446] width 108 height 31
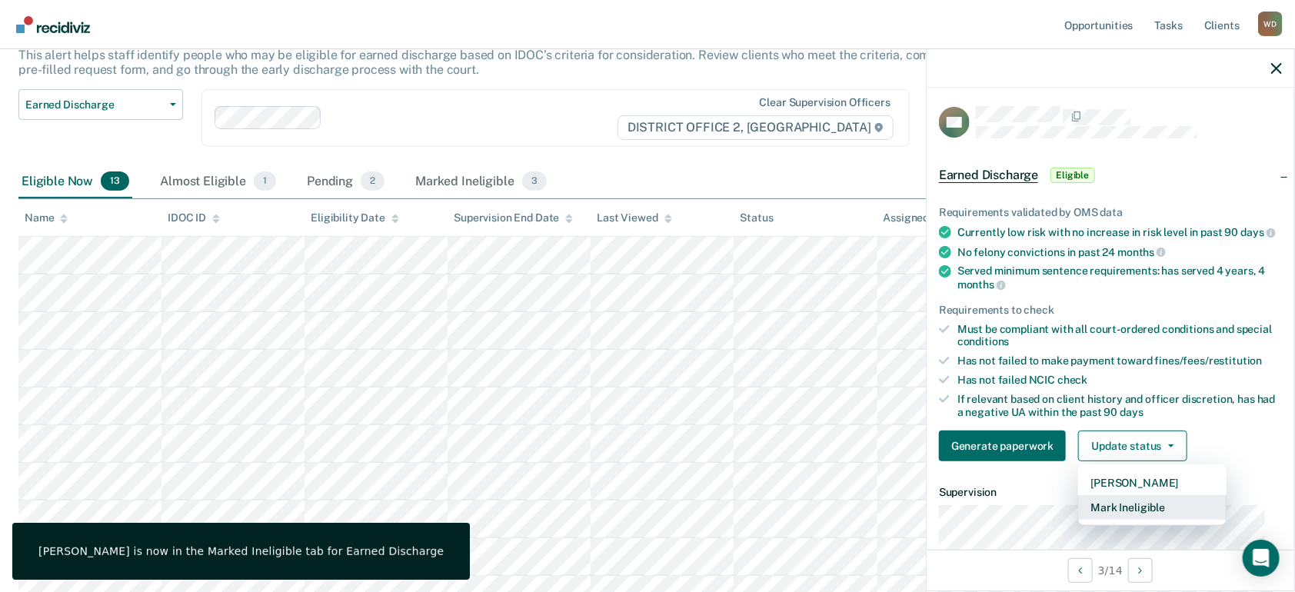
click at [1107, 520] on button "Mark Ineligible" at bounding box center [1152, 507] width 148 height 25
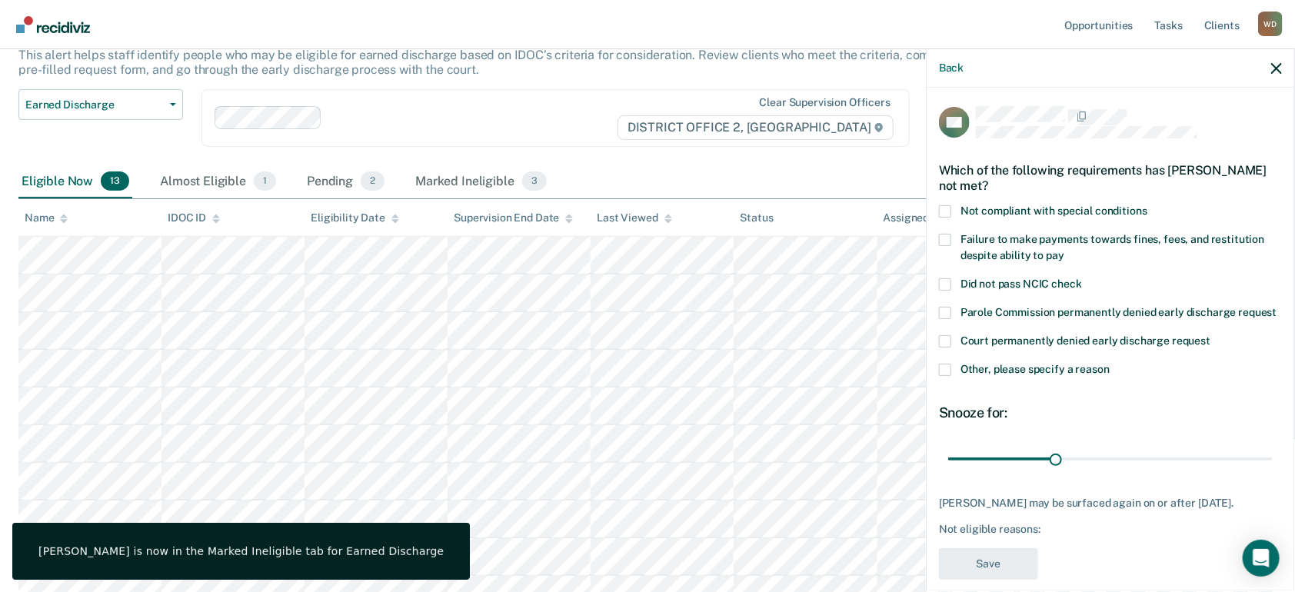
click at [951, 240] on label "Failure to make payments towards fines, fees, and restitution despite ability t…" at bounding box center [1110, 250] width 343 height 32
click at [1064, 250] on input "Failure to make payments towards fines, fees, and restitution despite ability t…" at bounding box center [1064, 250] width 0 height 0
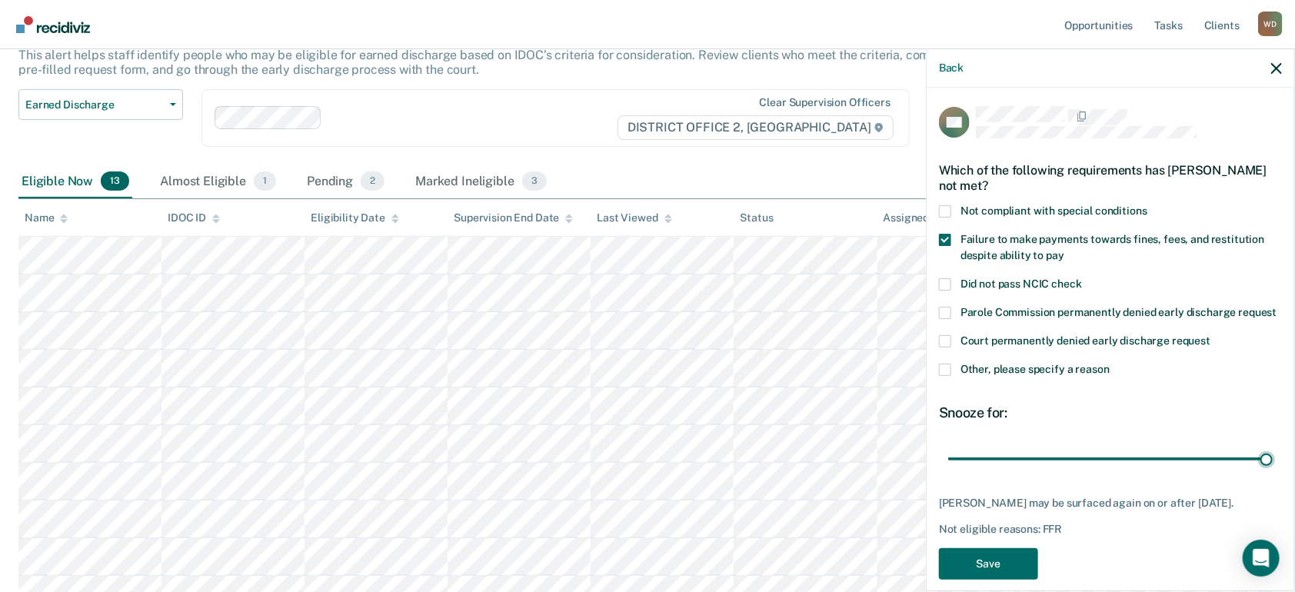
drag, startPoint x: 1112, startPoint y: 473, endPoint x: 1294, endPoint y: 481, distance: 181.7
type input "90"
click at [1273, 472] on input "range" at bounding box center [1110, 458] width 325 height 27
click at [1021, 580] on button "Save" at bounding box center [988, 564] width 99 height 32
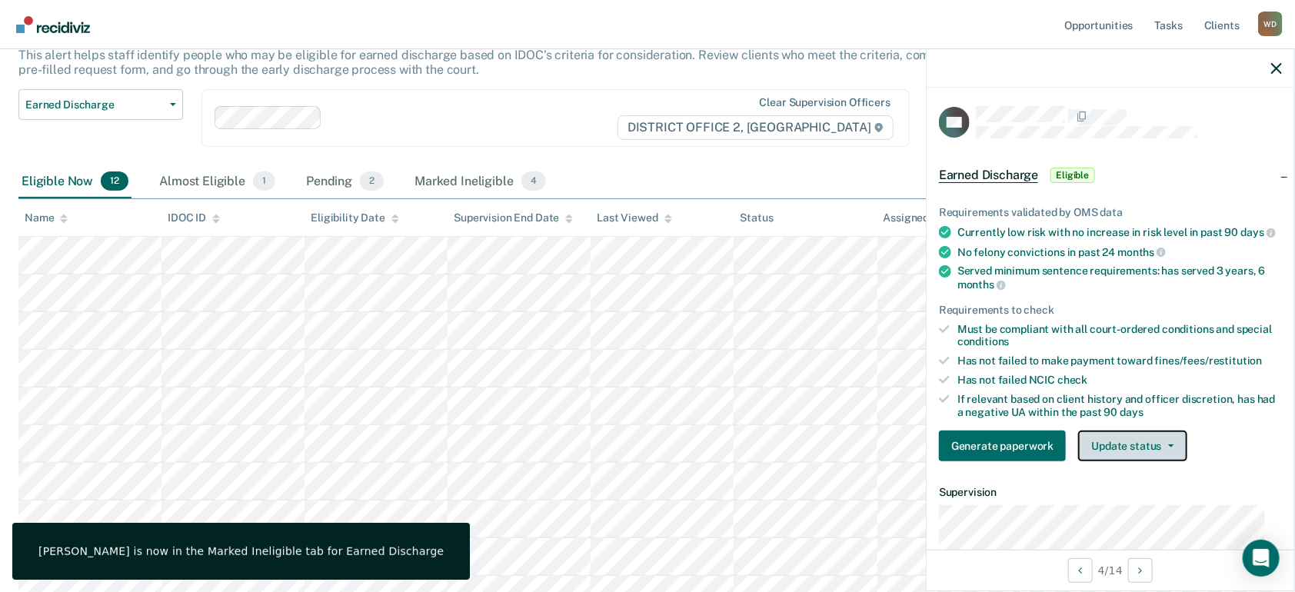
click at [1145, 461] on button "Update status" at bounding box center [1132, 446] width 108 height 31
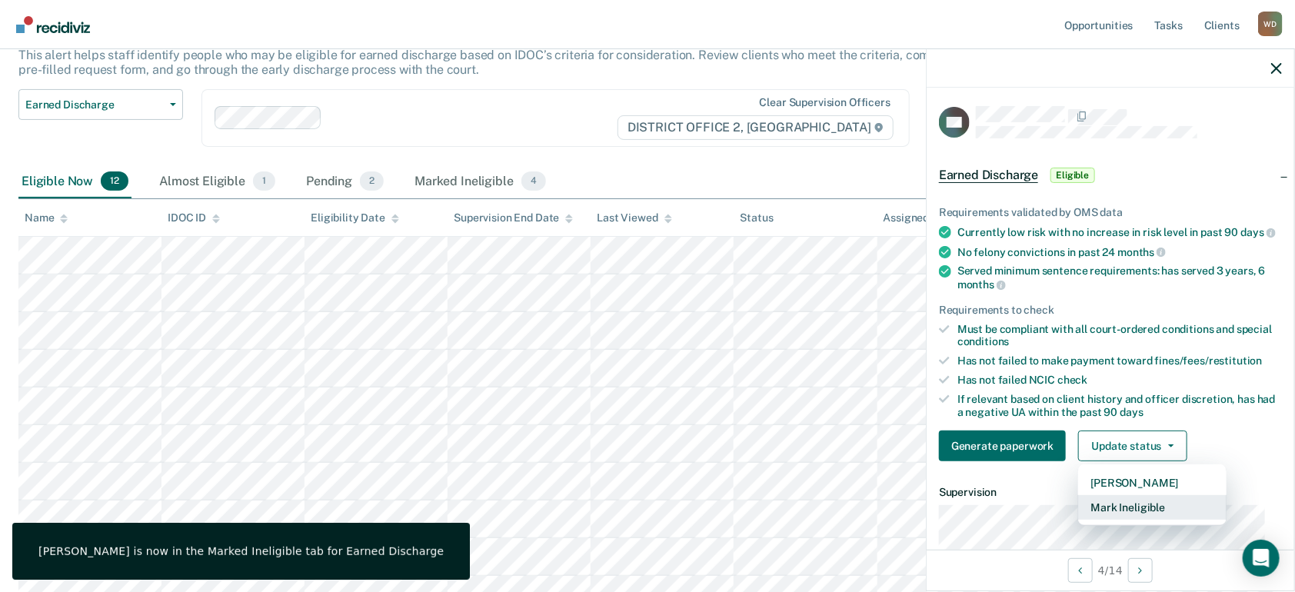
click at [1114, 520] on button "Mark Ineligible" at bounding box center [1152, 507] width 148 height 25
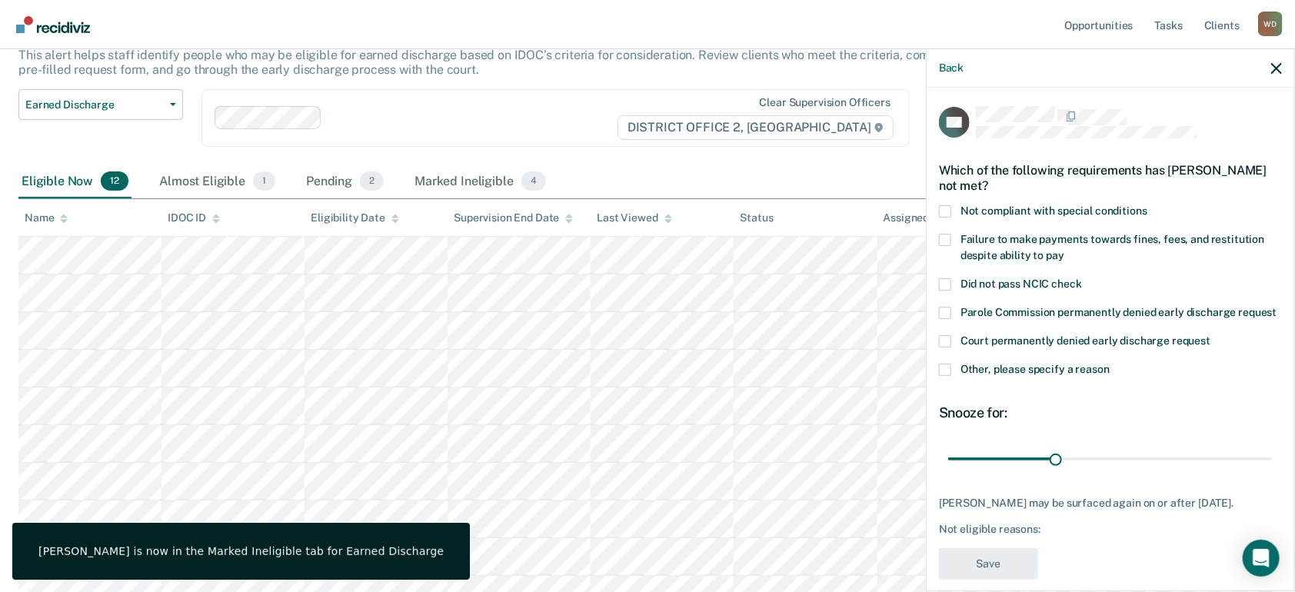
click at [943, 238] on span at bounding box center [945, 240] width 12 height 12
click at [1064, 250] on input "Failure to make payments towards fines, fees, and restitution despite ability t…" at bounding box center [1064, 250] width 0 height 0
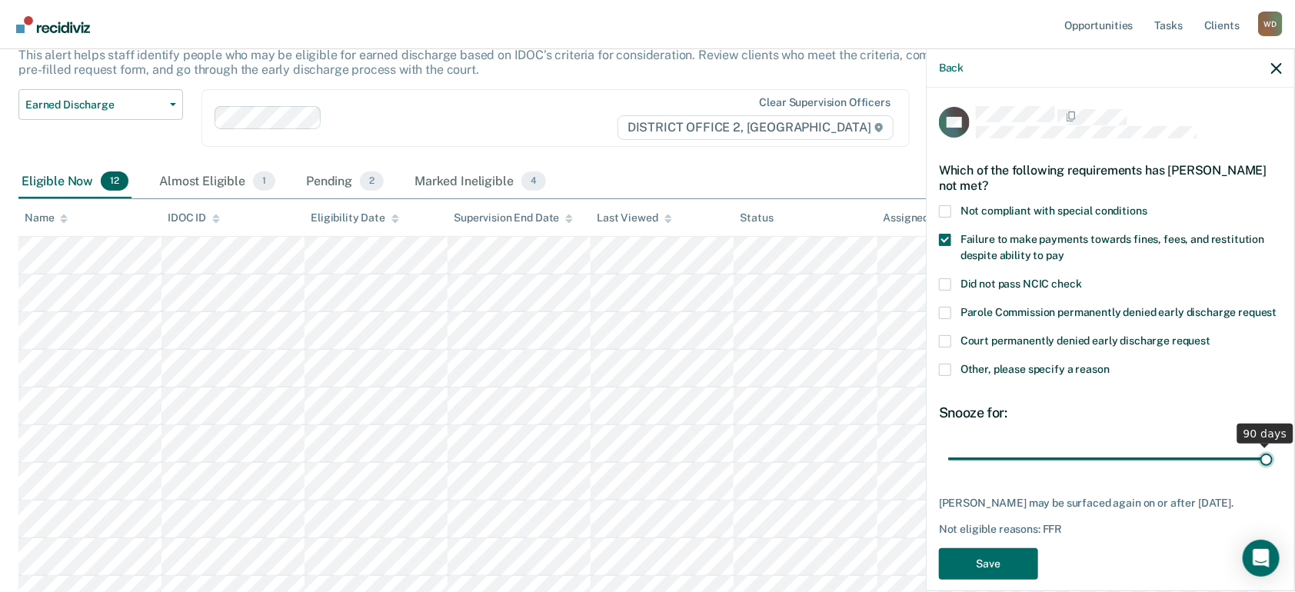
drag, startPoint x: 1054, startPoint y: 471, endPoint x: 1311, endPoint y: 471, distance: 257.6
type input "90"
click at [1273, 471] on input "range" at bounding box center [1110, 458] width 325 height 27
click at [1021, 577] on button "Save" at bounding box center [988, 564] width 99 height 32
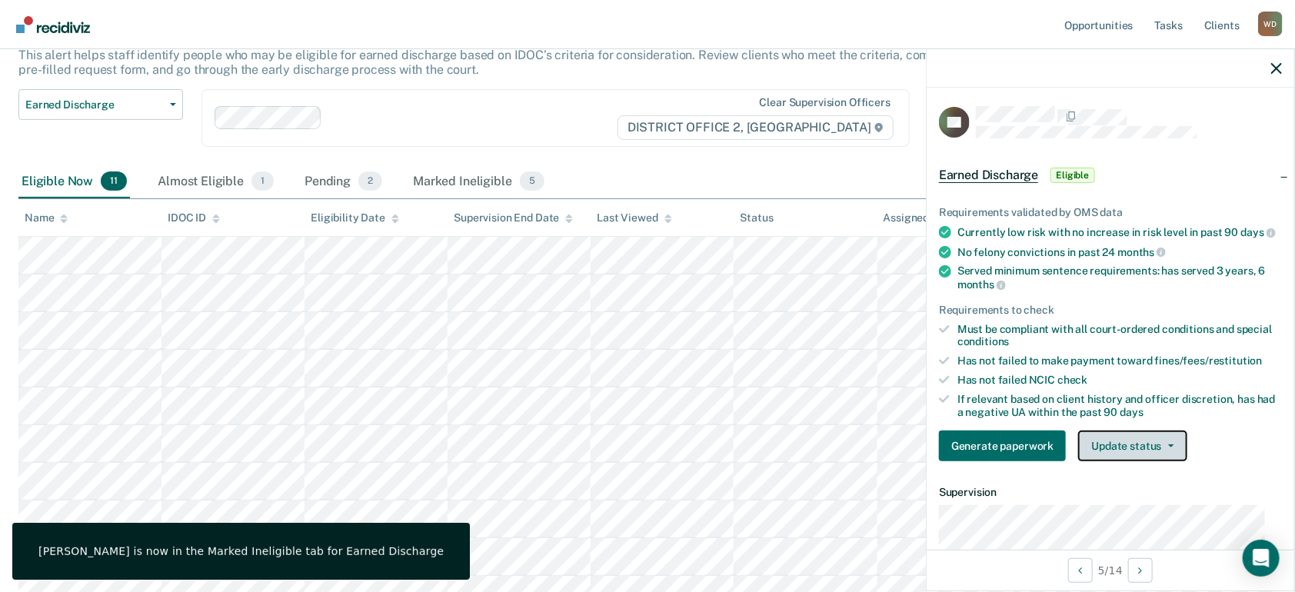
click at [1100, 452] on button "Update status" at bounding box center [1132, 446] width 108 height 31
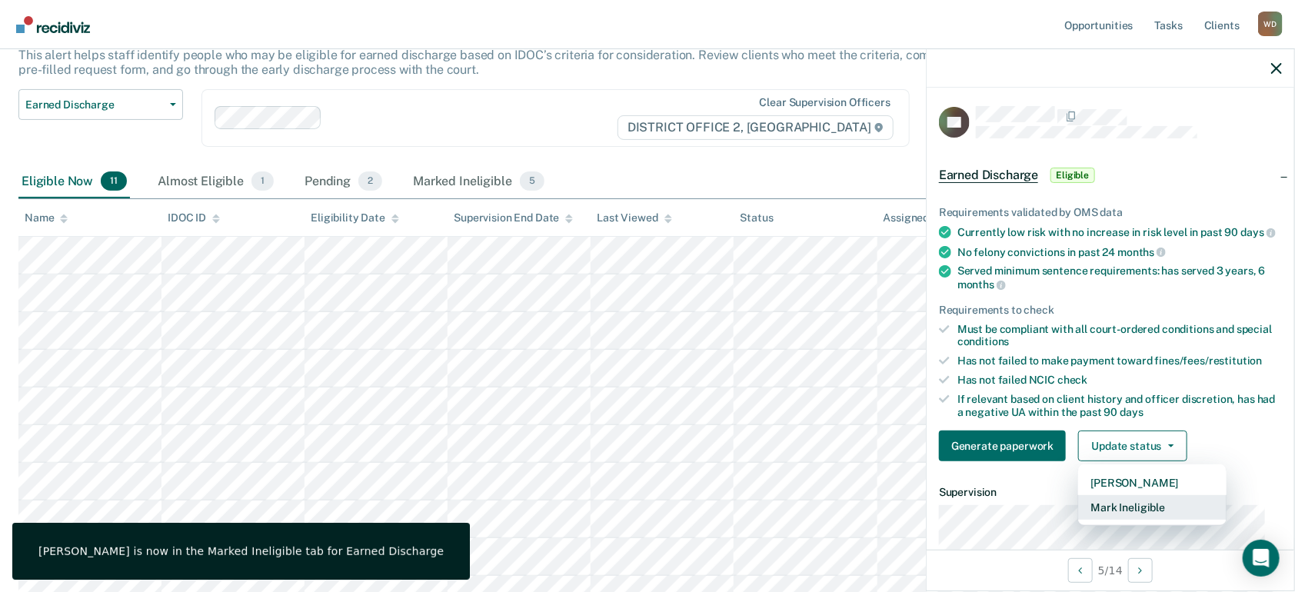
click at [1114, 519] on button "Mark Ineligible" at bounding box center [1152, 507] width 148 height 25
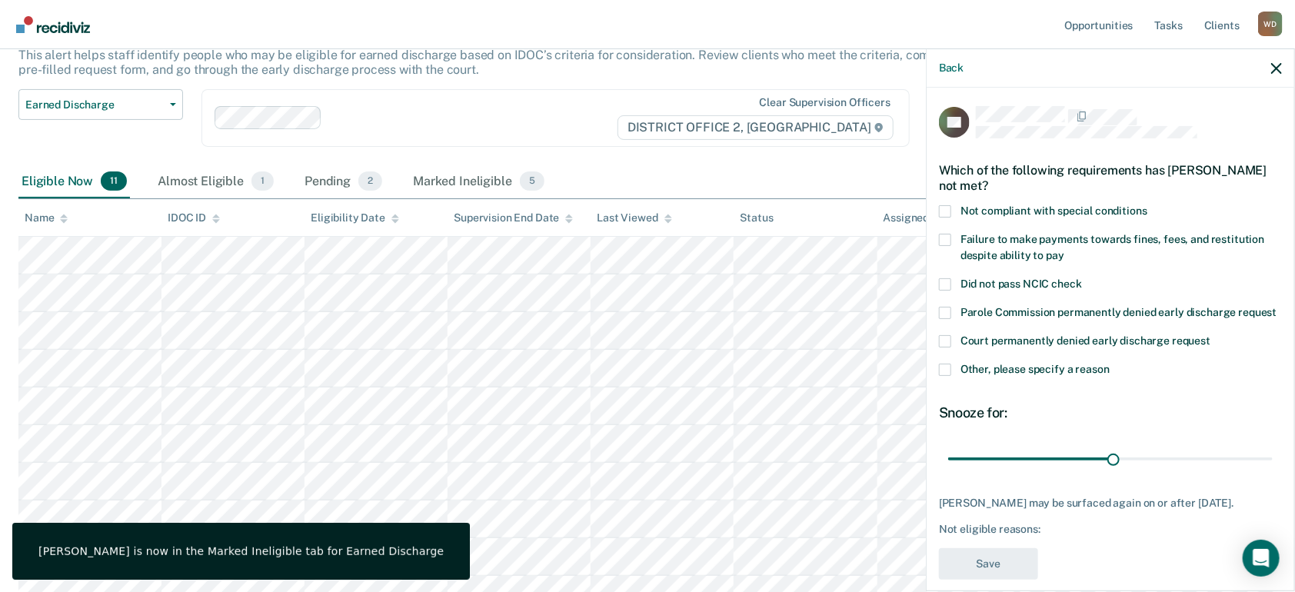
click at [946, 239] on span at bounding box center [945, 240] width 12 height 12
click at [1064, 250] on input "Failure to make payments towards fines, fees, and restitution despite ability t…" at bounding box center [1064, 250] width 0 height 0
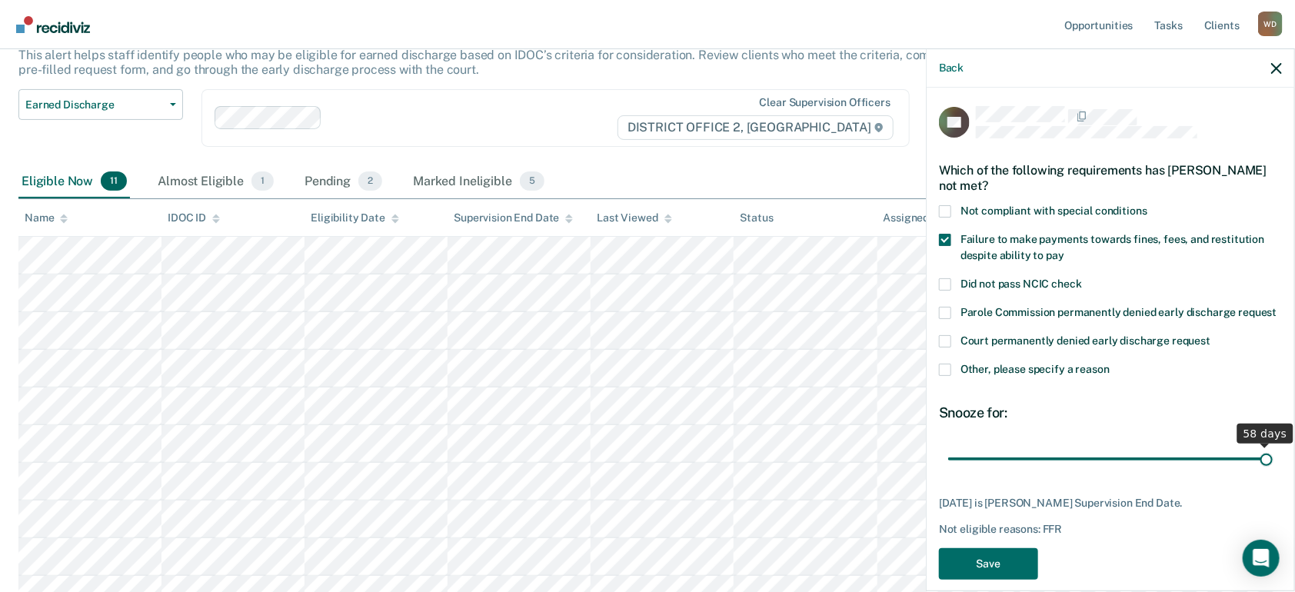
drag, startPoint x: 1102, startPoint y: 468, endPoint x: 1257, endPoint y: 468, distance: 155.3
type input "58"
click at [1257, 468] on input "range" at bounding box center [1110, 458] width 325 height 27
click at [1014, 566] on button "Save" at bounding box center [988, 564] width 99 height 32
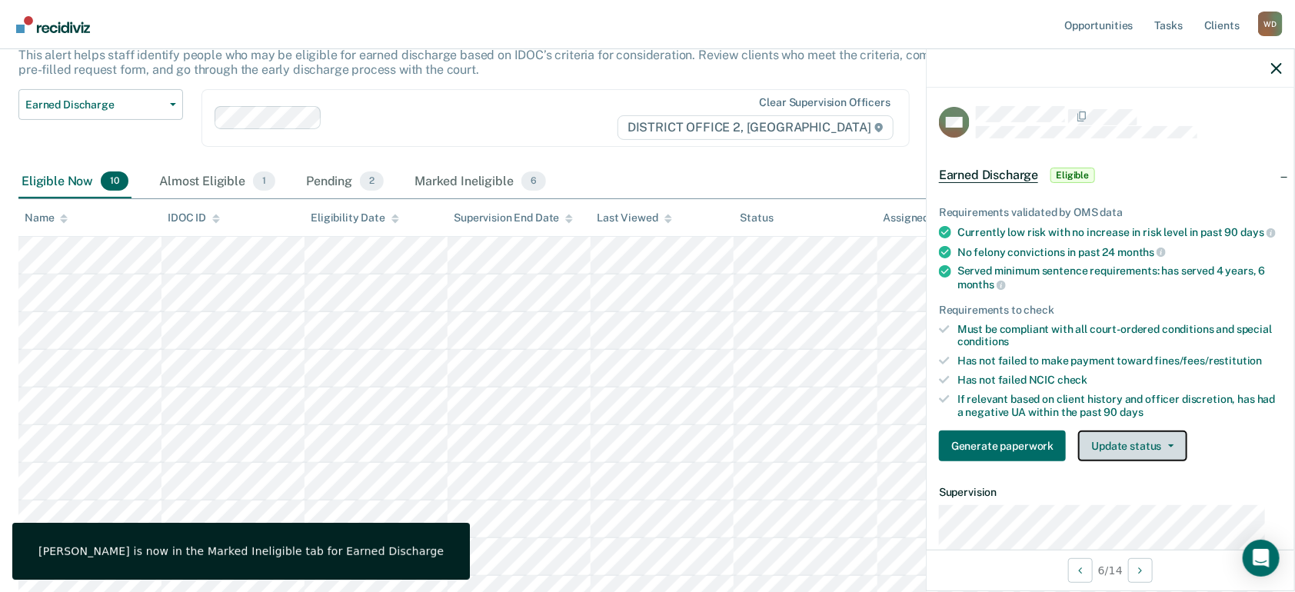
click at [1131, 456] on button "Update status" at bounding box center [1132, 446] width 108 height 31
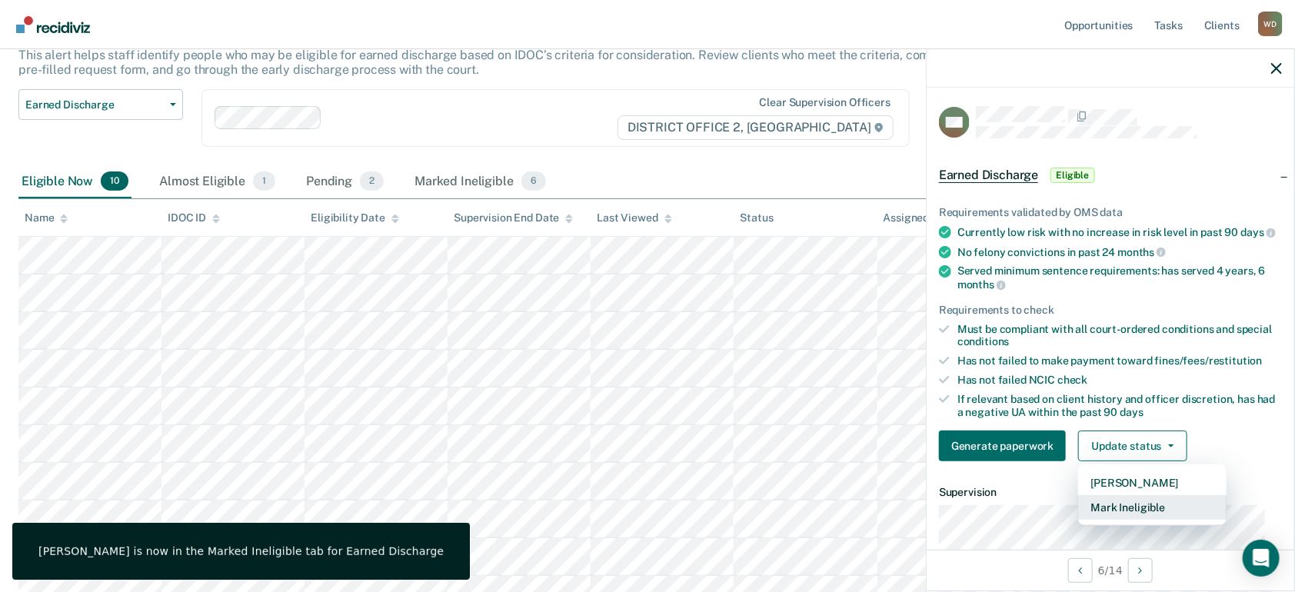
click at [1127, 520] on button "Mark Ineligible" at bounding box center [1152, 507] width 148 height 25
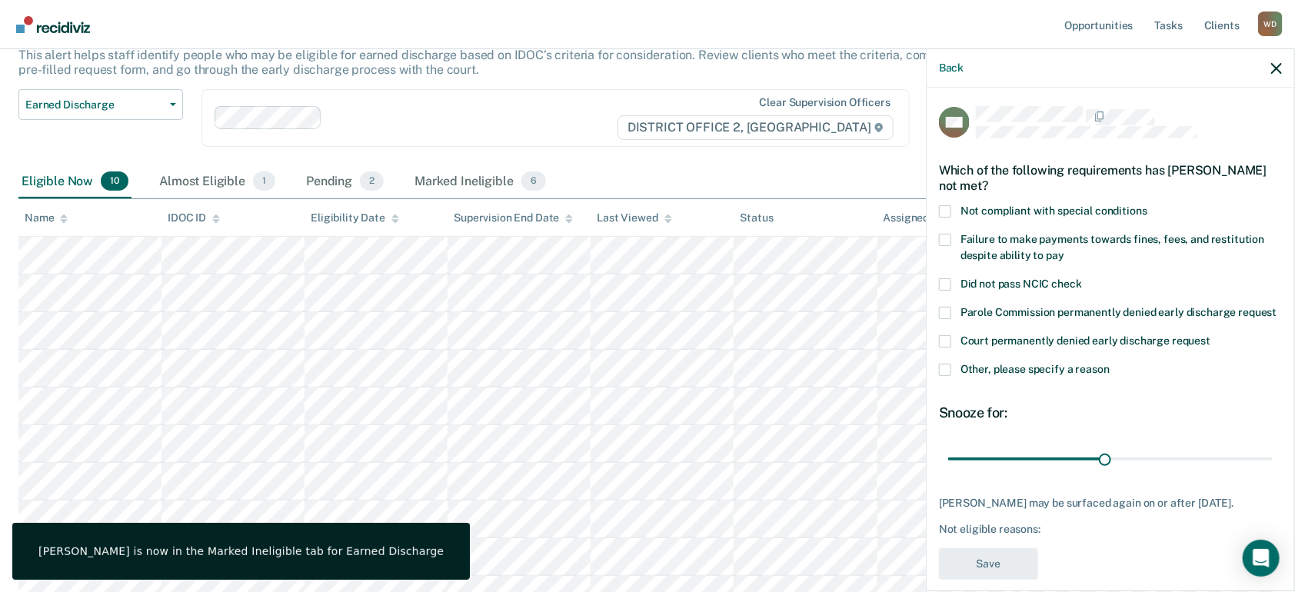
click at [943, 242] on span at bounding box center [945, 240] width 12 height 12
click at [1064, 250] on input "Failure to make payments towards fines, fees, and restitution despite ability t…" at bounding box center [1064, 250] width 0 height 0
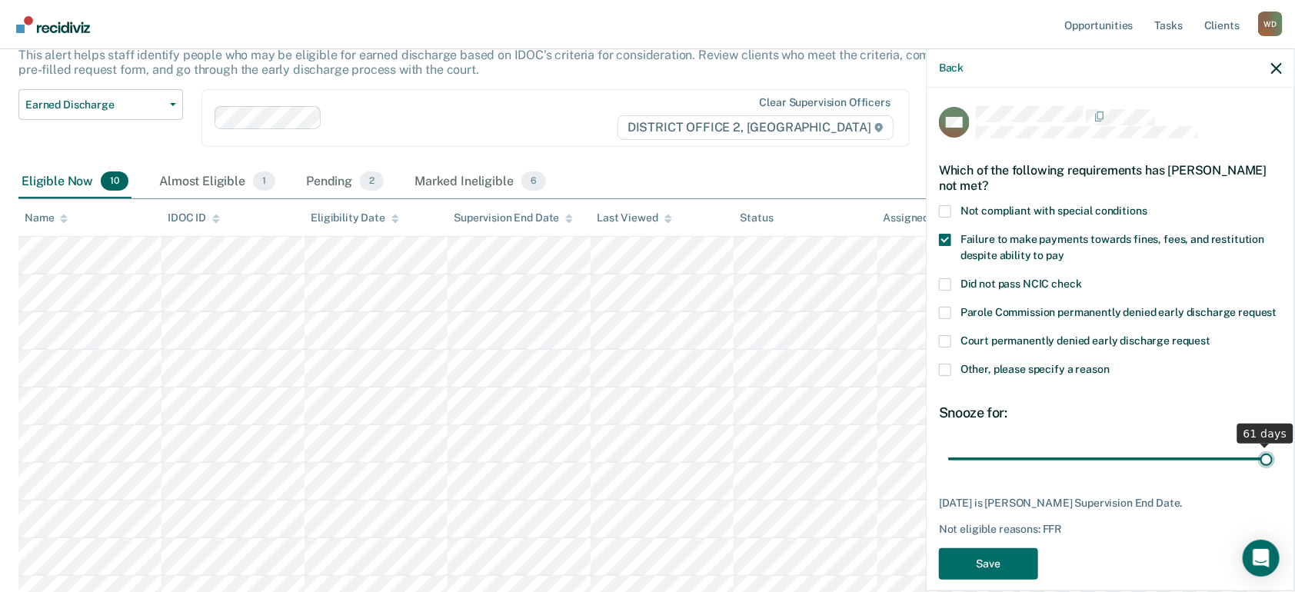
drag, startPoint x: 1104, startPoint y: 478, endPoint x: 1311, endPoint y: 480, distance: 207.7
type input "61"
click at [1273, 472] on input "range" at bounding box center [1110, 458] width 325 height 27
click at [997, 576] on button "Save" at bounding box center [988, 564] width 99 height 32
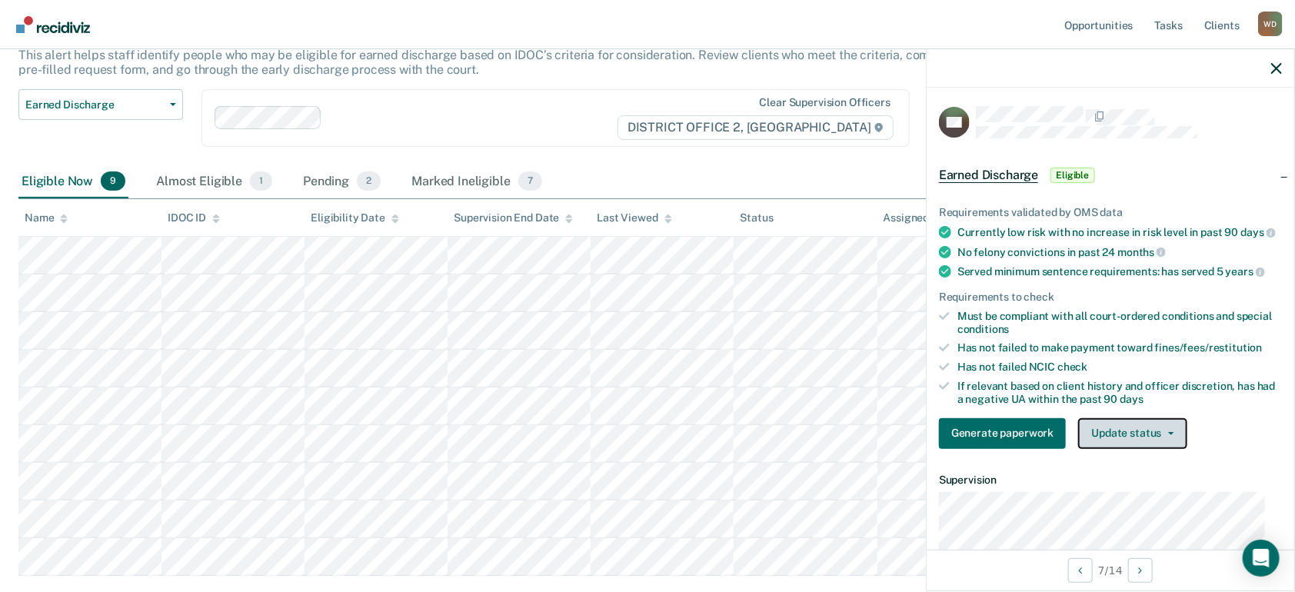
click at [1124, 449] on button "Update status" at bounding box center [1132, 433] width 108 height 31
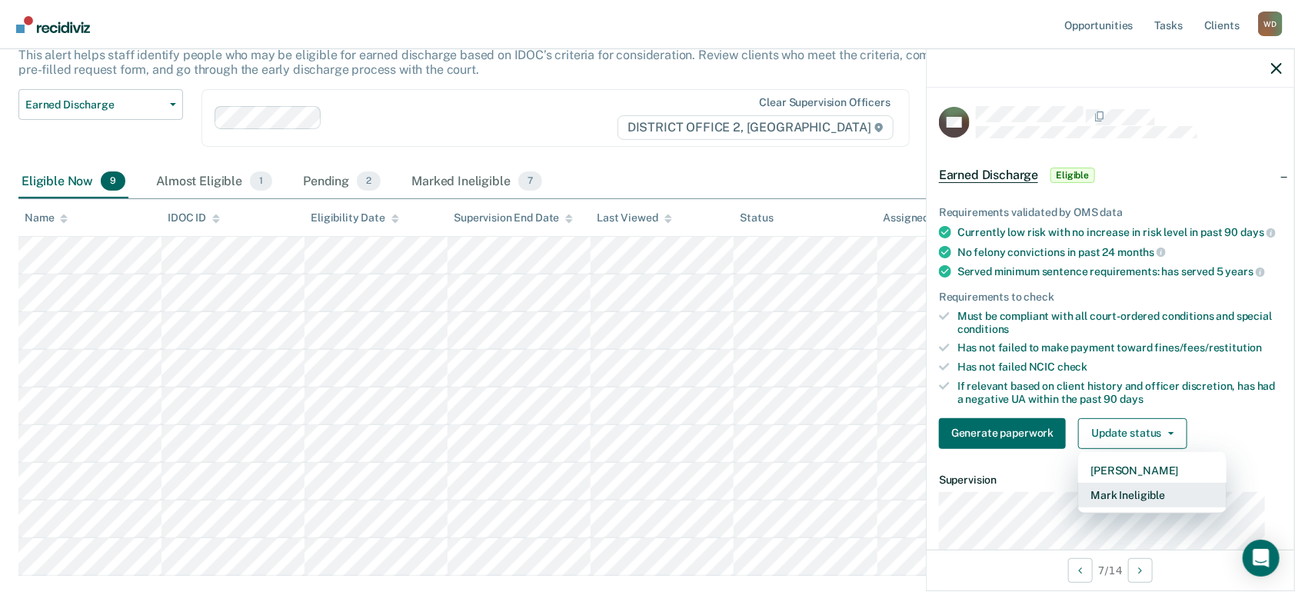
click at [1125, 508] on button "Mark Ineligible" at bounding box center [1152, 495] width 148 height 25
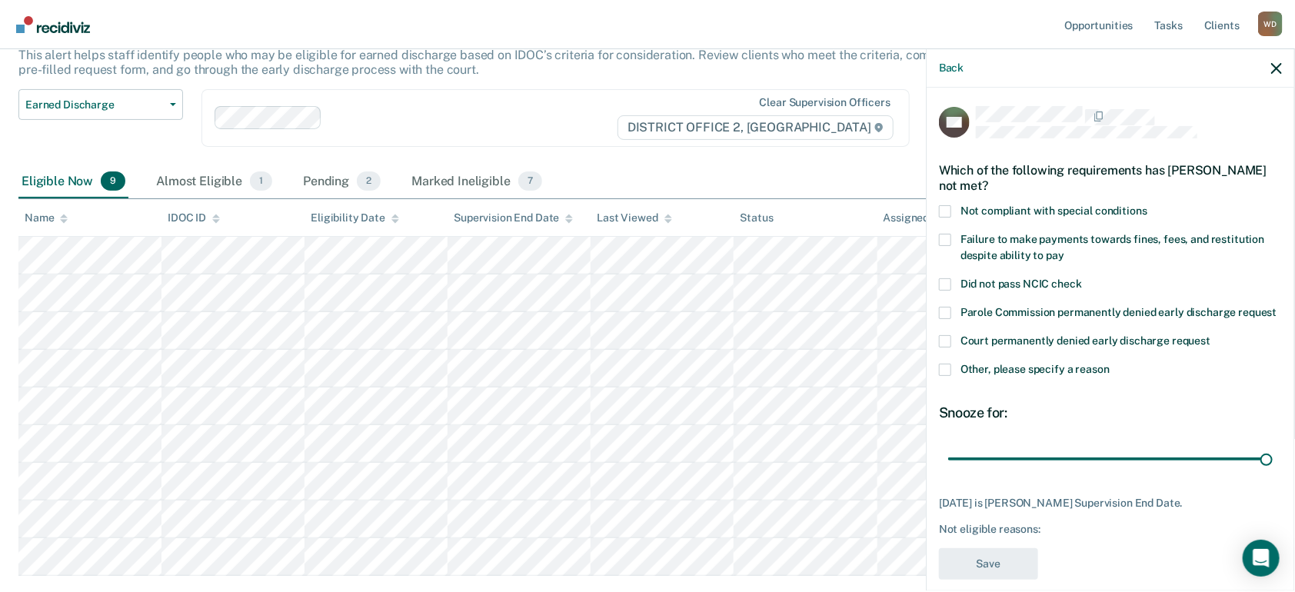
click at [941, 234] on span at bounding box center [945, 240] width 12 height 12
click at [1064, 250] on input "Failure to make payments towards fines, fees, and restitution despite ability t…" at bounding box center [1064, 250] width 0 height 0
click at [1015, 578] on button "Save" at bounding box center [988, 564] width 99 height 32
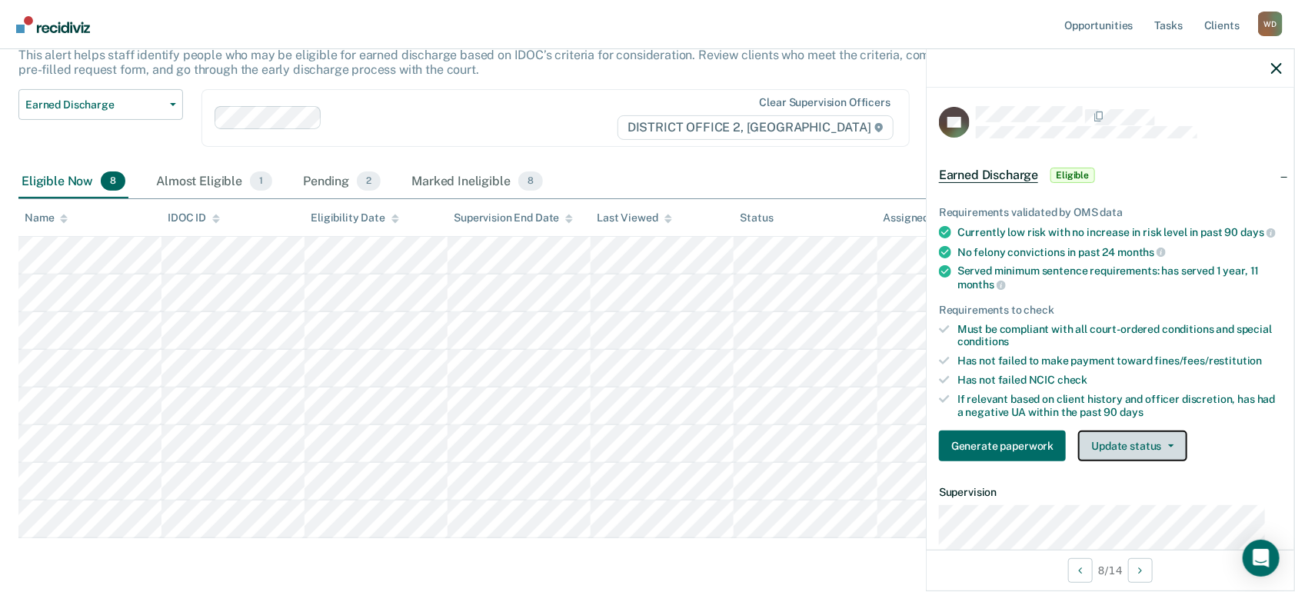
click at [1121, 457] on button "Update status" at bounding box center [1132, 446] width 108 height 31
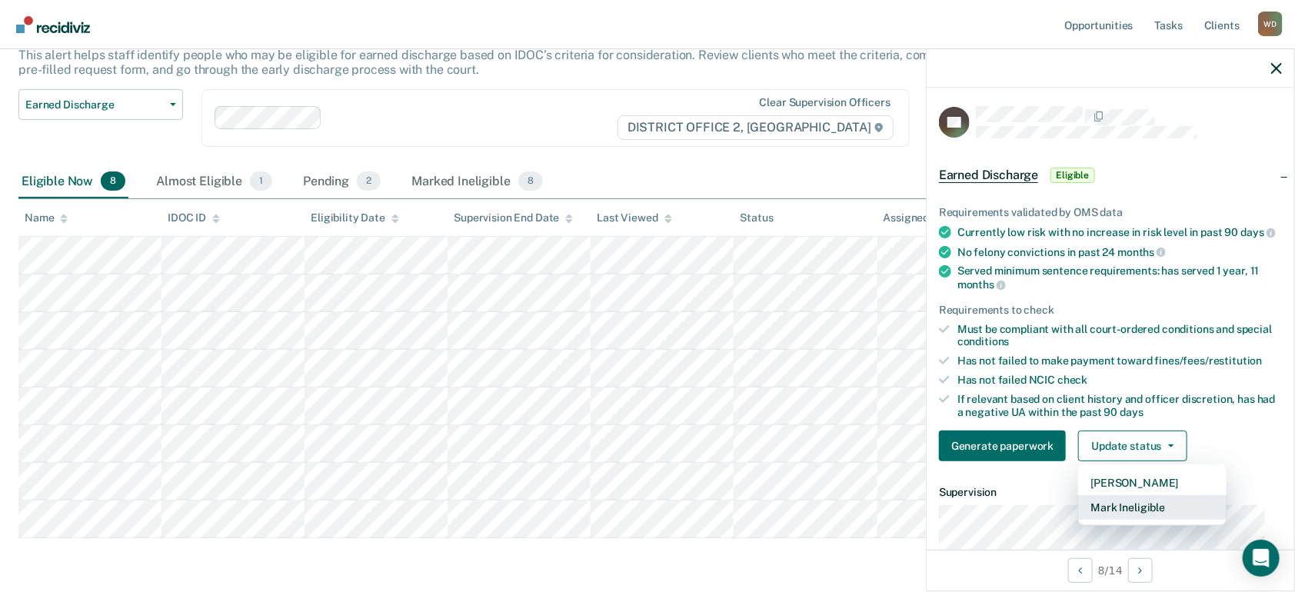
click at [1132, 514] on button "Mark Ineligible" at bounding box center [1152, 507] width 148 height 25
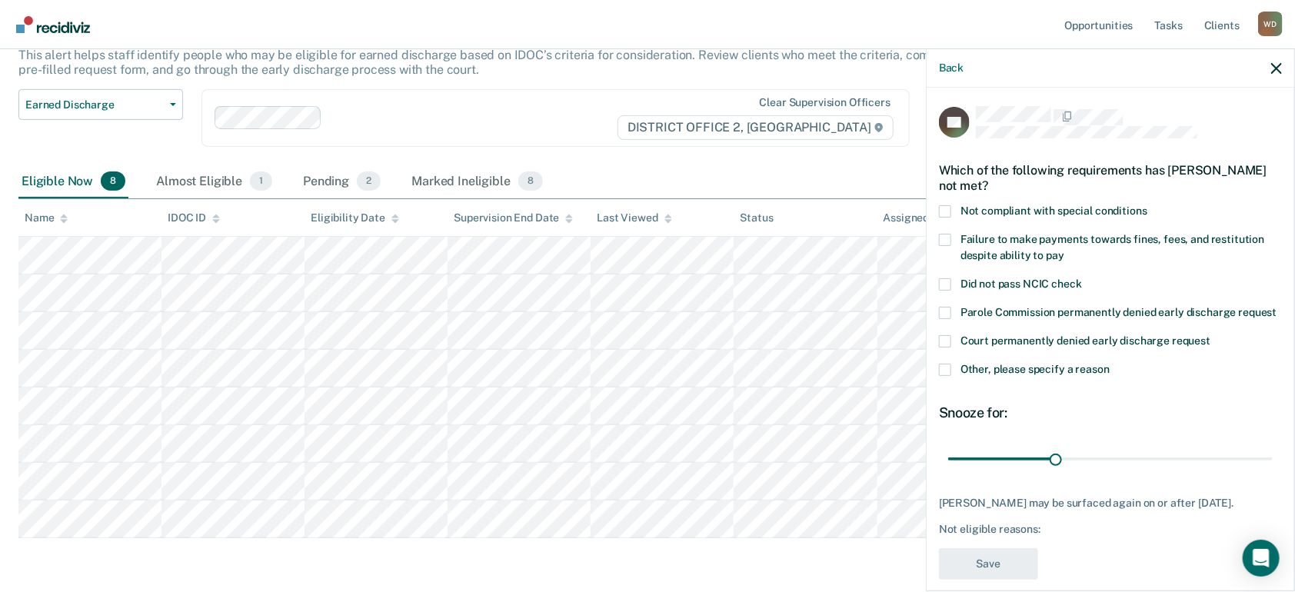
click at [947, 245] on label "Failure to make payments towards fines, fees, and restitution despite ability t…" at bounding box center [1110, 250] width 343 height 32
click at [1064, 250] on input "Failure to make payments towards fines, fees, and restitution despite ability t…" at bounding box center [1064, 250] width 0 height 0
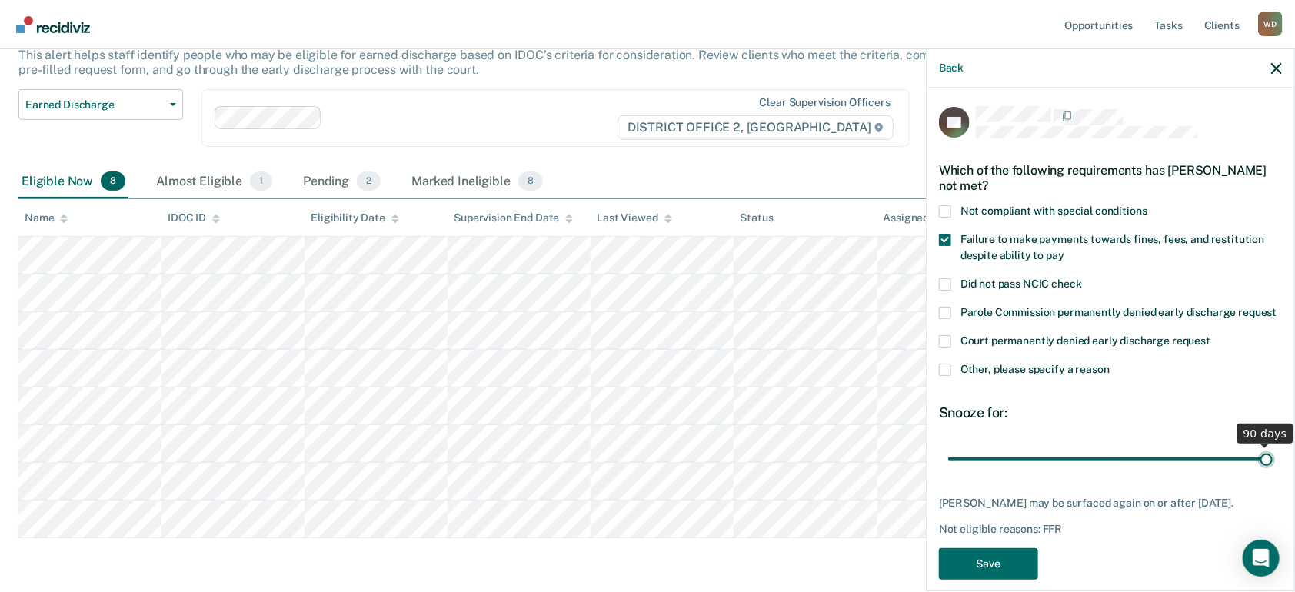
drag, startPoint x: 1054, startPoint y: 470, endPoint x: 1276, endPoint y: 492, distance: 222.6
type input "90"
click at [1273, 472] on input "range" at bounding box center [1110, 458] width 325 height 27
click at [1007, 580] on button "Save" at bounding box center [988, 564] width 99 height 32
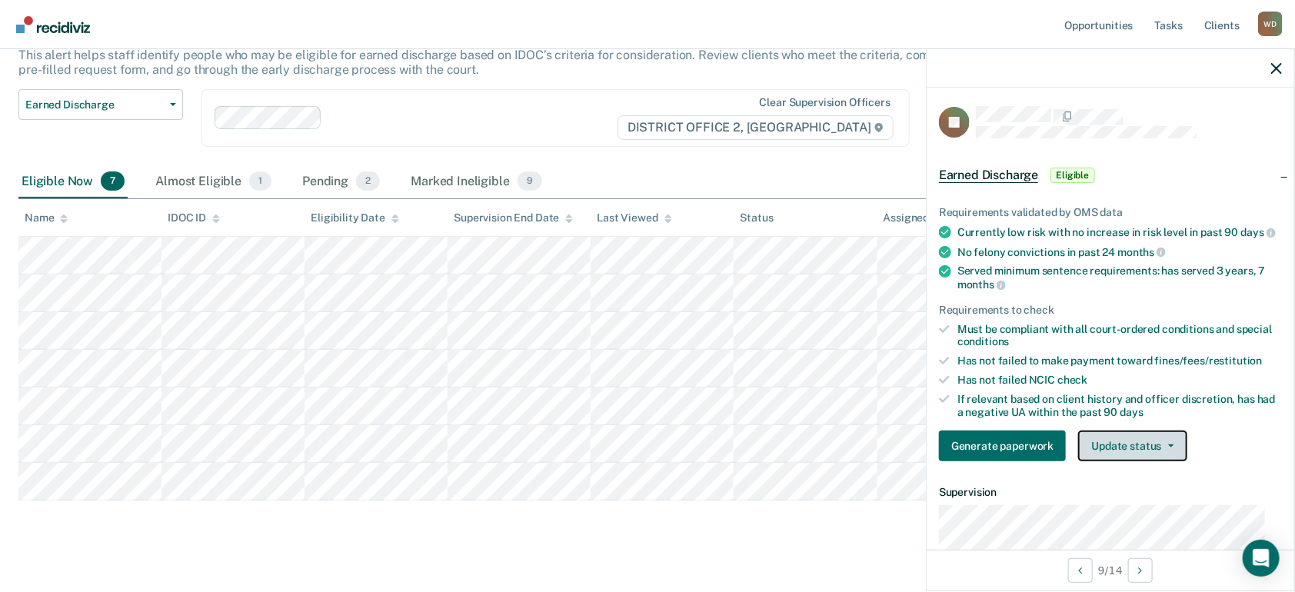
click at [1114, 453] on button "Update status" at bounding box center [1132, 446] width 108 height 31
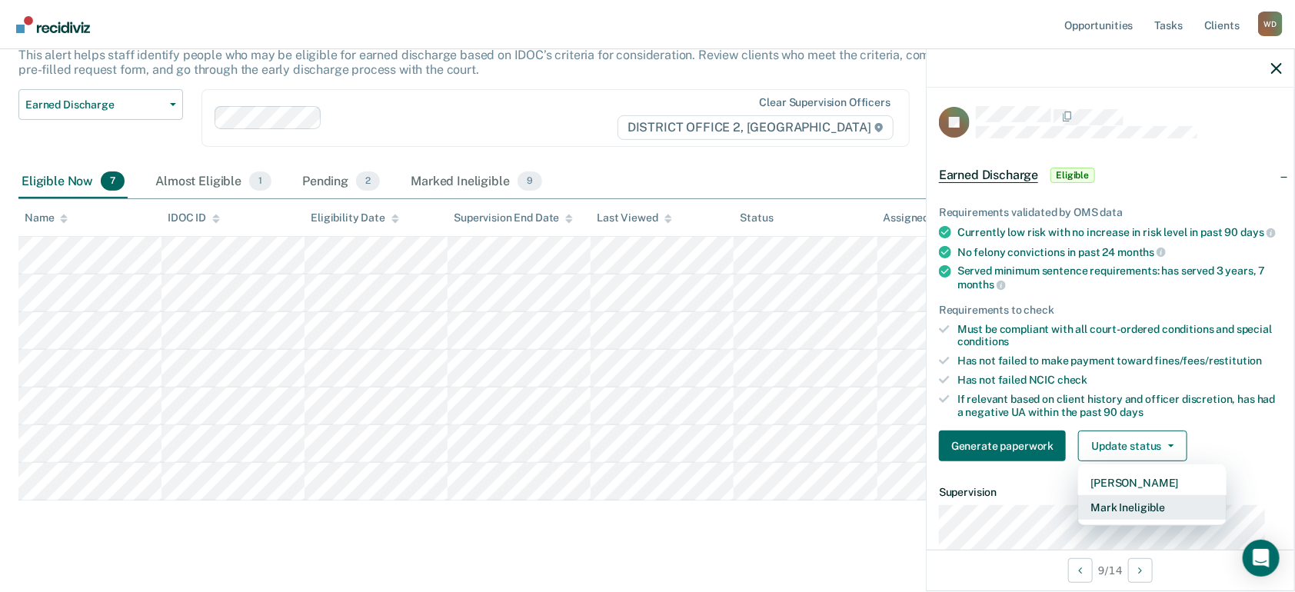
click at [1110, 516] on button "Mark Ineligible" at bounding box center [1152, 507] width 148 height 25
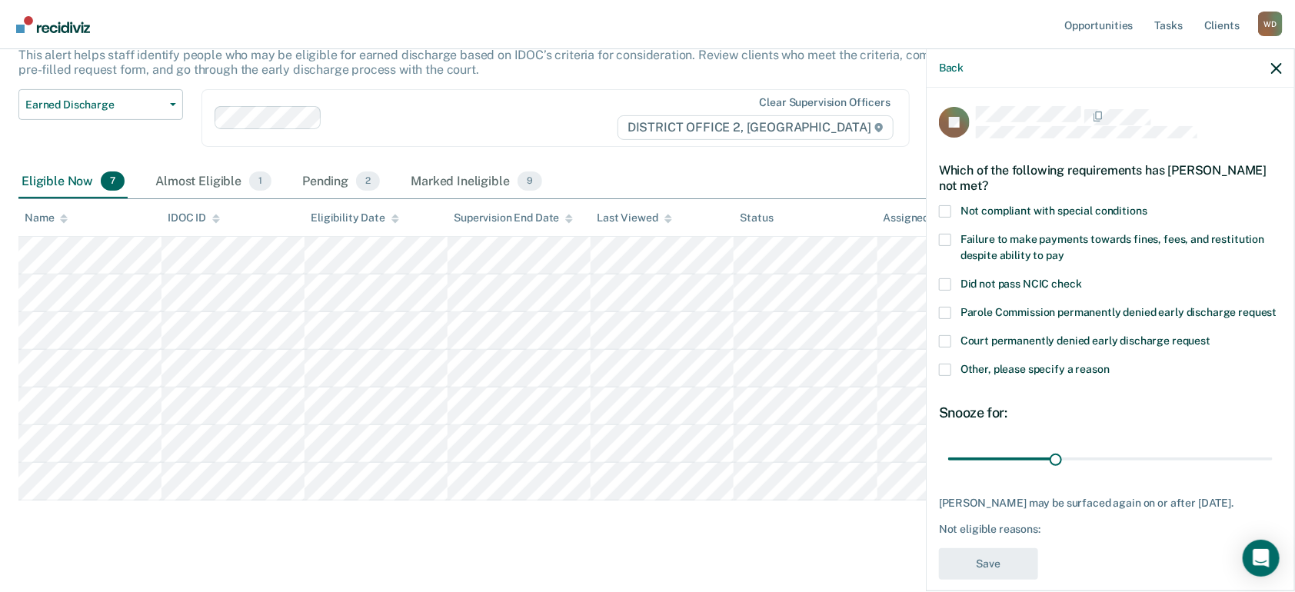
click at [951, 241] on span at bounding box center [945, 240] width 12 height 12
click at [1064, 250] on input "Failure to make payments towards fines, fees, and restitution despite ability t…" at bounding box center [1064, 250] width 0 height 0
click at [951, 241] on span at bounding box center [945, 240] width 12 height 12
click at [1064, 250] on input "Failure to make payments towards fines, fees, and restitution despite ability t…" at bounding box center [1064, 250] width 0 height 0
click at [1274, 68] on icon "button" at bounding box center [1276, 68] width 11 height 11
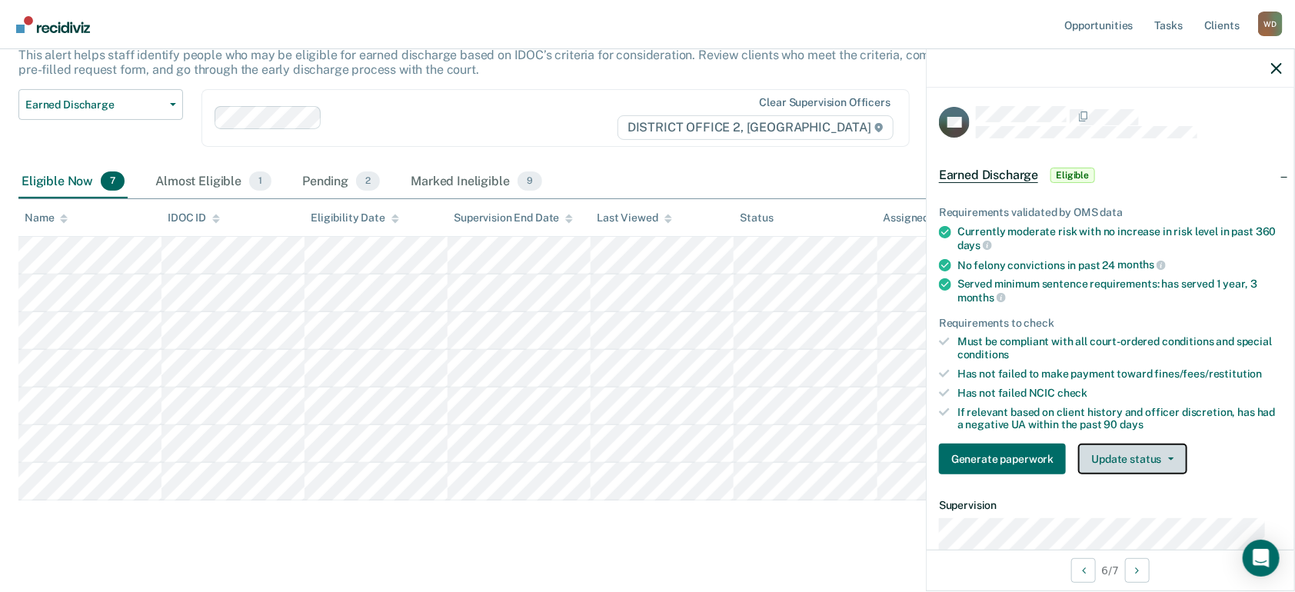
click at [1117, 451] on button "Update status" at bounding box center [1132, 459] width 108 height 31
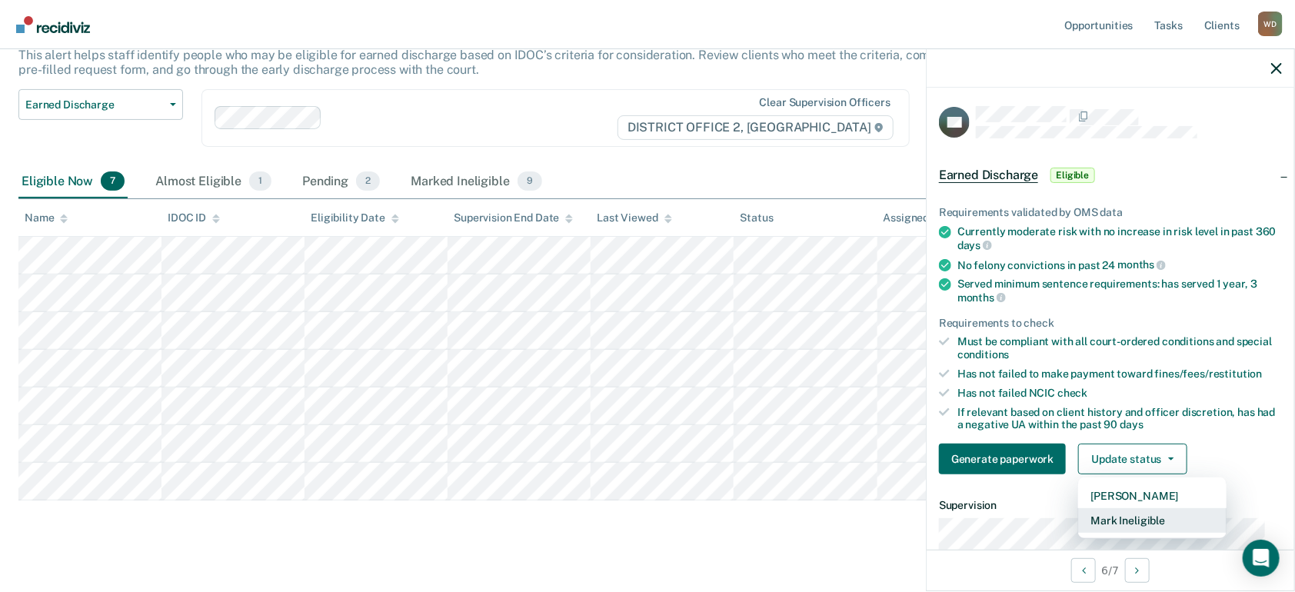
click at [1142, 515] on button "Mark Ineligible" at bounding box center [1152, 520] width 148 height 25
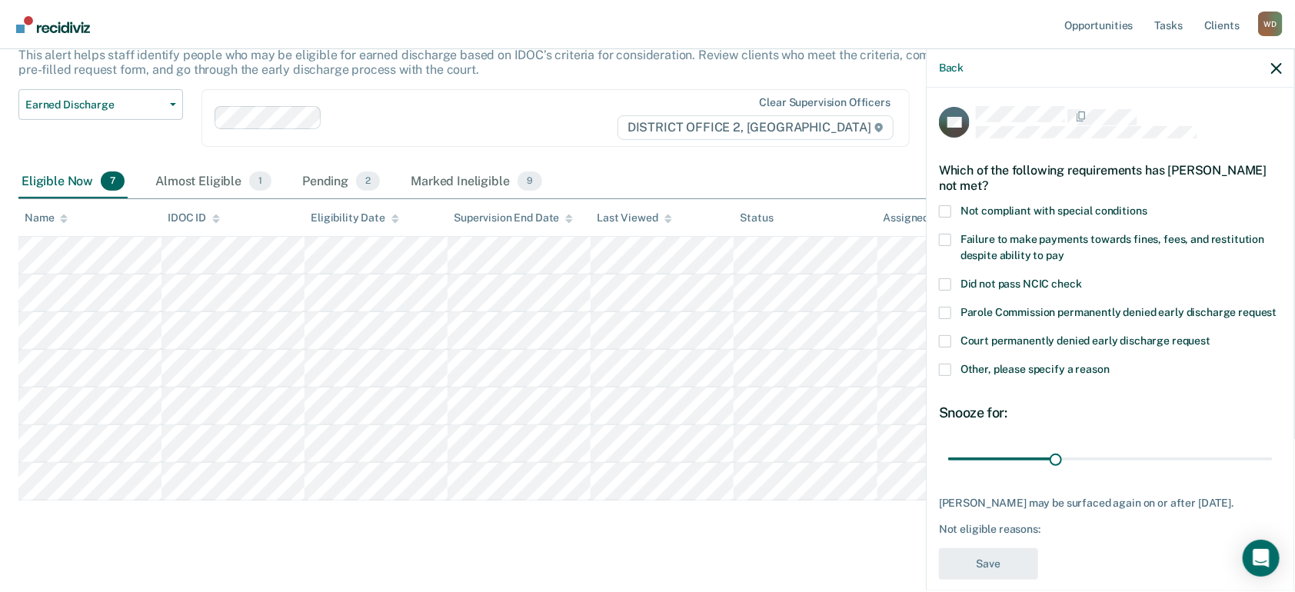
click at [947, 234] on span at bounding box center [945, 240] width 12 height 12
click at [1064, 250] on input "Failure to make payments towards fines, fees, and restitution despite ability t…" at bounding box center [1064, 250] width 0 height 0
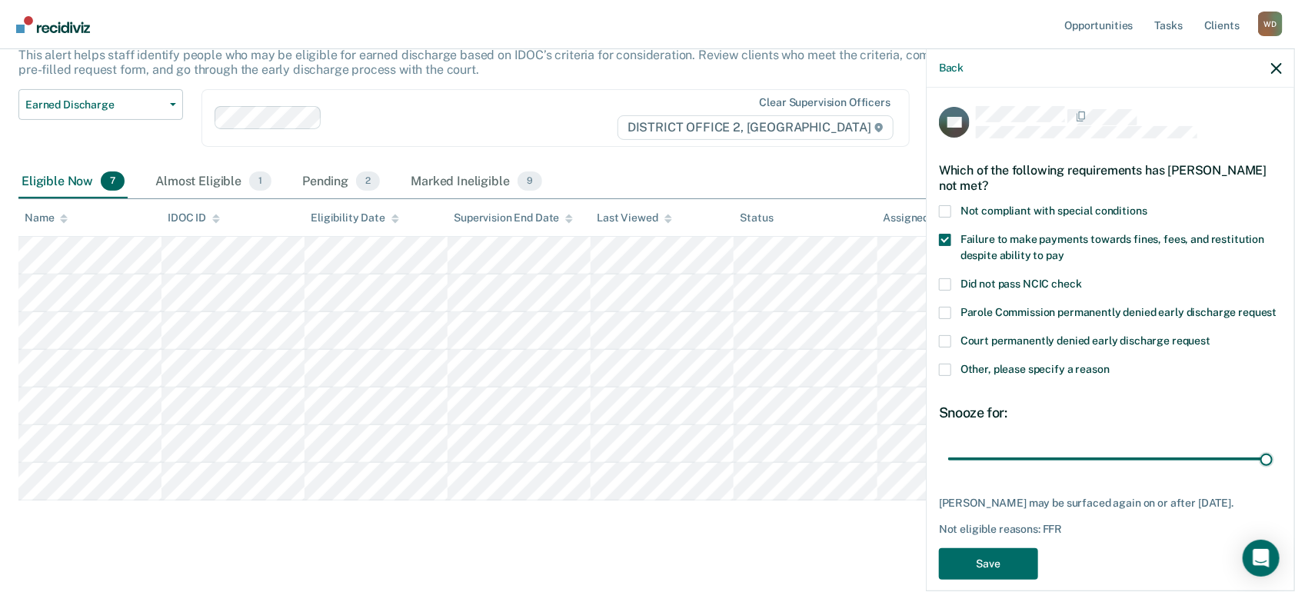
drag, startPoint x: 1064, startPoint y: 473, endPoint x: 1286, endPoint y: 495, distance: 222.6
type input "90"
click at [1273, 472] on input "range" at bounding box center [1110, 458] width 325 height 27
click at [1001, 575] on button "Save" at bounding box center [988, 564] width 99 height 32
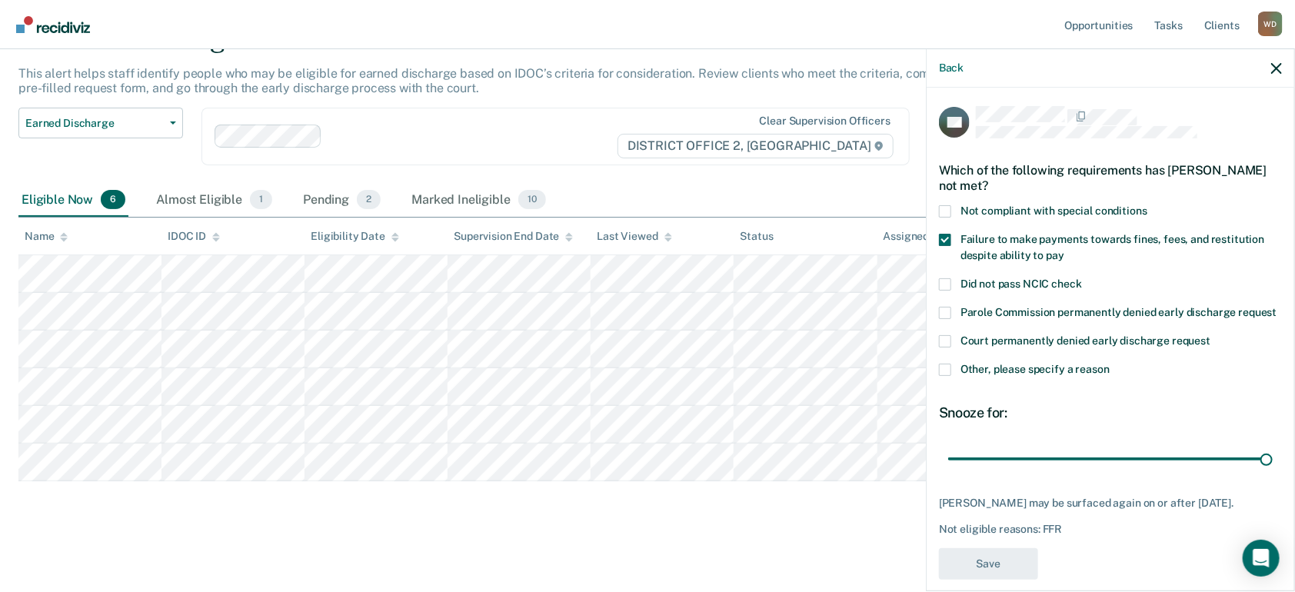
scroll to position [101, 0]
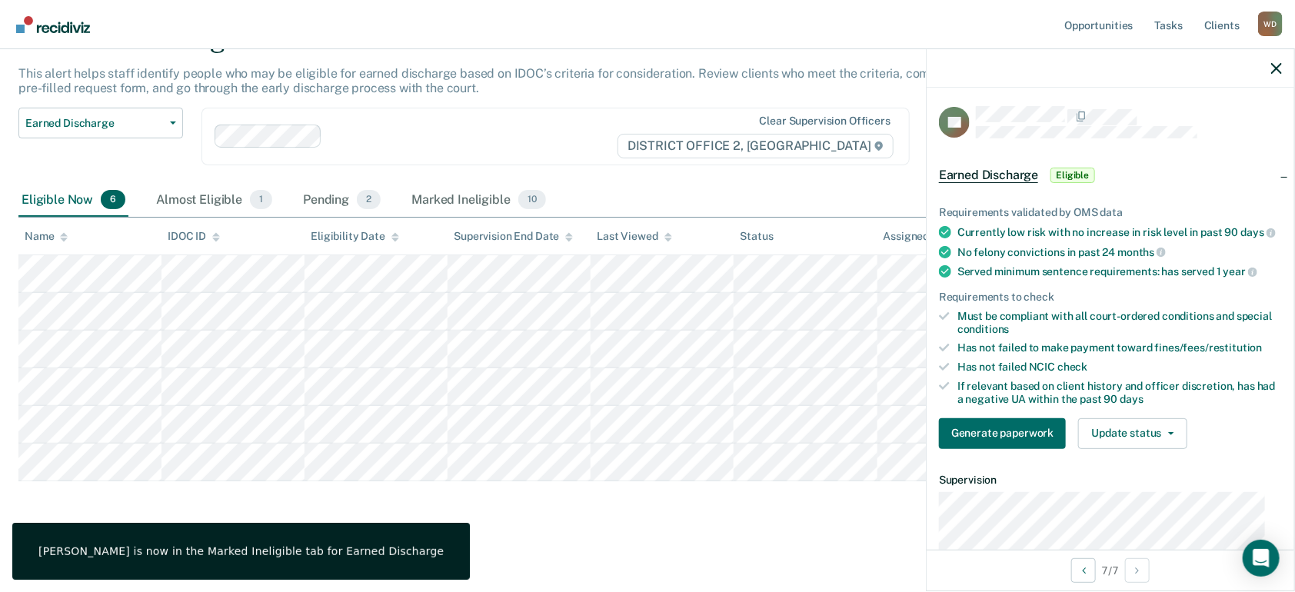
click at [539, 529] on main "Earned Discharge This alert helps staff identify people who may be eligible for…" at bounding box center [647, 293] width 1295 height 590
drag, startPoint x: 829, startPoint y: 524, endPoint x: 987, endPoint y: 180, distance: 378.9
click at [827, 522] on div "Earned Discharge This alert helps staff identify people who may be eligible for…" at bounding box center [647, 274] width 1258 height 504
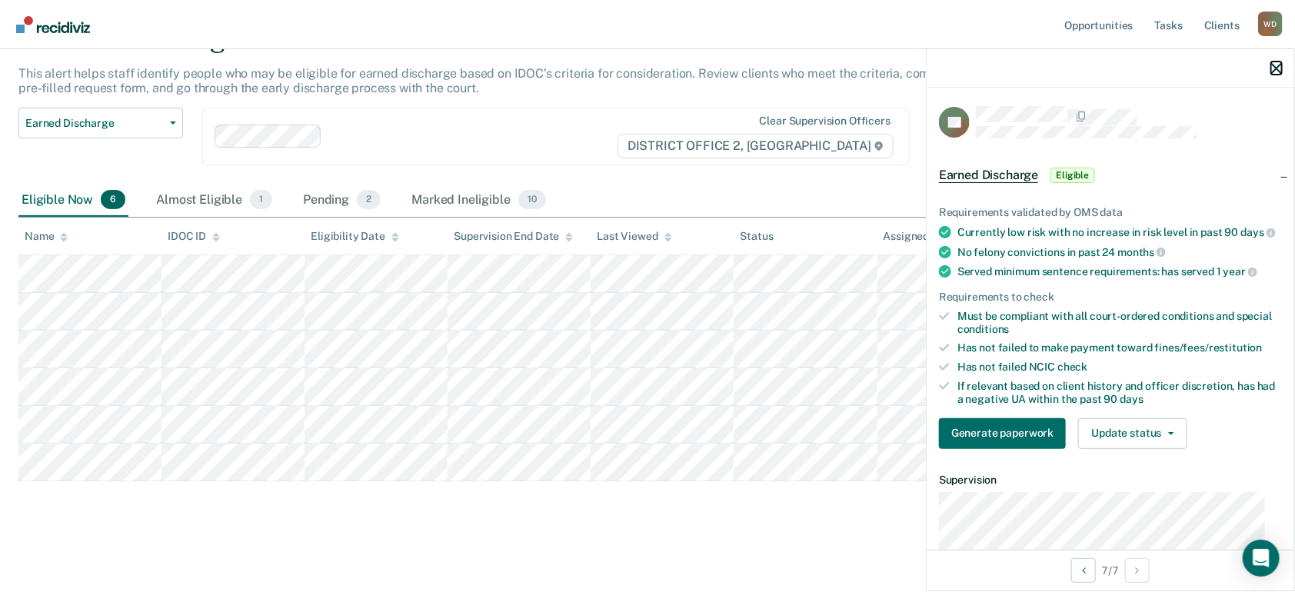
click at [1279, 66] on icon "button" at bounding box center [1276, 68] width 11 height 11
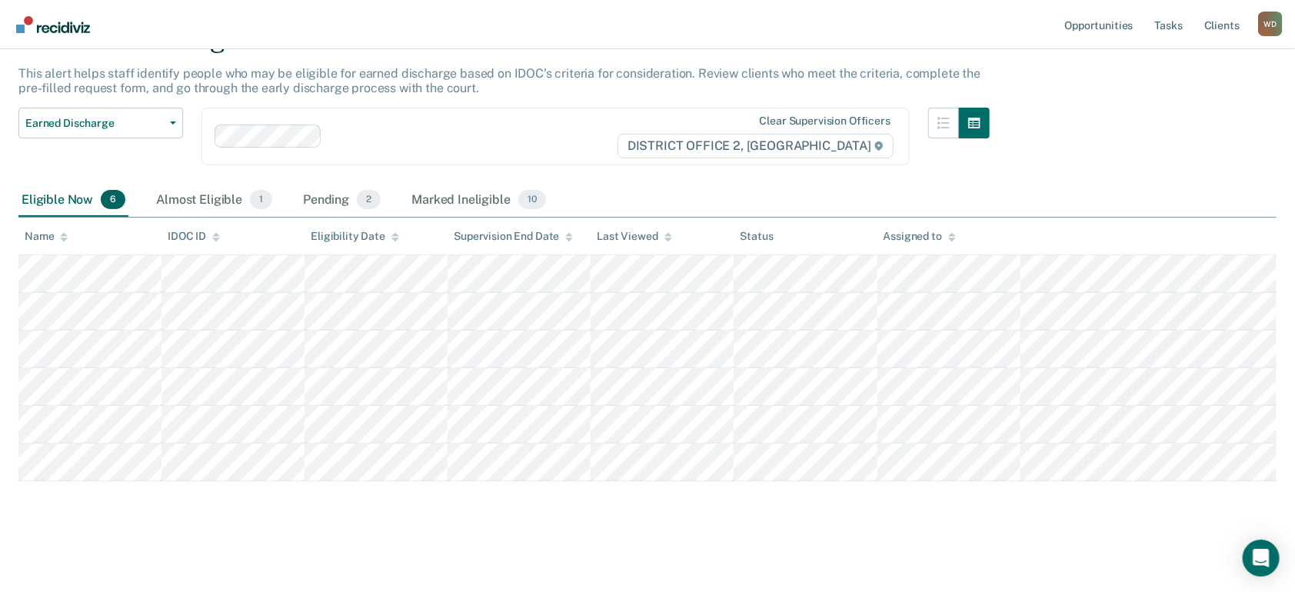
click at [689, 503] on div "Earned Discharge This alert helps staff identify people who may be eligible for…" at bounding box center [647, 274] width 1258 height 504
